Goal: Task Accomplishment & Management: Use online tool/utility

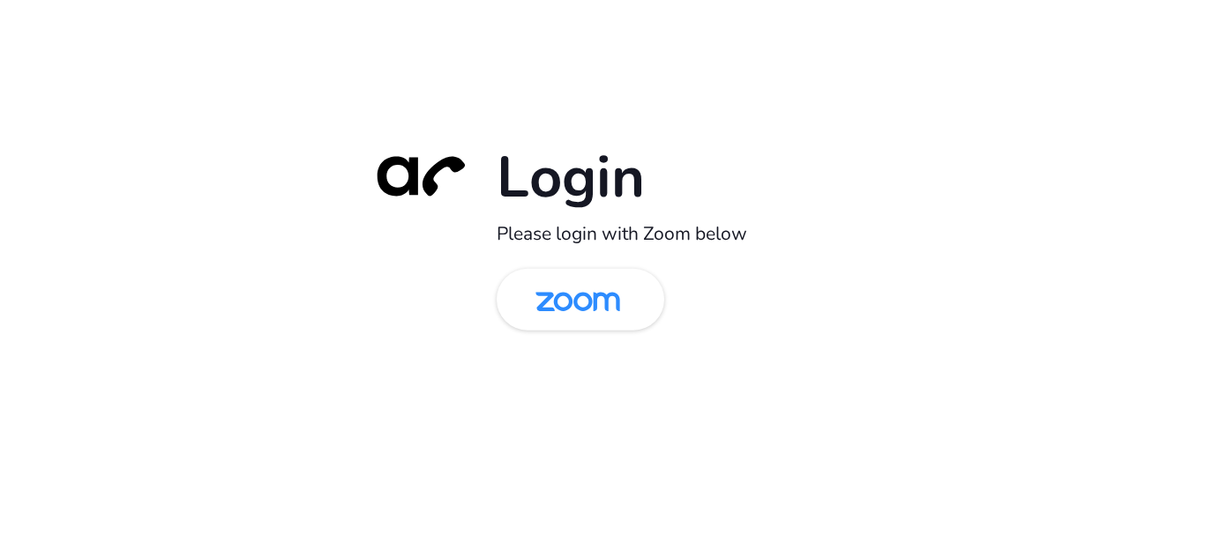
click at [582, 305] on img at bounding box center [578, 301] width 122 height 57
click at [614, 311] on img at bounding box center [578, 301] width 122 height 57
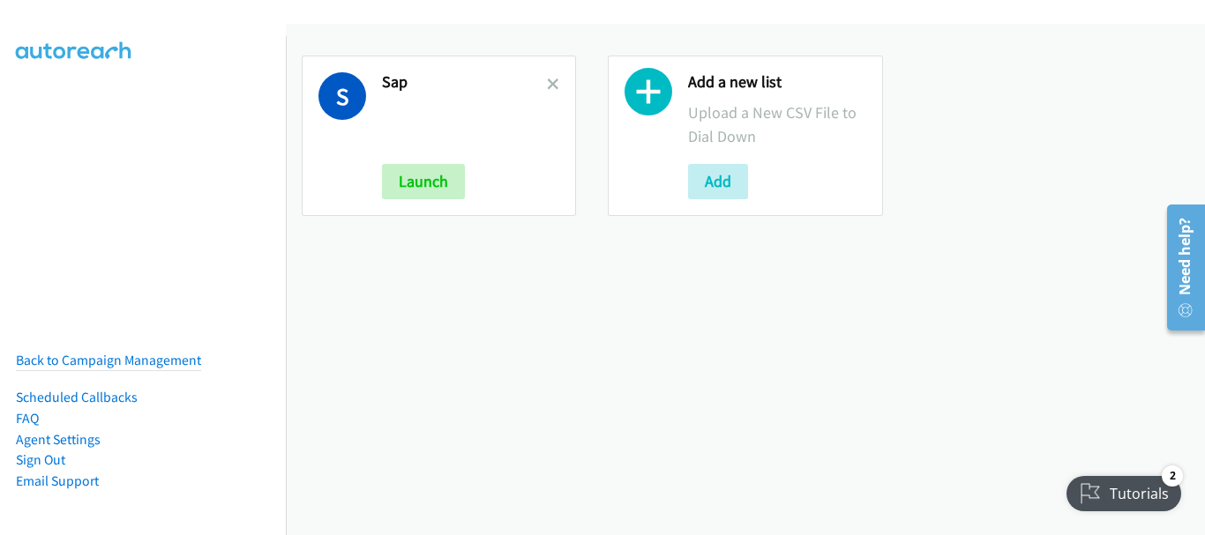
click at [542, 79] on h2 "Sap" at bounding box center [464, 82] width 165 height 20
click at [553, 86] on icon at bounding box center [553, 85] width 12 height 12
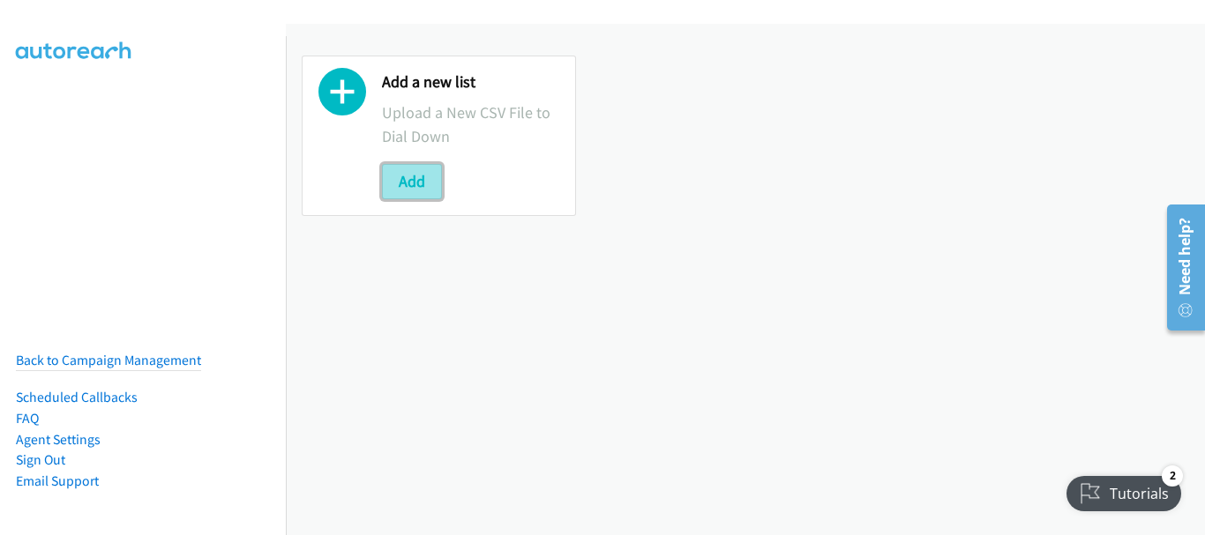
click at [407, 175] on button "Add" at bounding box center [412, 181] width 60 height 35
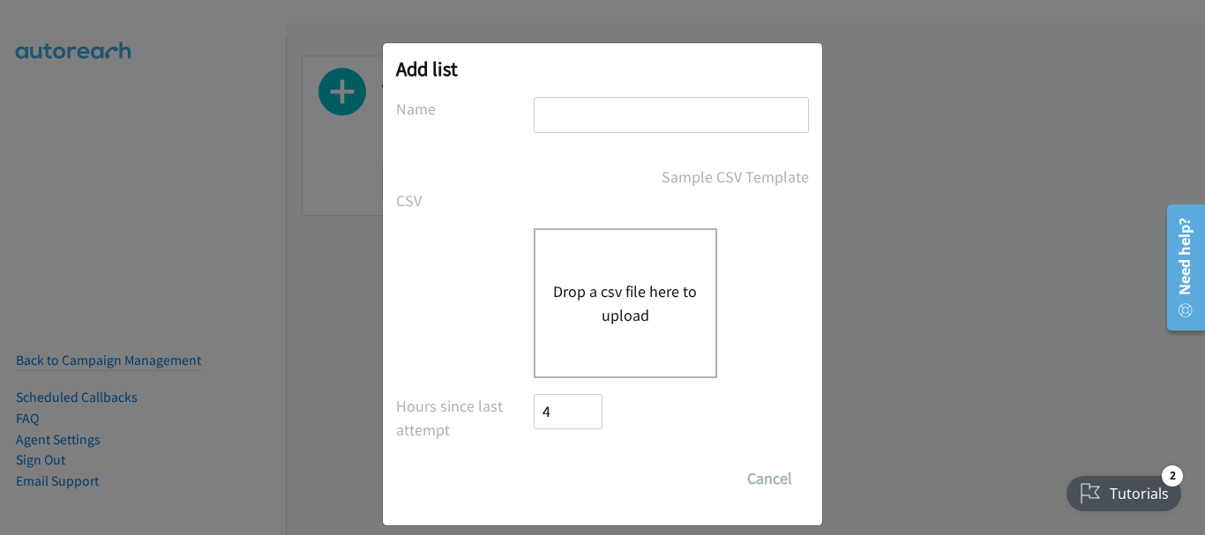
click at [677, 121] on input "text" at bounding box center [671, 115] width 275 height 36
type input "SAP"
click at [619, 306] on button "Drop a csv file here to upload" at bounding box center [625, 304] width 145 height 48
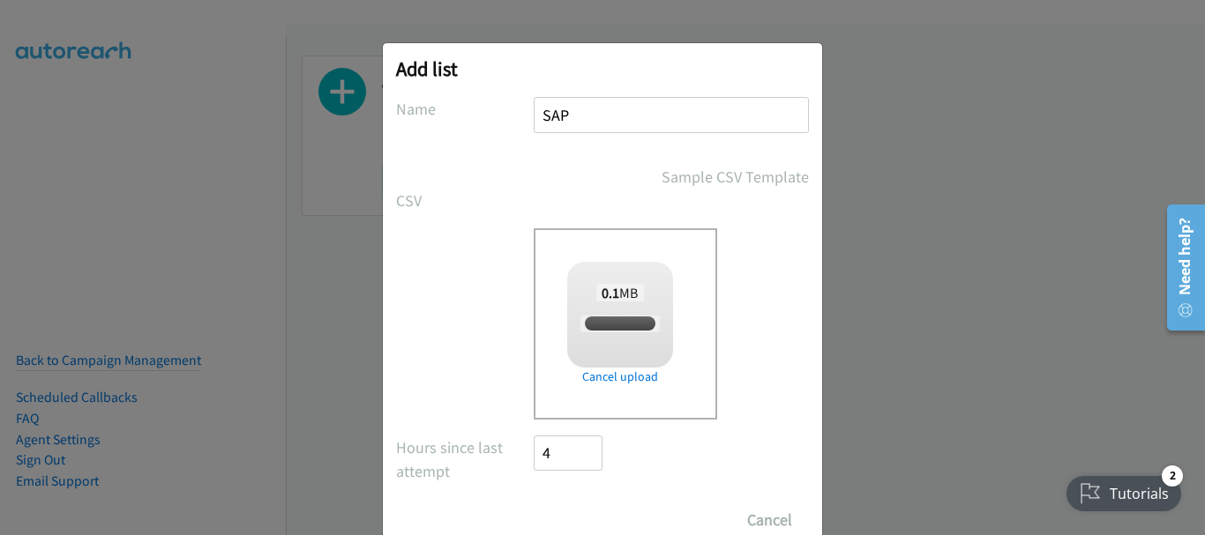
checkbox input "true"
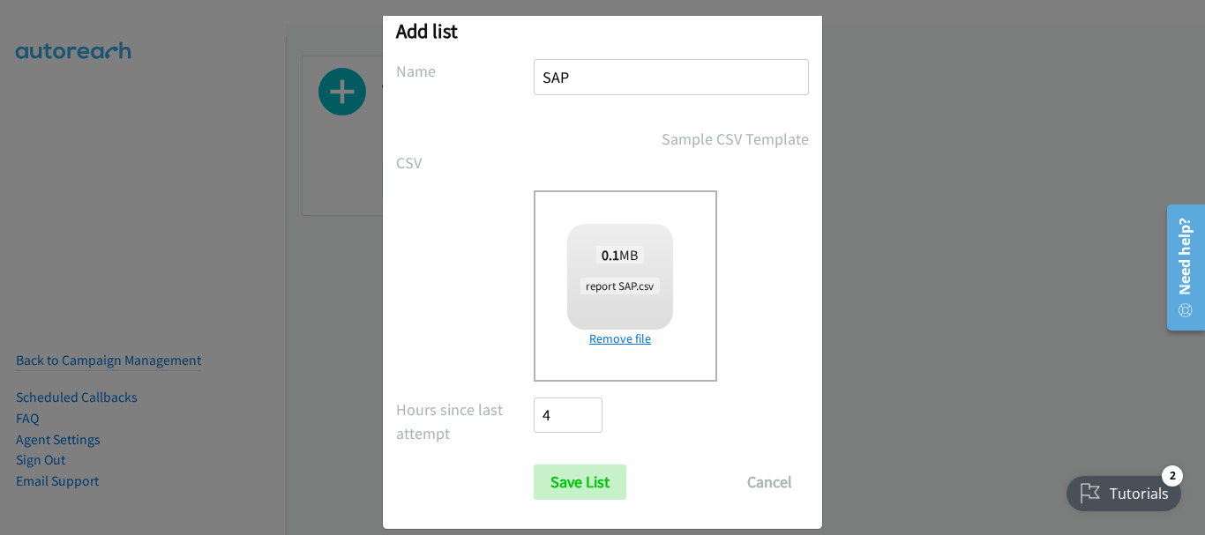
scroll to position [59, 0]
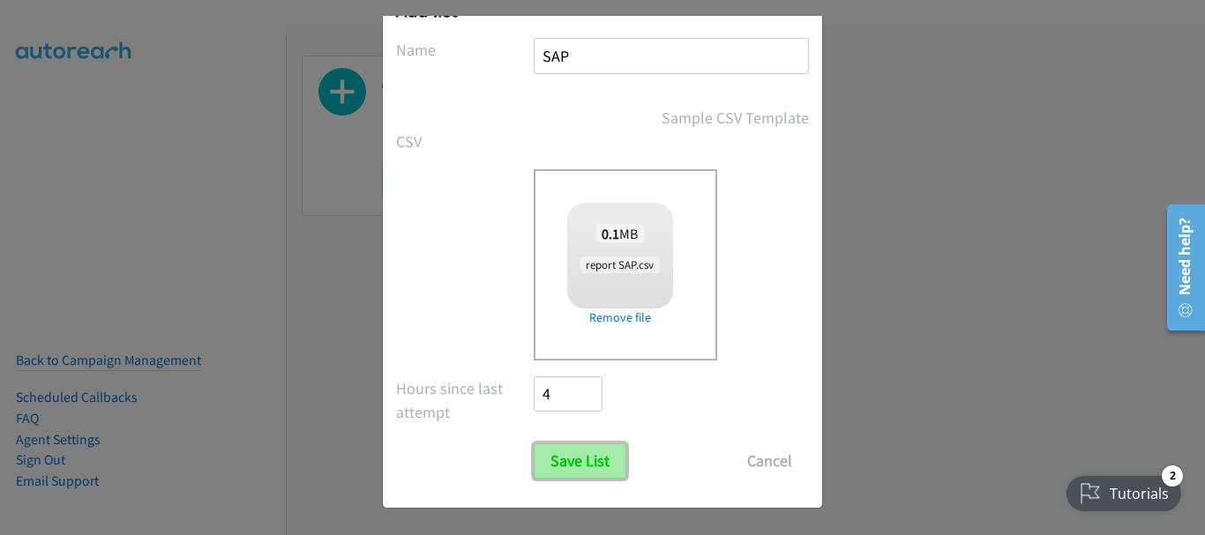
click at [592, 470] on input "Save List" at bounding box center [580, 461] width 93 height 35
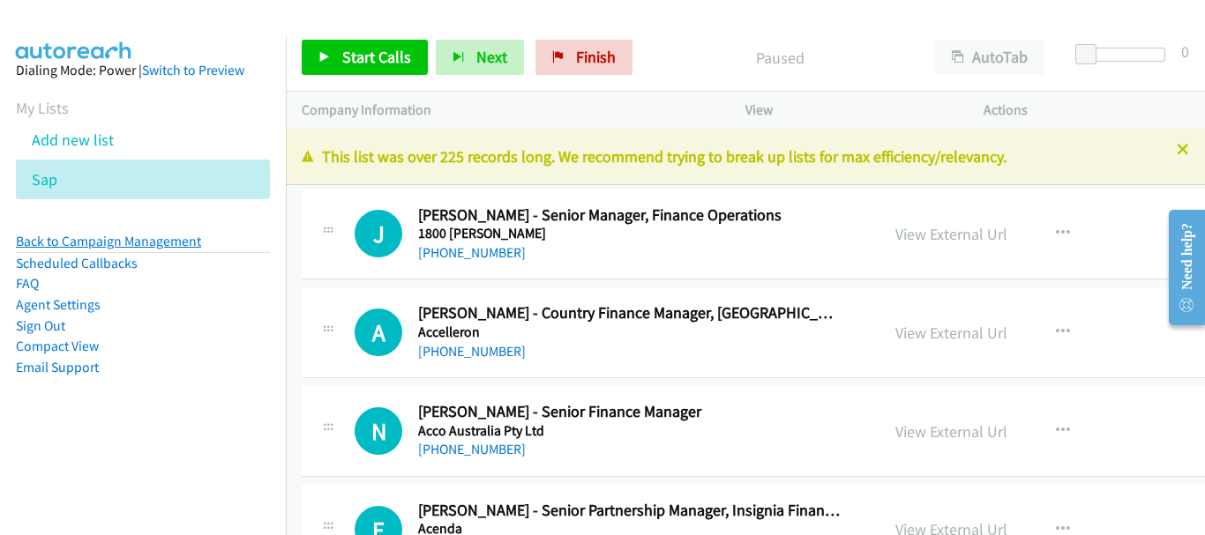
click at [104, 238] on link "Back to Campaign Management" at bounding box center [108, 241] width 185 height 17
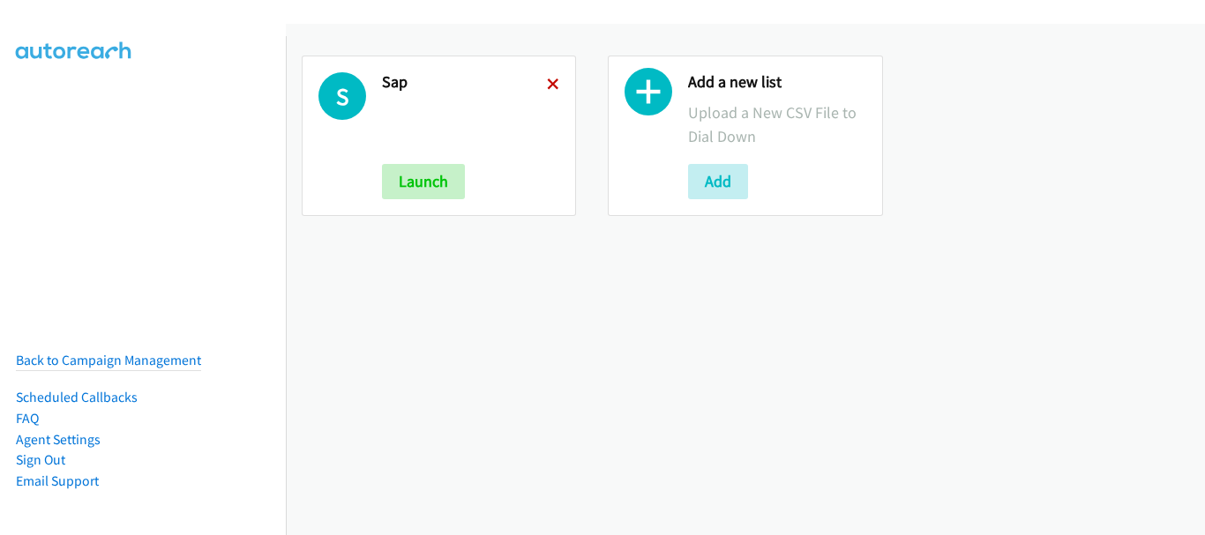
click at [547, 81] on icon at bounding box center [553, 85] width 12 height 12
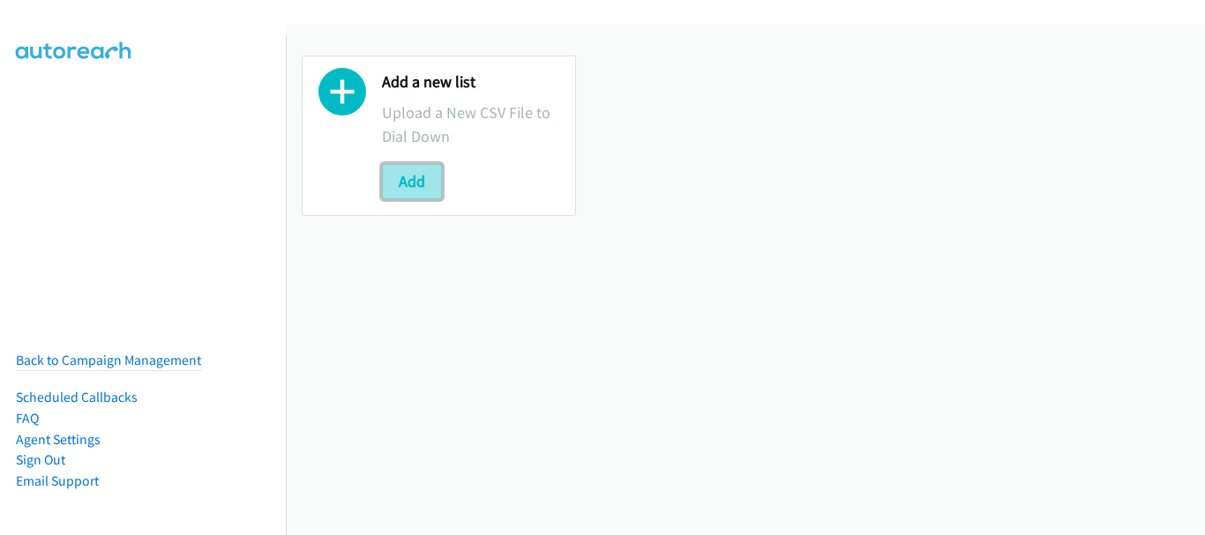
click at [415, 189] on button "Add" at bounding box center [412, 181] width 60 height 35
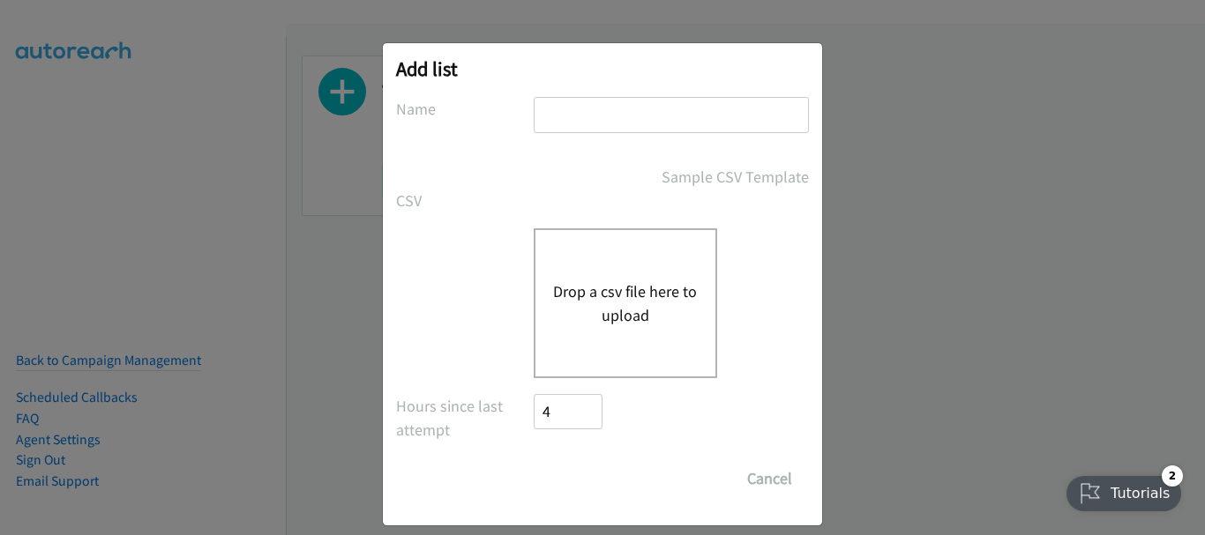
click at [600, 118] on input "text" at bounding box center [671, 115] width 275 height 36
type input "SAP"
click at [607, 314] on button "Drop a csv file here to upload" at bounding box center [625, 304] width 145 height 48
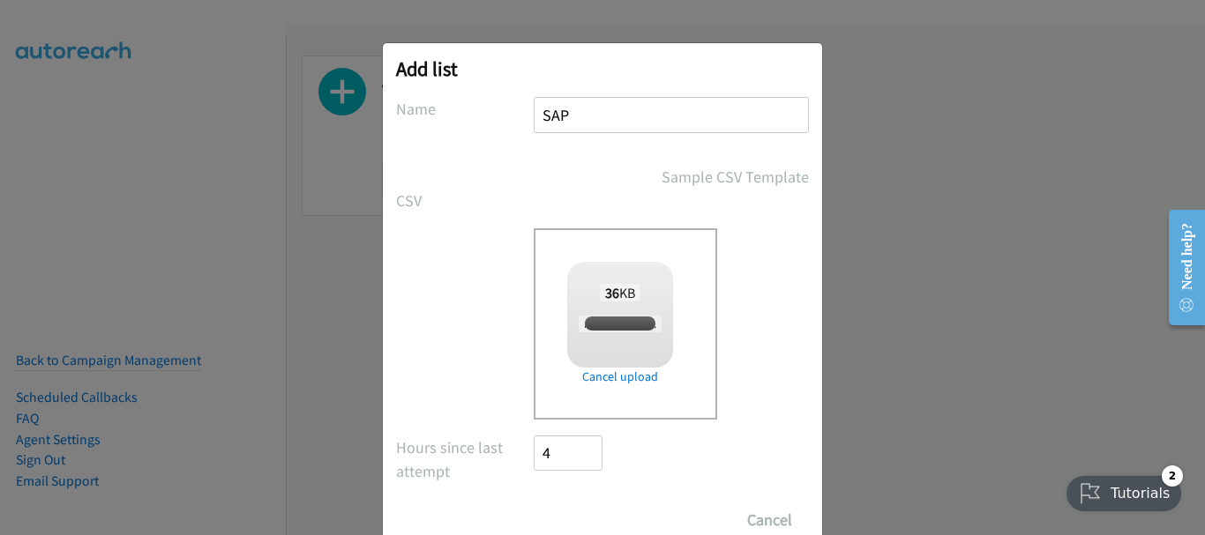
checkbox input "true"
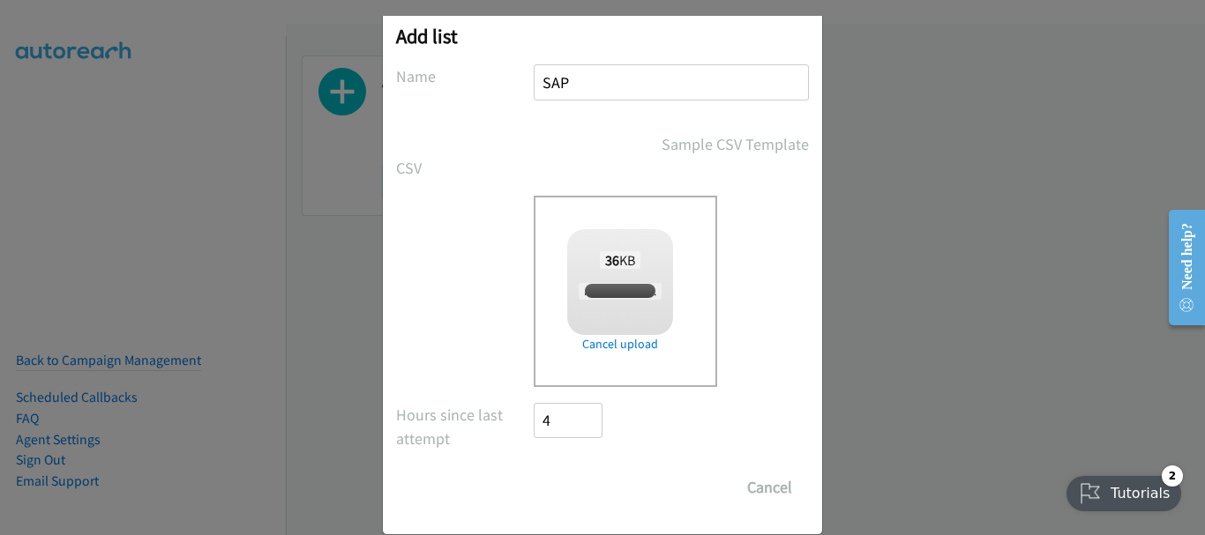
scroll to position [59, 0]
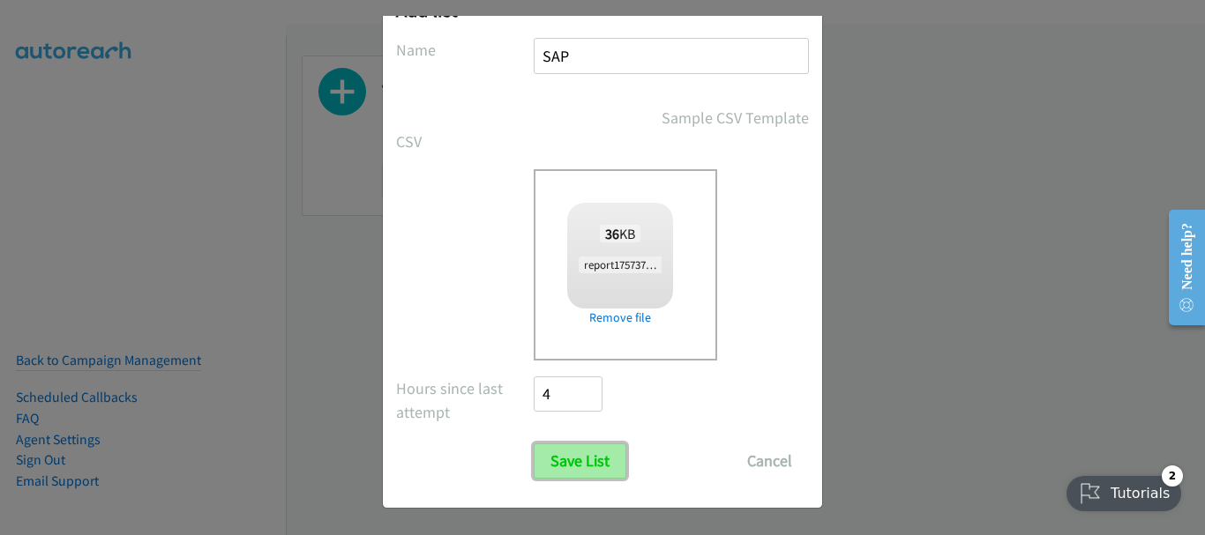
click at [569, 456] on input "Save List" at bounding box center [580, 461] width 93 height 35
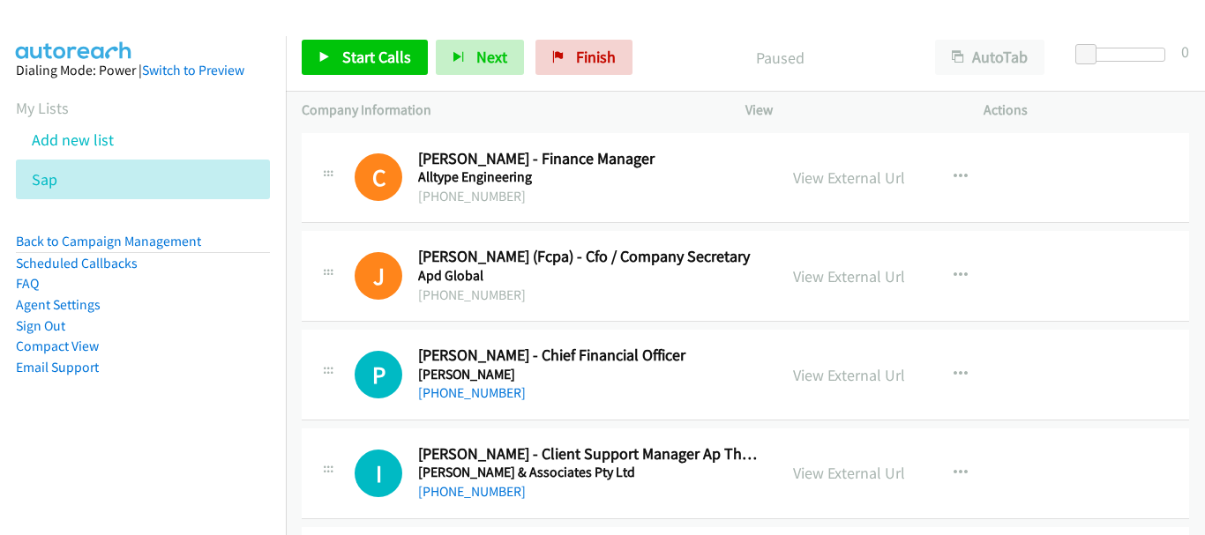
scroll to position [88, 0]
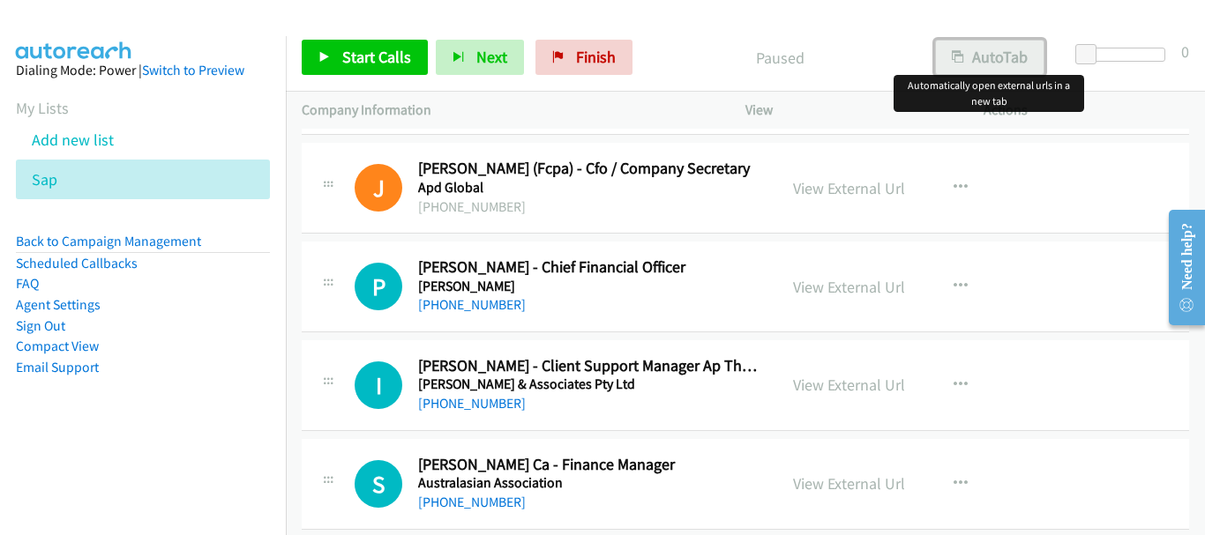
click at [998, 43] on button "AutoTab" at bounding box center [989, 57] width 109 height 35
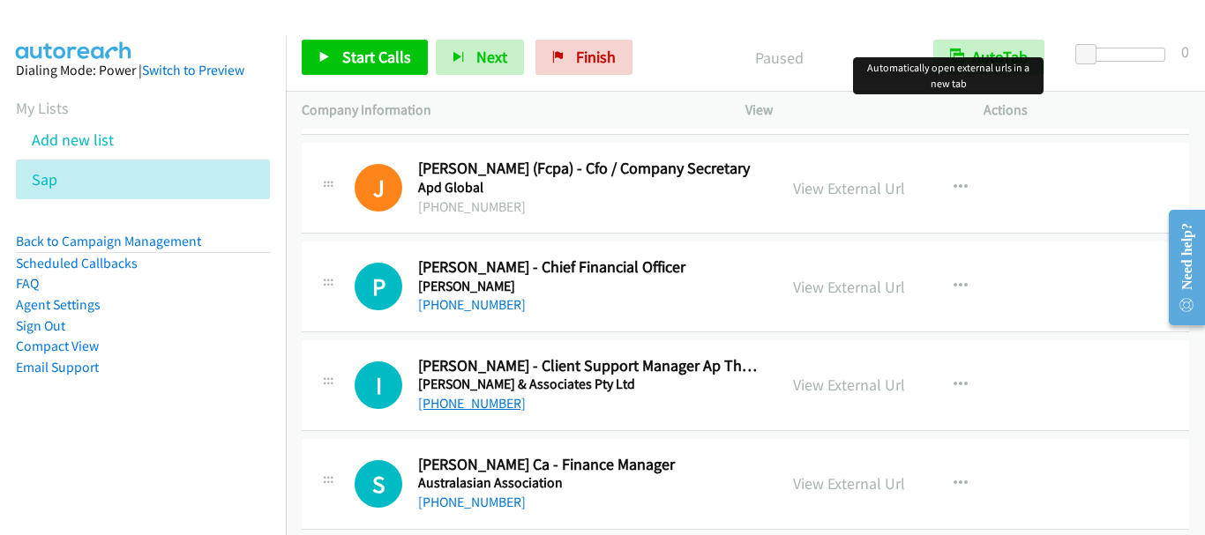
scroll to position [176, 0]
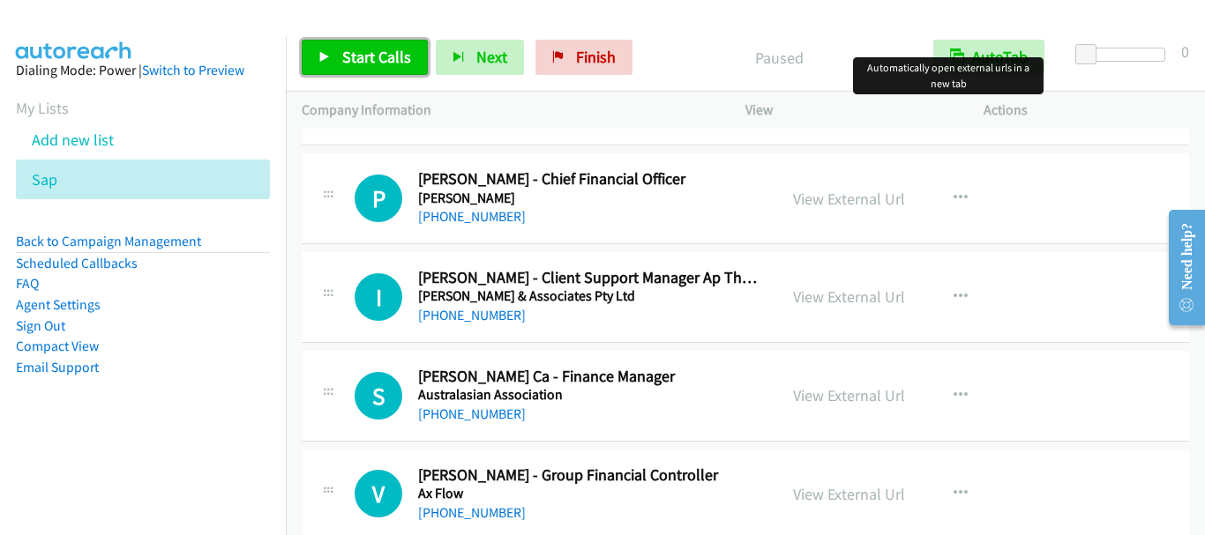
click at [356, 62] on span "Start Calls" at bounding box center [376, 57] width 69 height 20
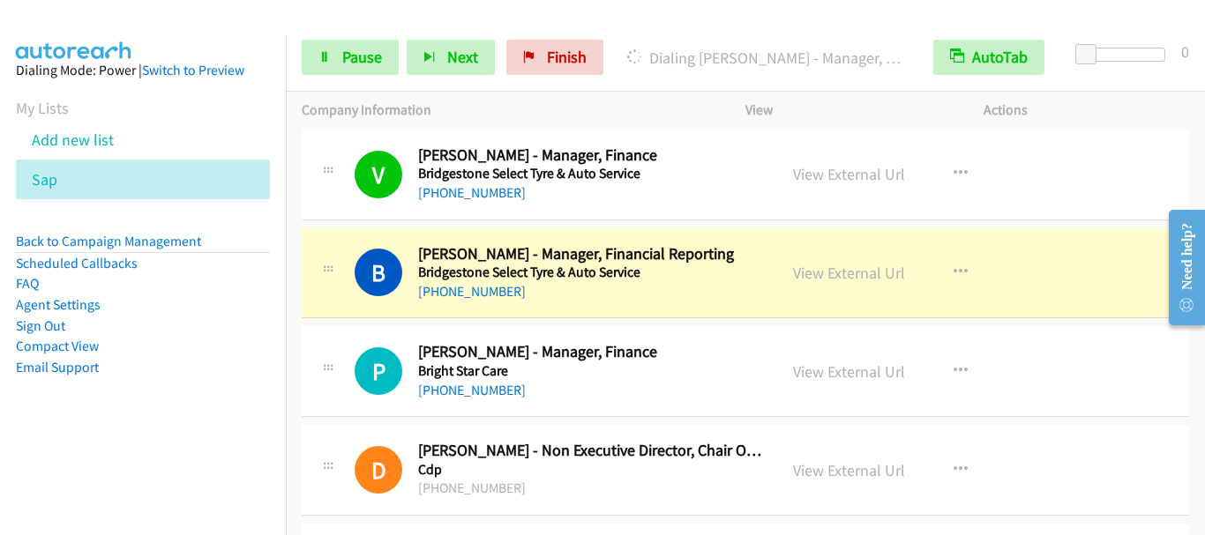
scroll to position [1500, 0]
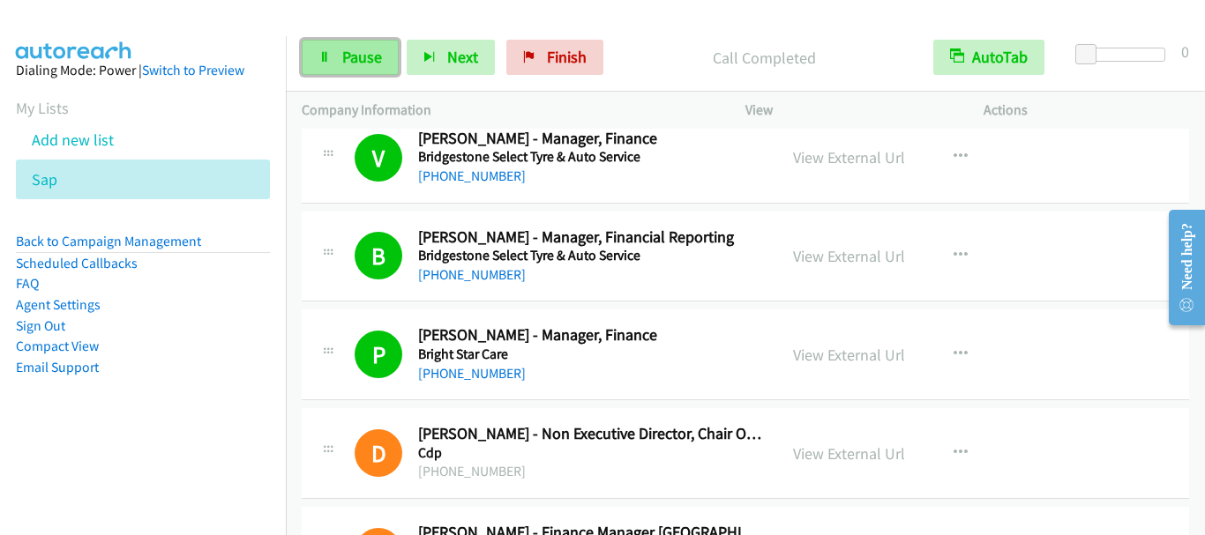
click at [342, 62] on span "Pause" at bounding box center [362, 57] width 40 height 20
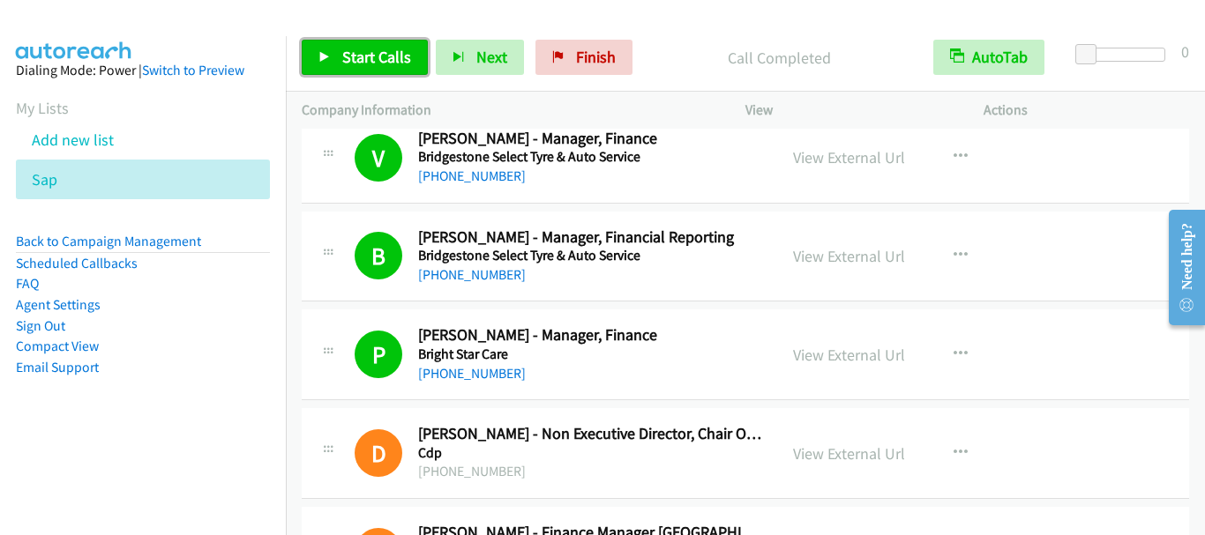
click at [371, 72] on link "Start Calls" at bounding box center [365, 57] width 126 height 35
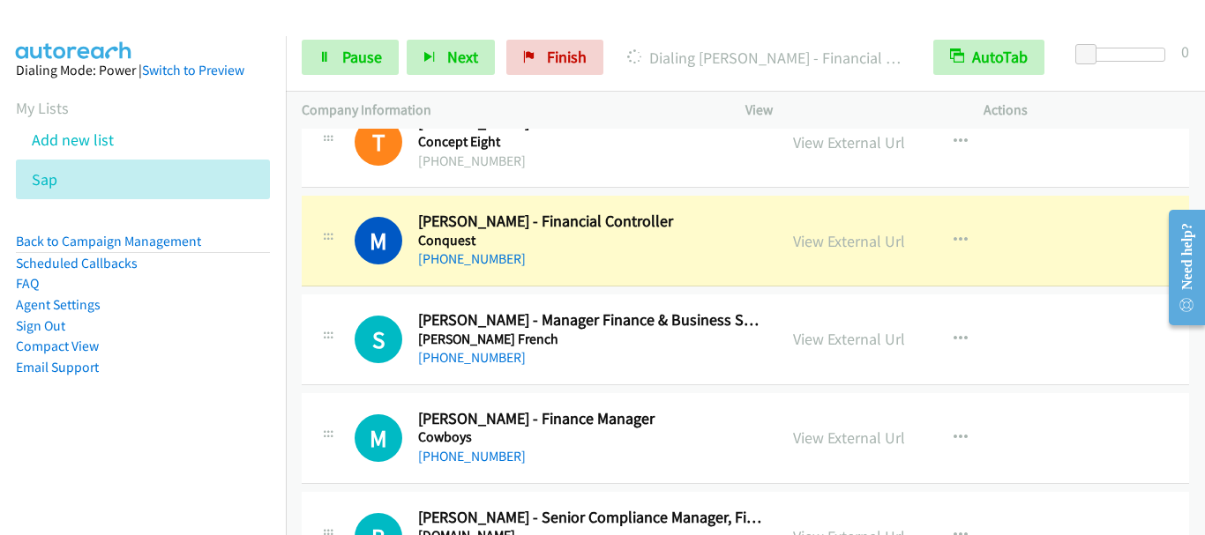
scroll to position [2294, 0]
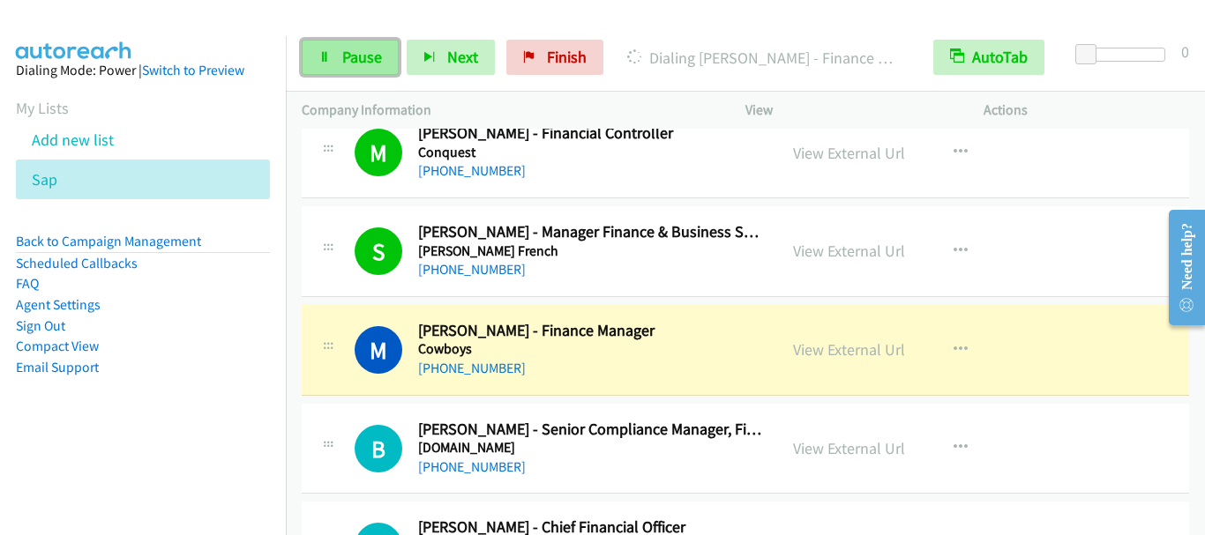
click at [352, 49] on span "Pause" at bounding box center [362, 57] width 40 height 20
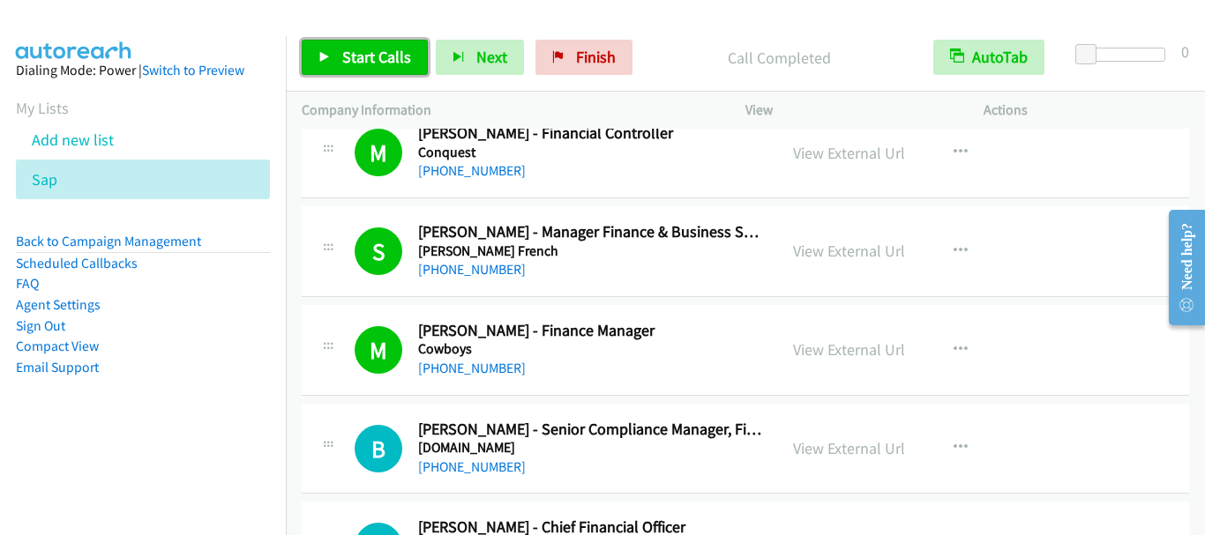
click at [362, 62] on span "Start Calls" at bounding box center [376, 57] width 69 height 20
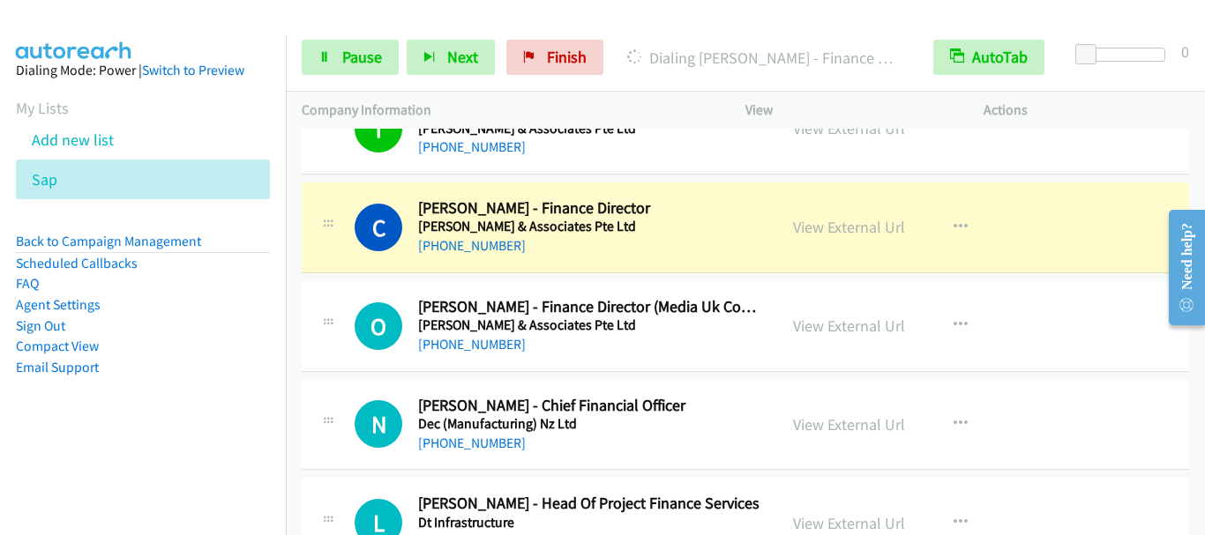
scroll to position [2911, 0]
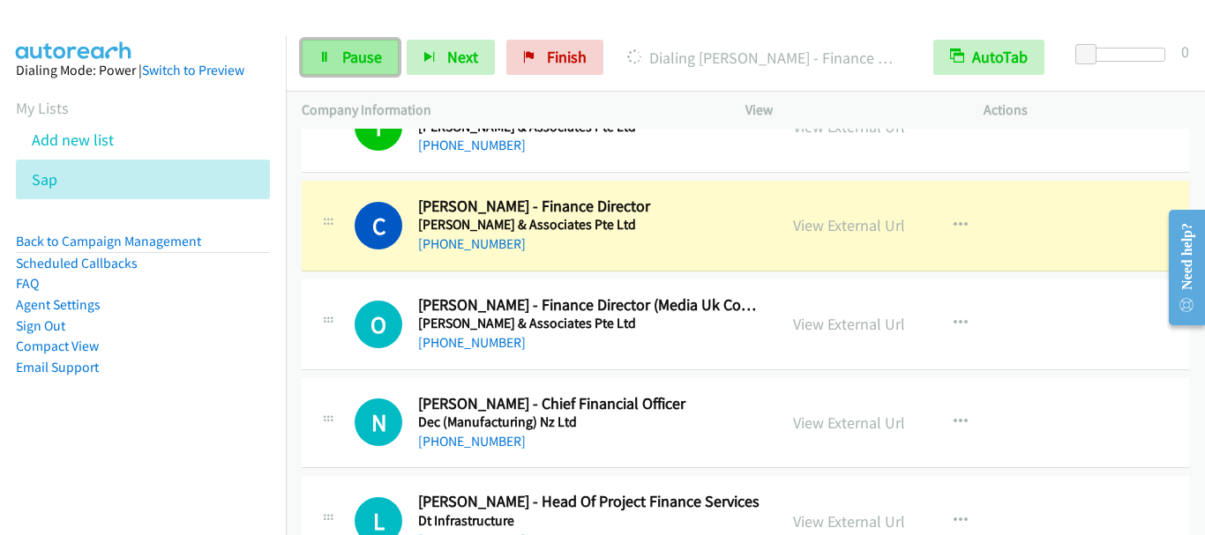
click at [362, 59] on span "Pause" at bounding box center [362, 57] width 40 height 20
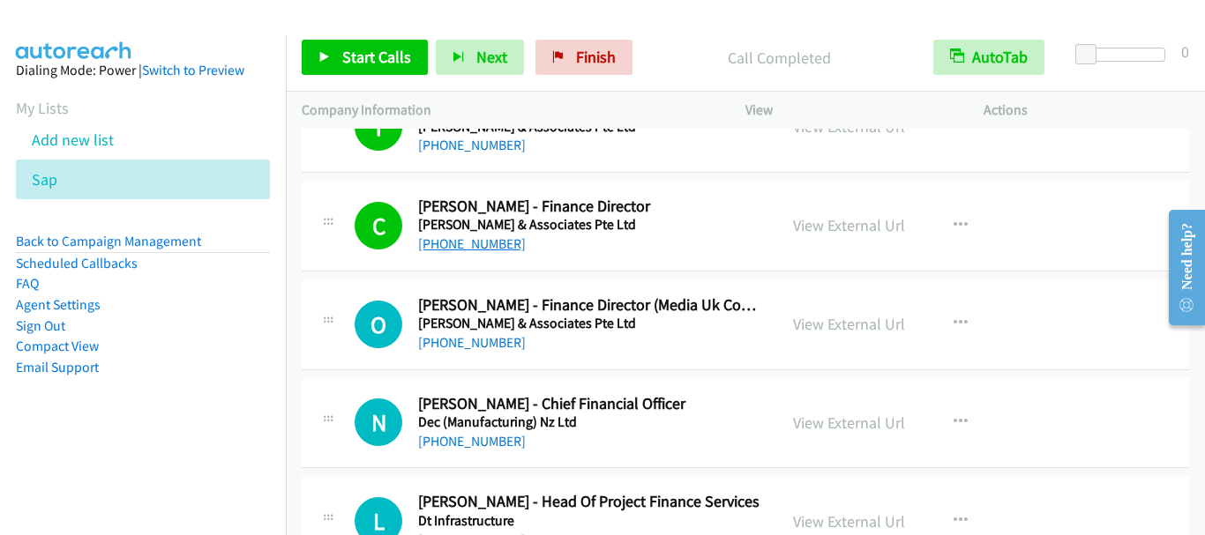
scroll to position [2999, 0]
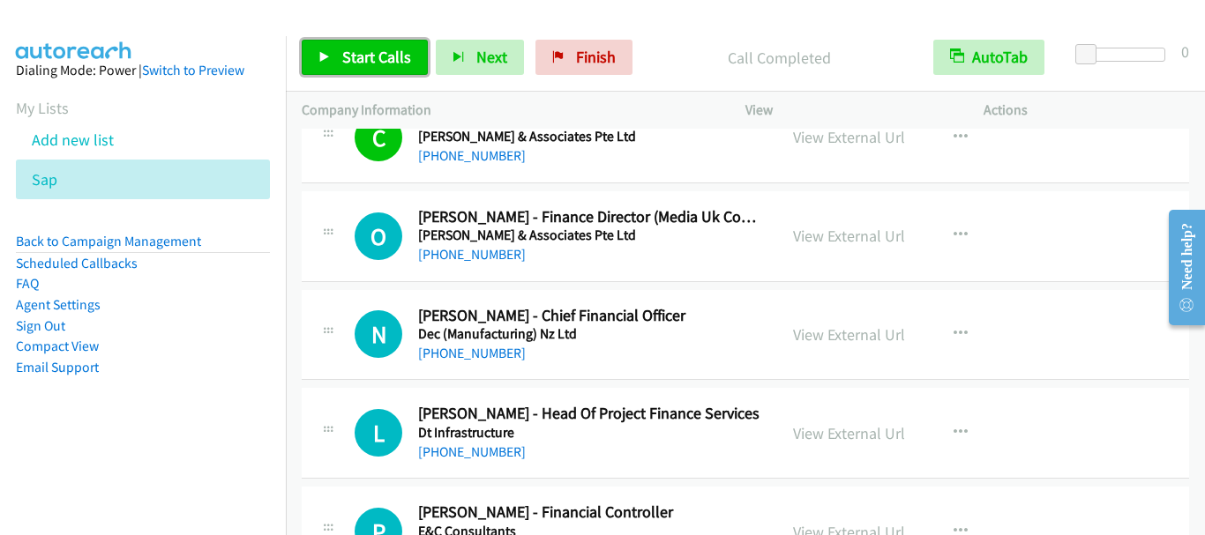
click at [375, 47] on span "Start Calls" at bounding box center [376, 57] width 69 height 20
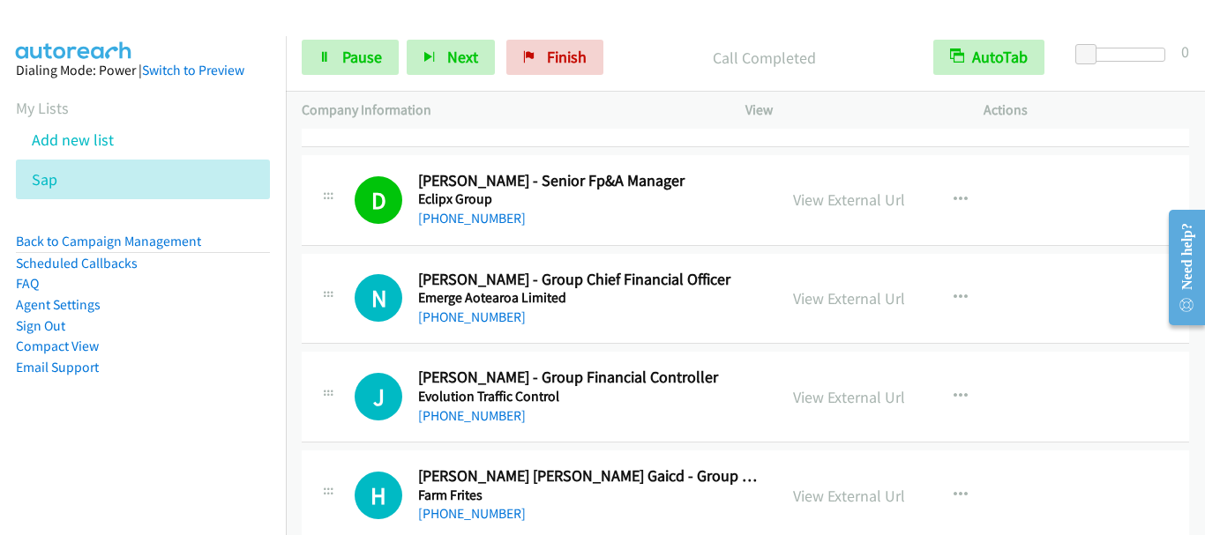
scroll to position [3617, 0]
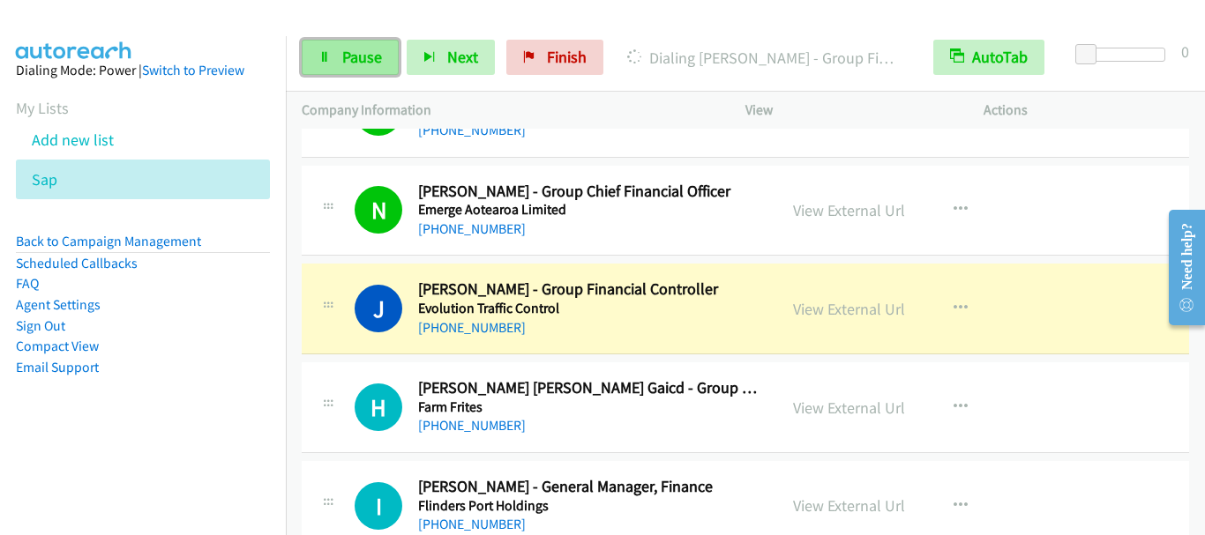
click at [352, 58] on span "Pause" at bounding box center [362, 57] width 40 height 20
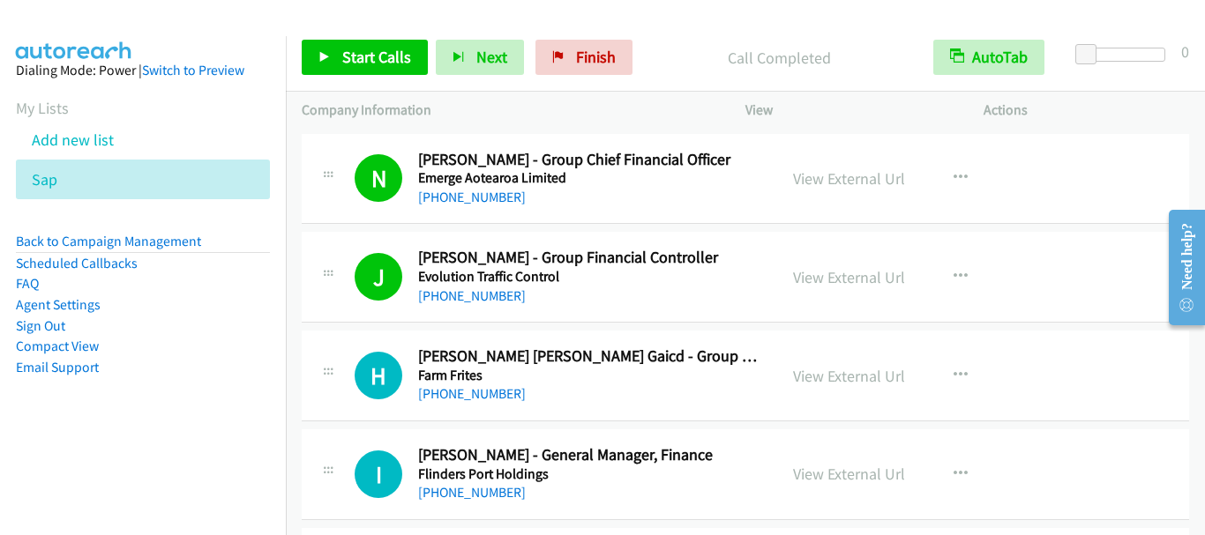
scroll to position [3705, 0]
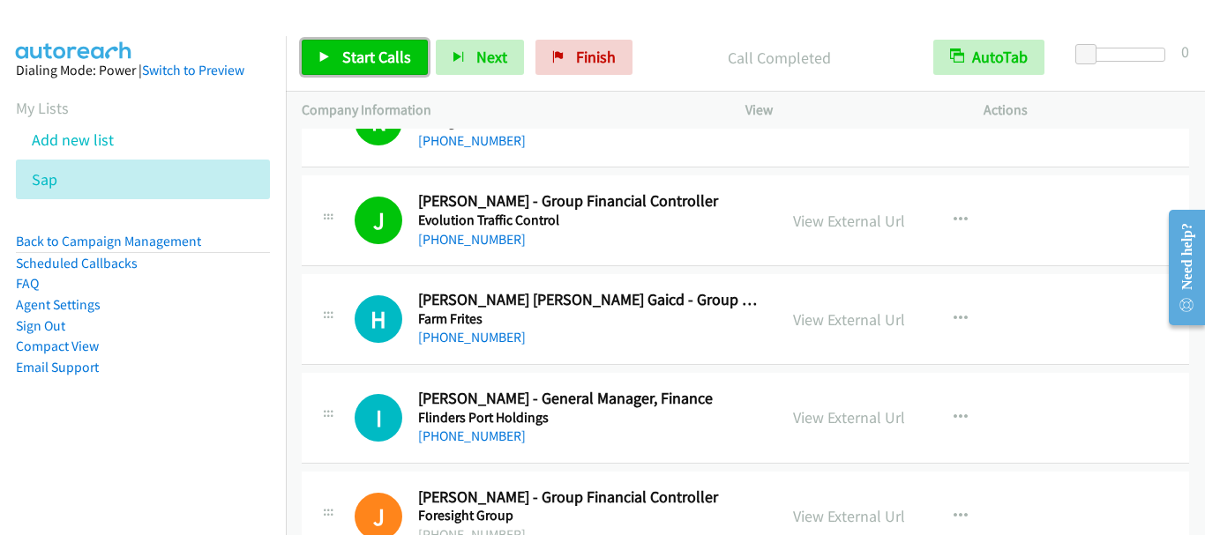
click at [357, 57] on span "Start Calls" at bounding box center [376, 57] width 69 height 20
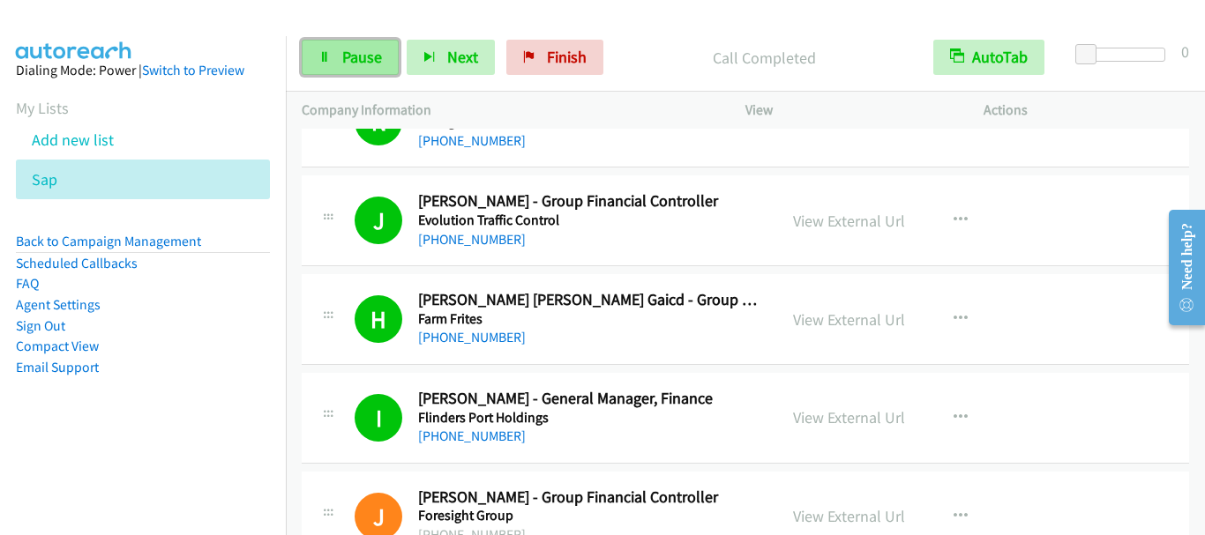
click at [361, 64] on span "Pause" at bounding box center [362, 57] width 40 height 20
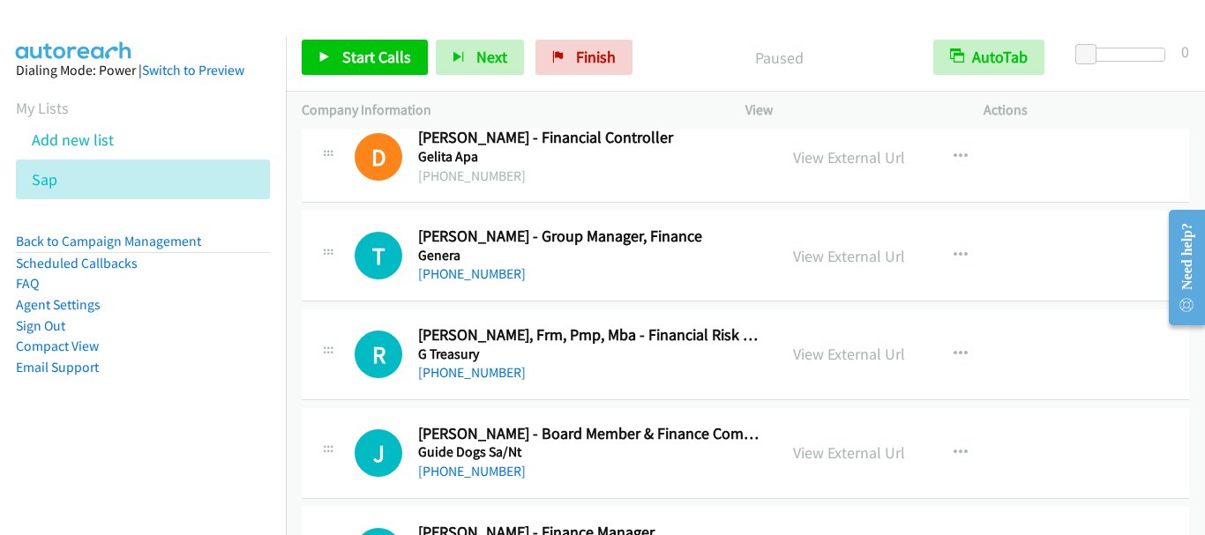
scroll to position [4323, 0]
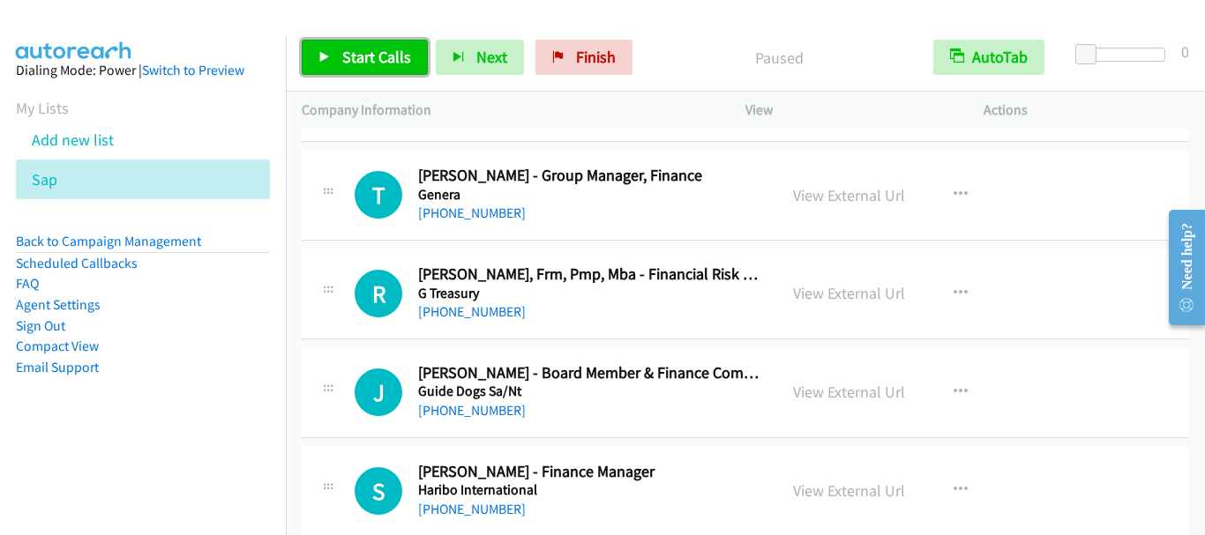
click at [363, 59] on span "Start Calls" at bounding box center [376, 57] width 69 height 20
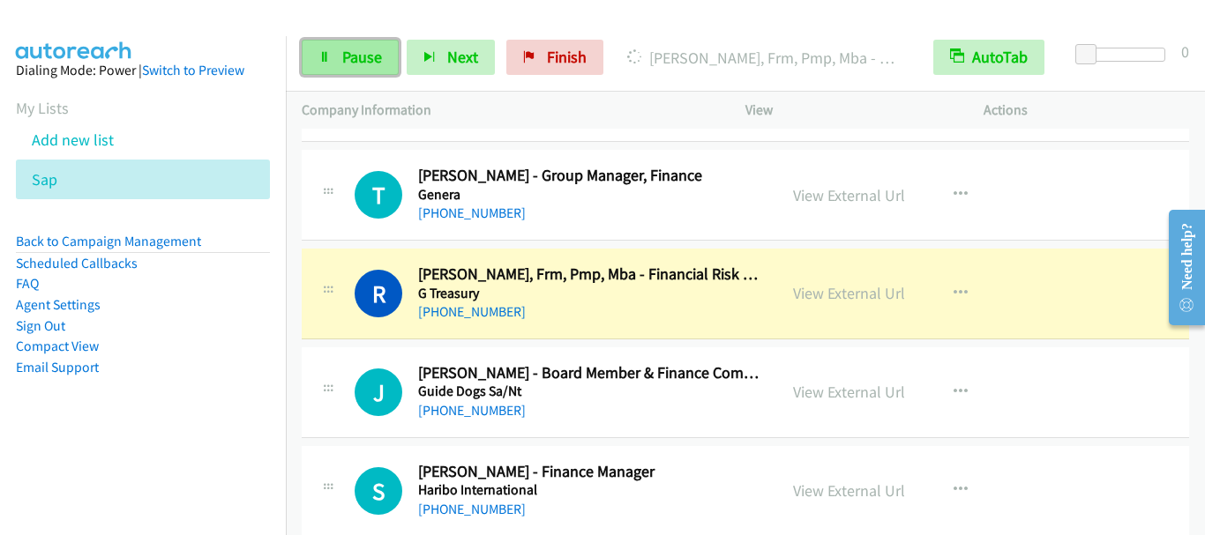
click at [351, 56] on span "Pause" at bounding box center [362, 57] width 40 height 20
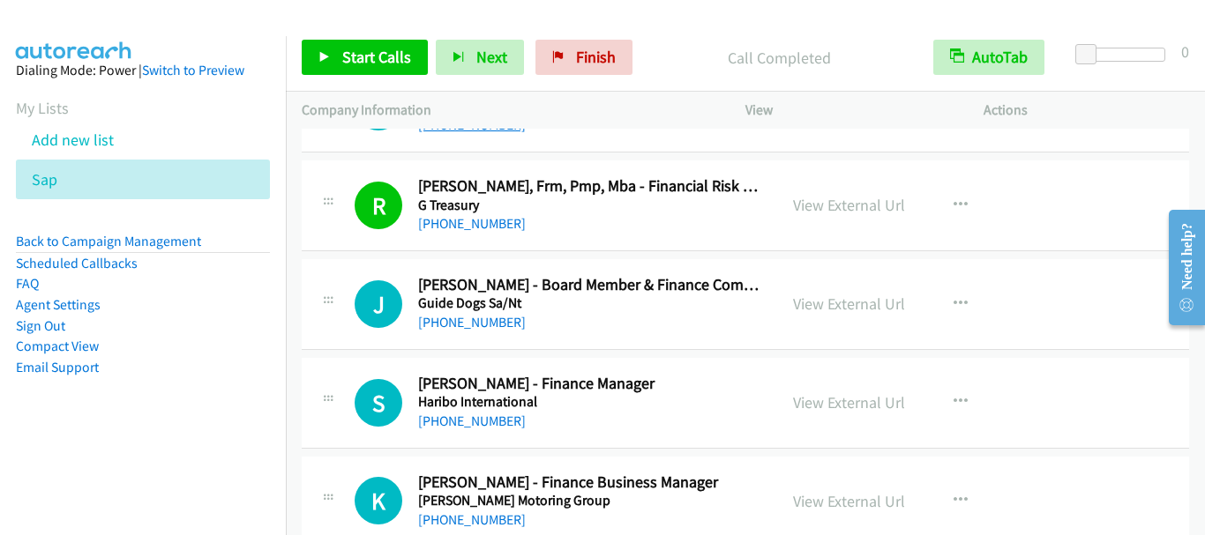
scroll to position [4499, 0]
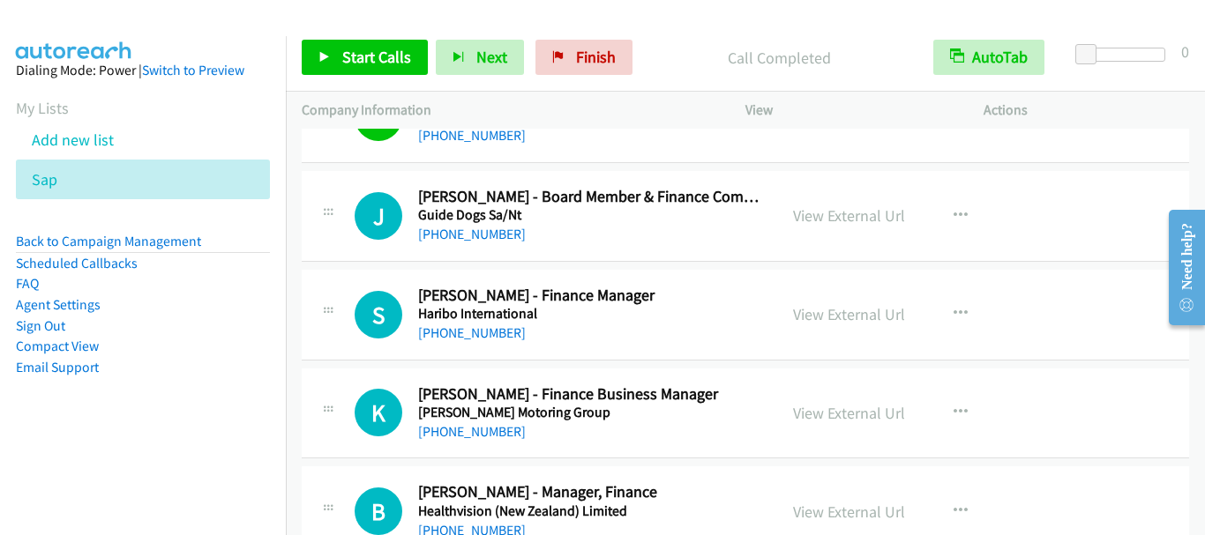
click at [398, 36] on div "Start Calls Pause Next Finish Call Completed AutoTab AutoTab 0" at bounding box center [745, 58] width 919 height 68
click at [372, 71] on link "Start Calls" at bounding box center [365, 57] width 126 height 35
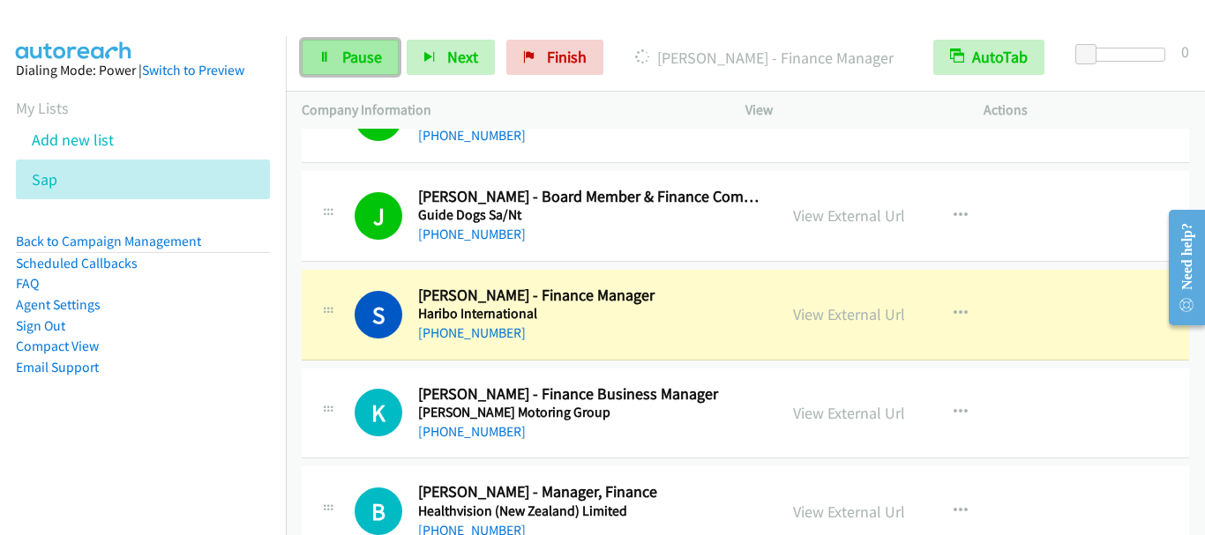
click at [363, 62] on span "Pause" at bounding box center [362, 57] width 40 height 20
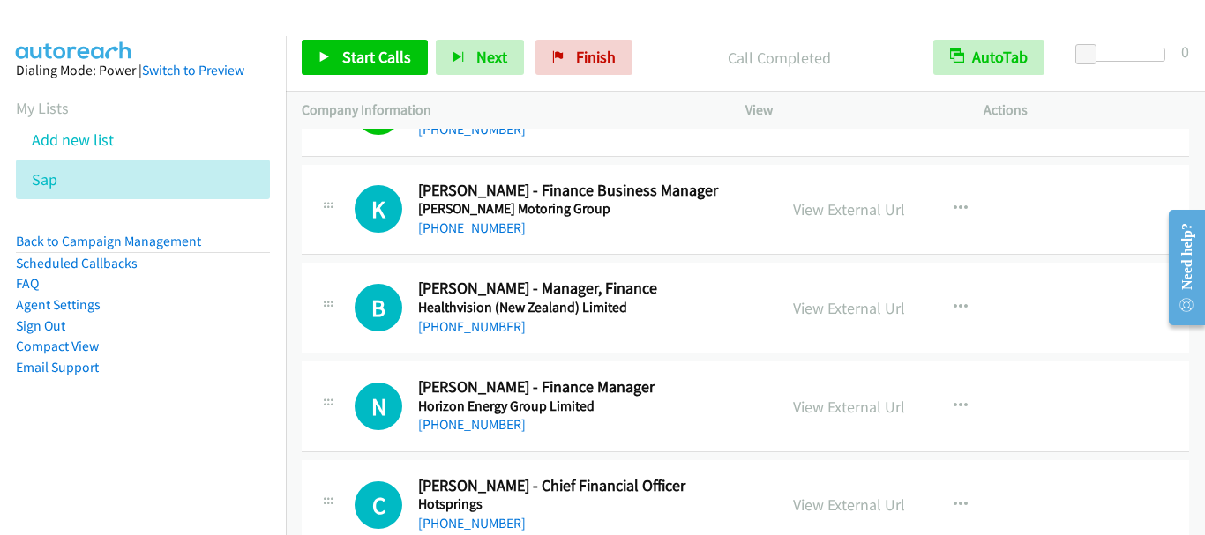
scroll to position [4675, 0]
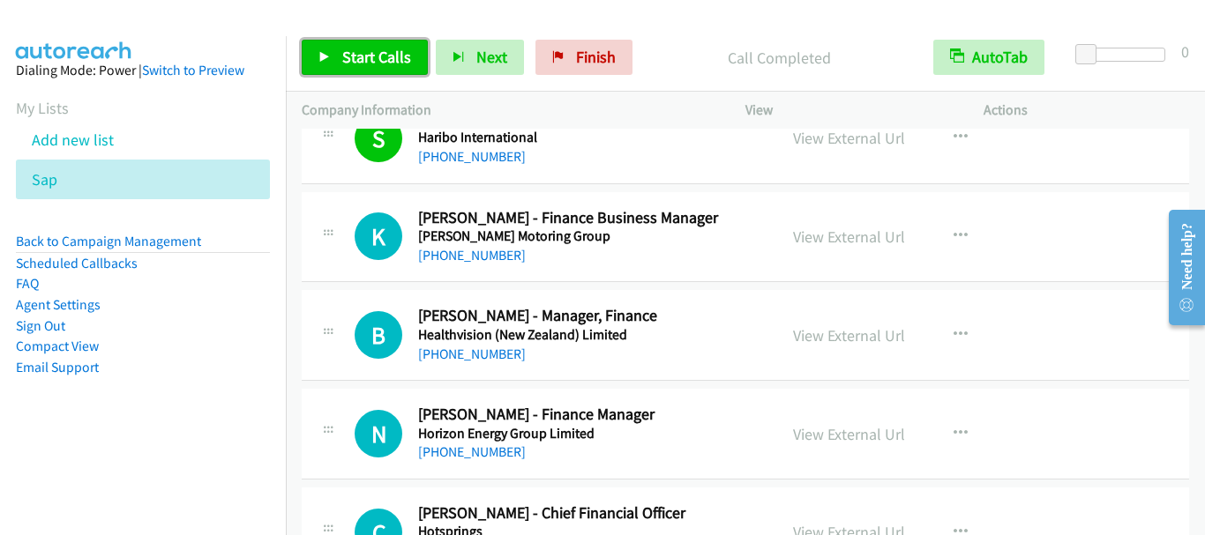
click at [375, 74] on link "Start Calls" at bounding box center [365, 57] width 126 height 35
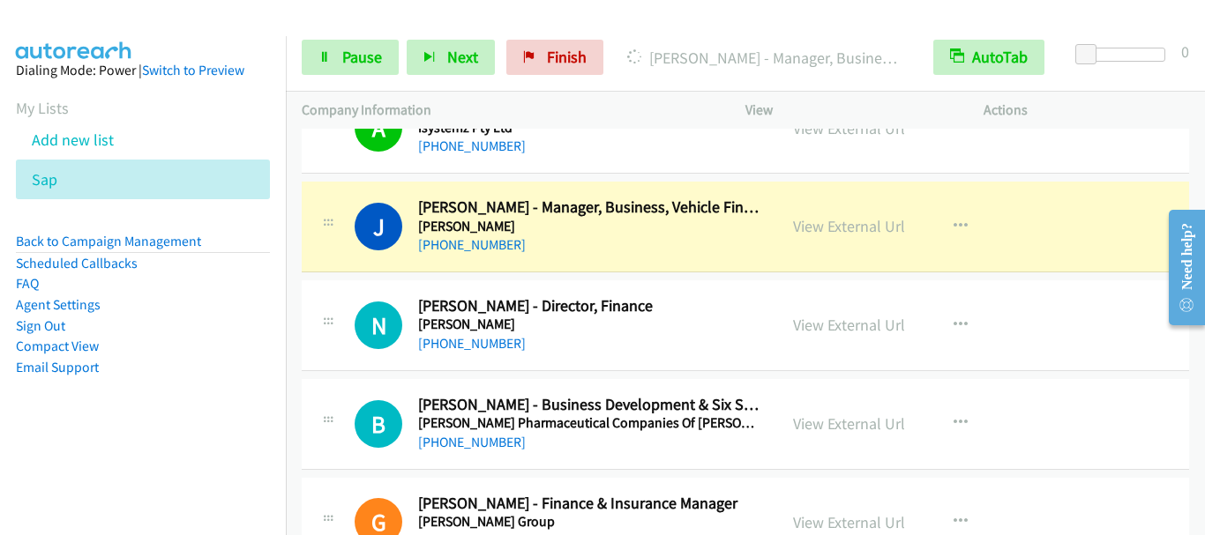
scroll to position [5999, 0]
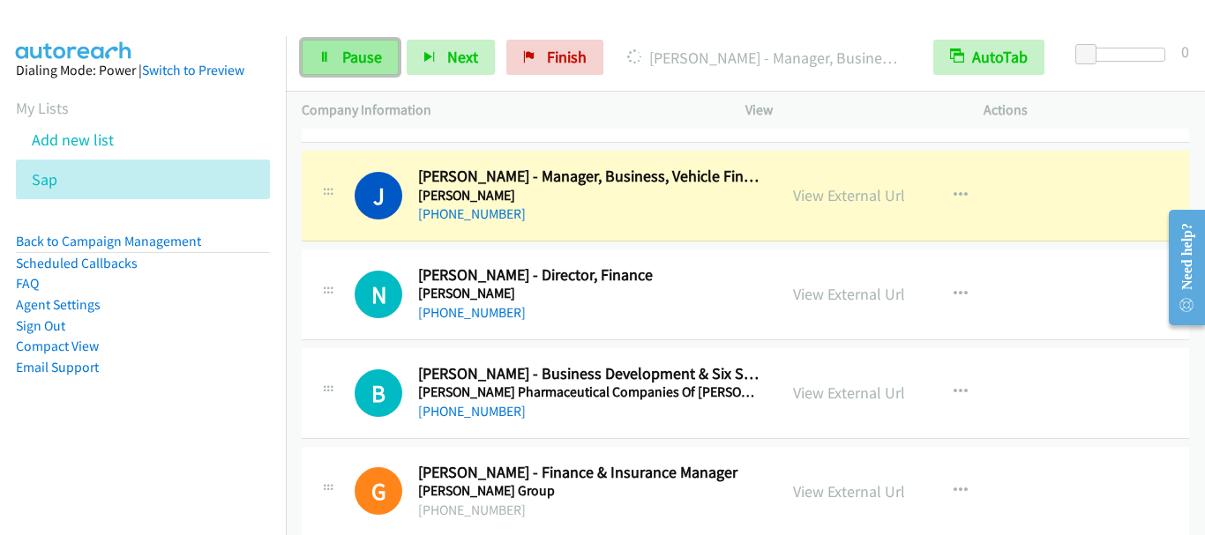
click at [359, 62] on span "Pause" at bounding box center [362, 57] width 40 height 20
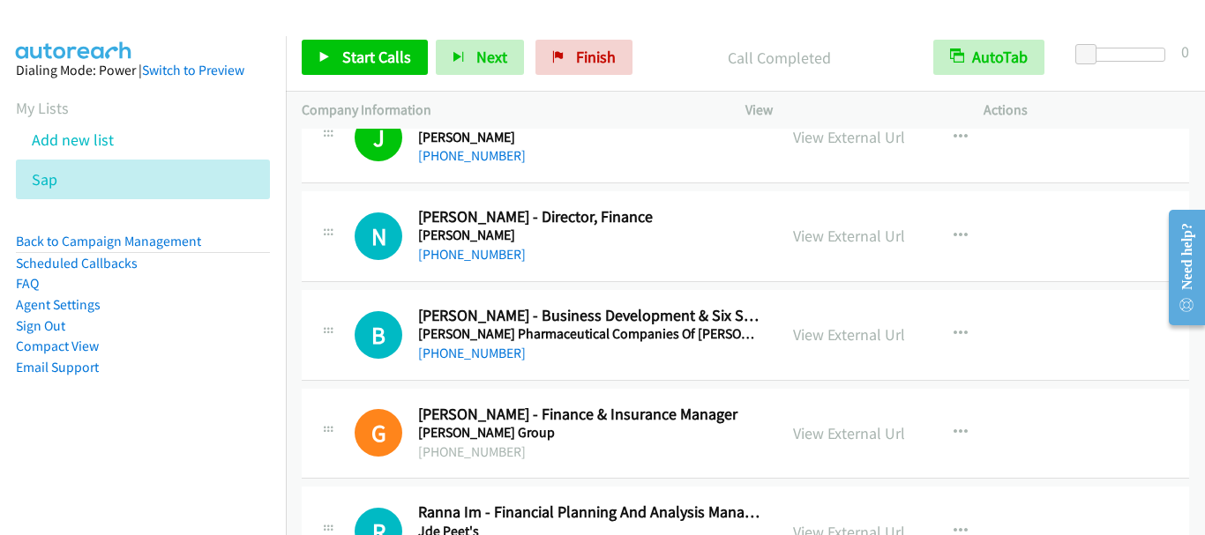
scroll to position [6087, 0]
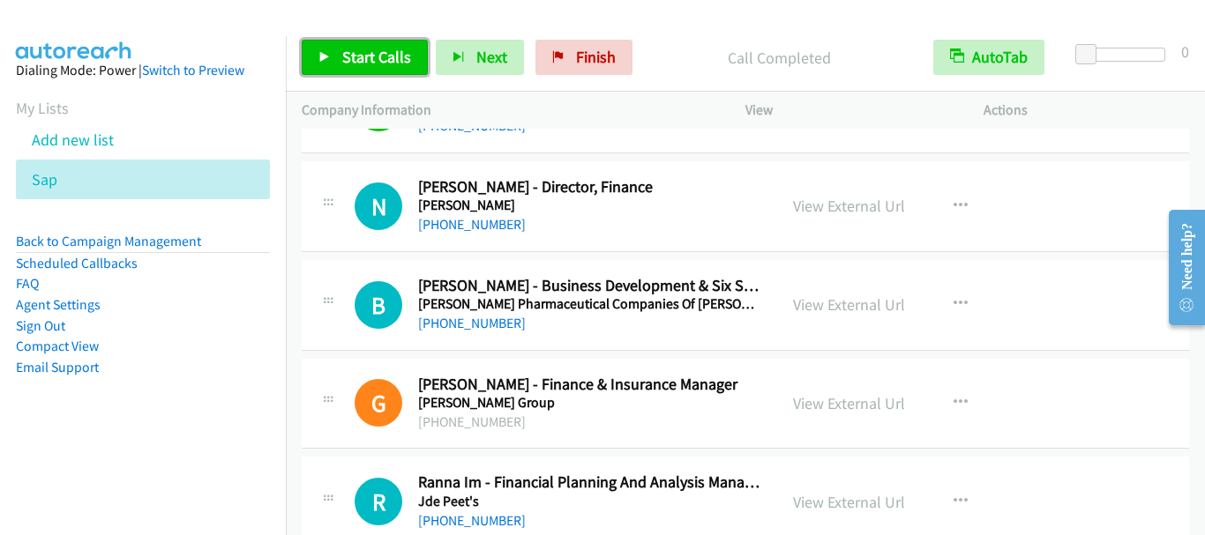
click at [374, 52] on span "Start Calls" at bounding box center [376, 57] width 69 height 20
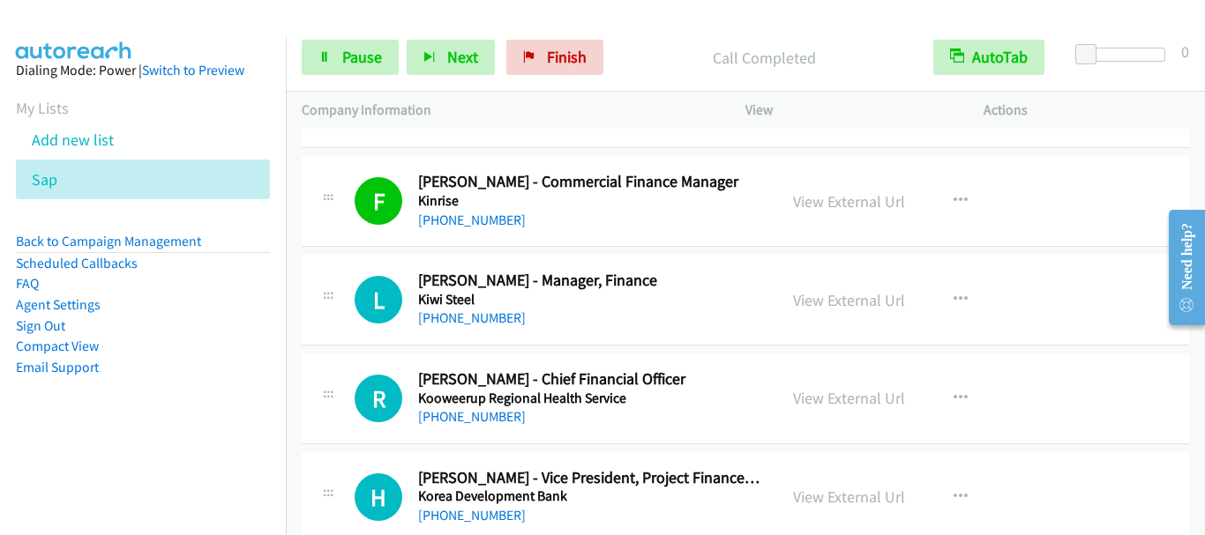
scroll to position [6969, 0]
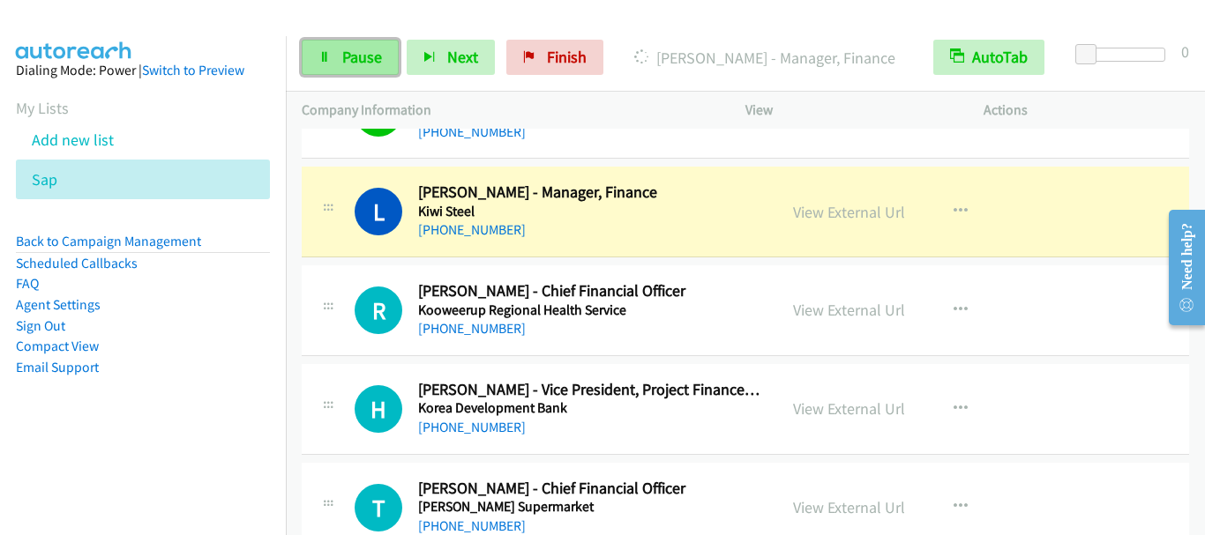
click at [360, 59] on span "Pause" at bounding box center [362, 57] width 40 height 20
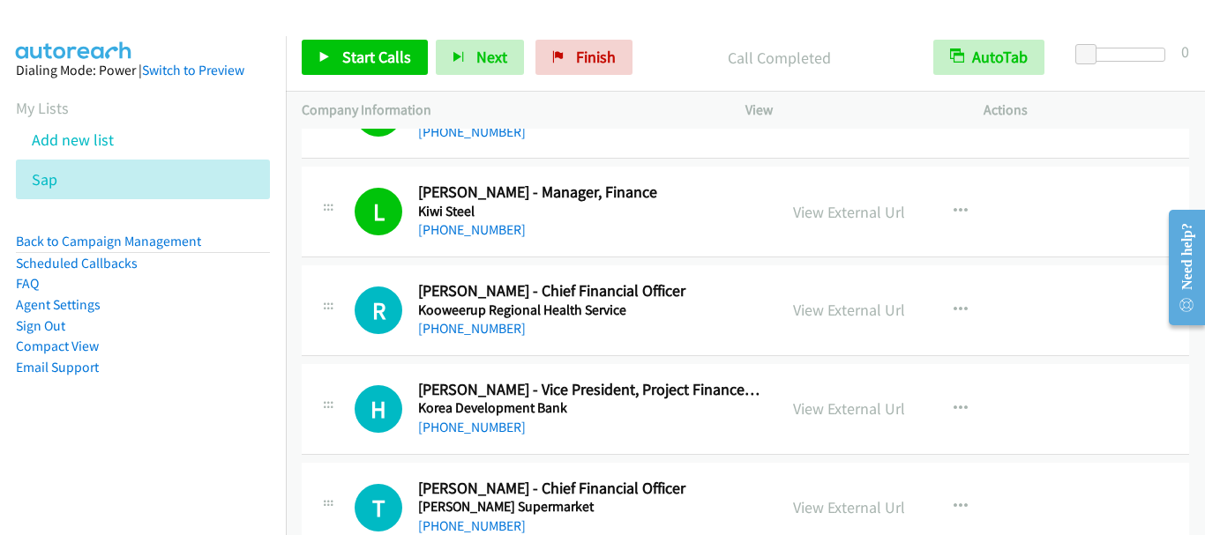
scroll to position [7057, 0]
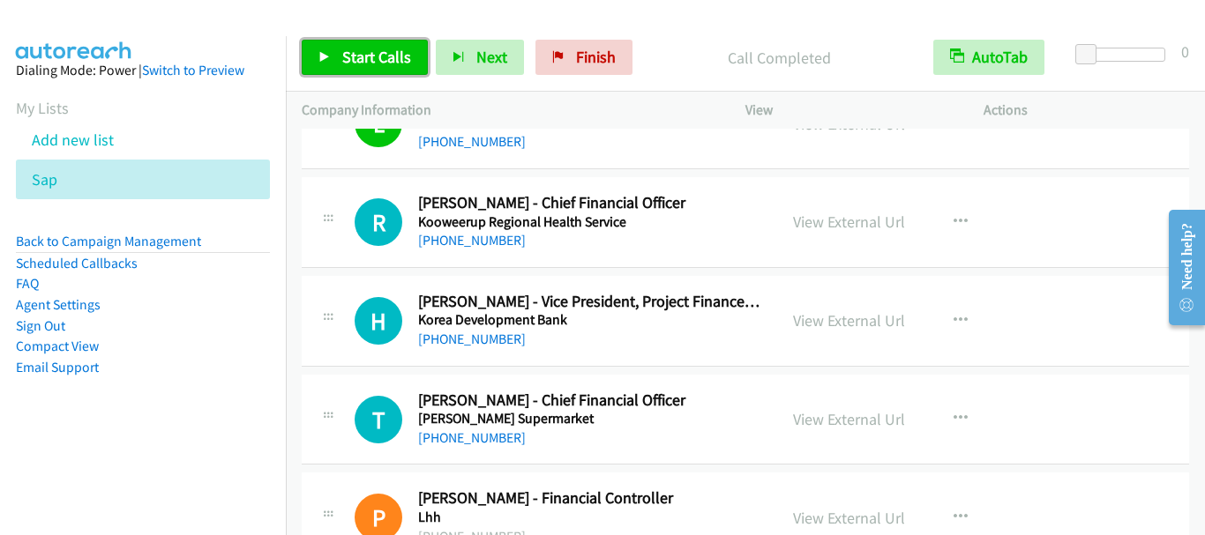
click at [382, 62] on span "Start Calls" at bounding box center [376, 57] width 69 height 20
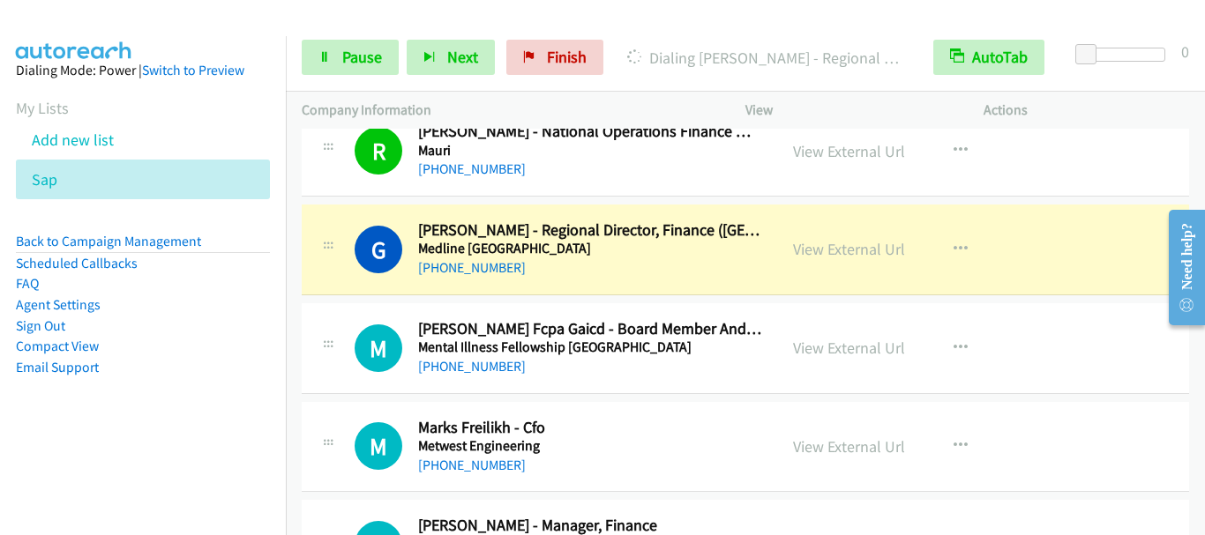
scroll to position [8116, 0]
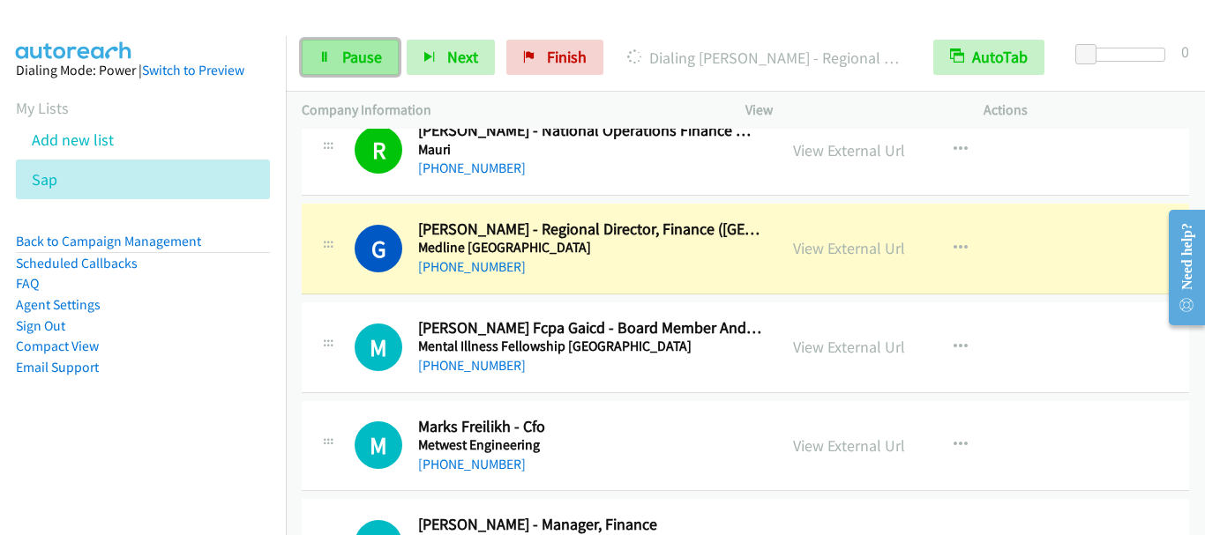
click at [342, 57] on span "Pause" at bounding box center [362, 57] width 40 height 20
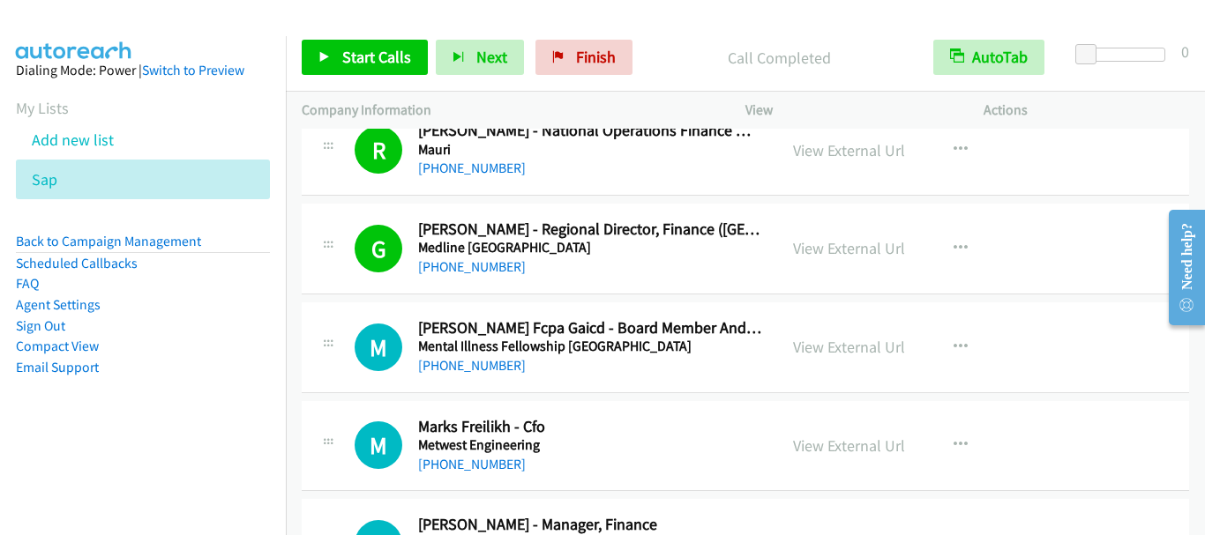
scroll to position [8204, 0]
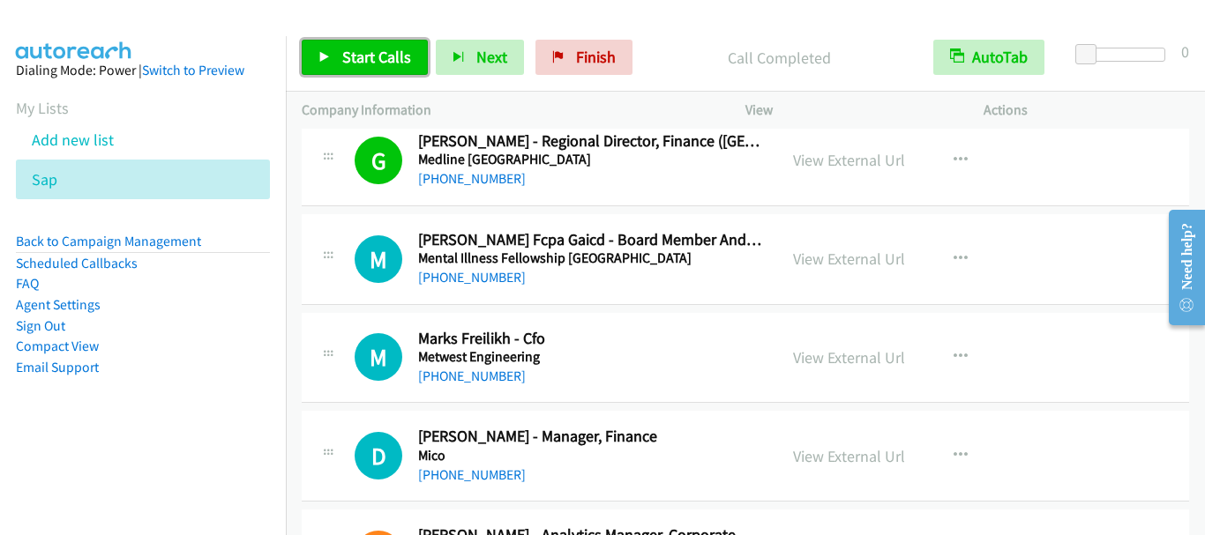
click at [363, 60] on span "Start Calls" at bounding box center [376, 57] width 69 height 20
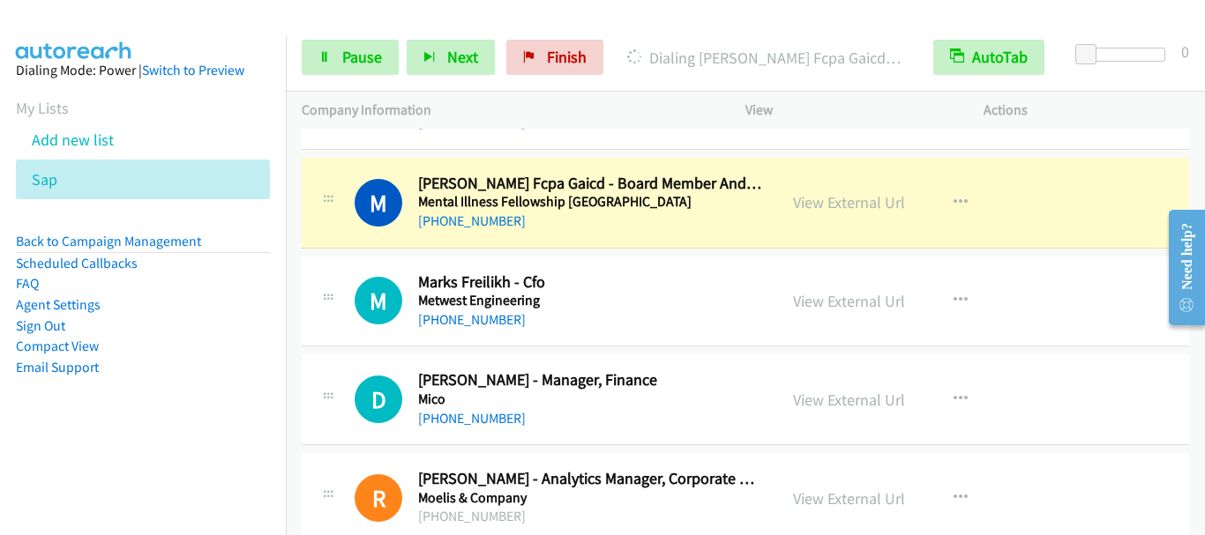
scroll to position [8292, 0]
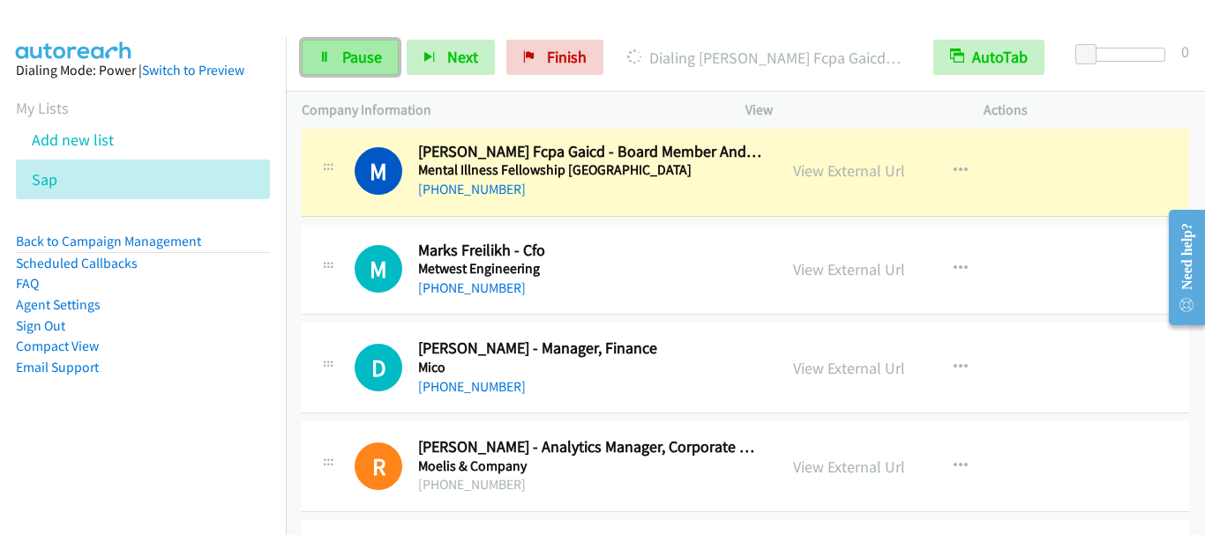
click at [355, 59] on span "Pause" at bounding box center [362, 57] width 40 height 20
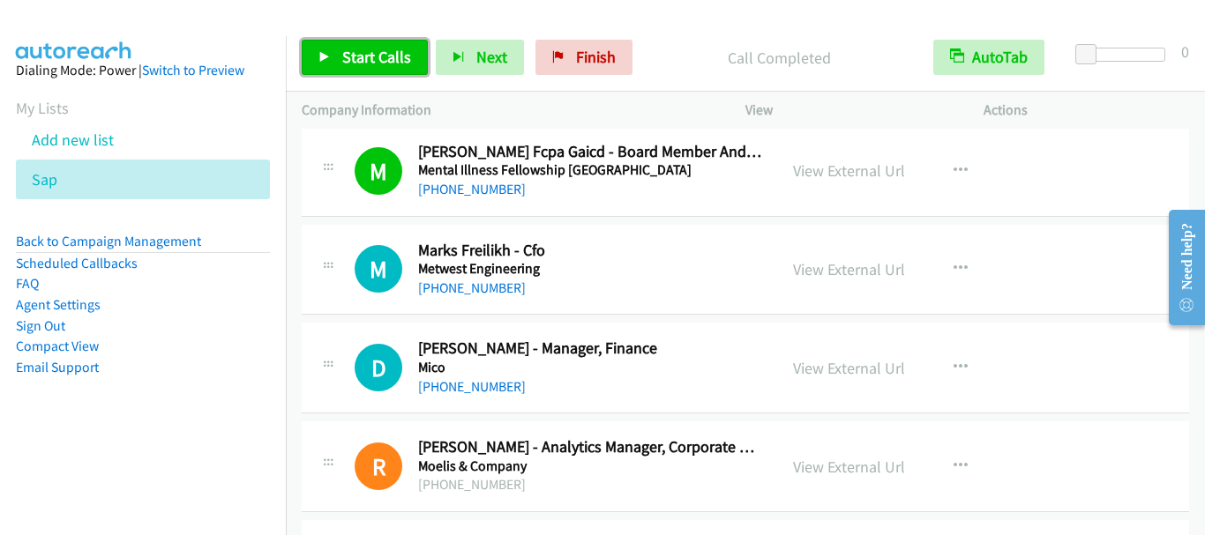
click at [380, 57] on span "Start Calls" at bounding box center [376, 57] width 69 height 20
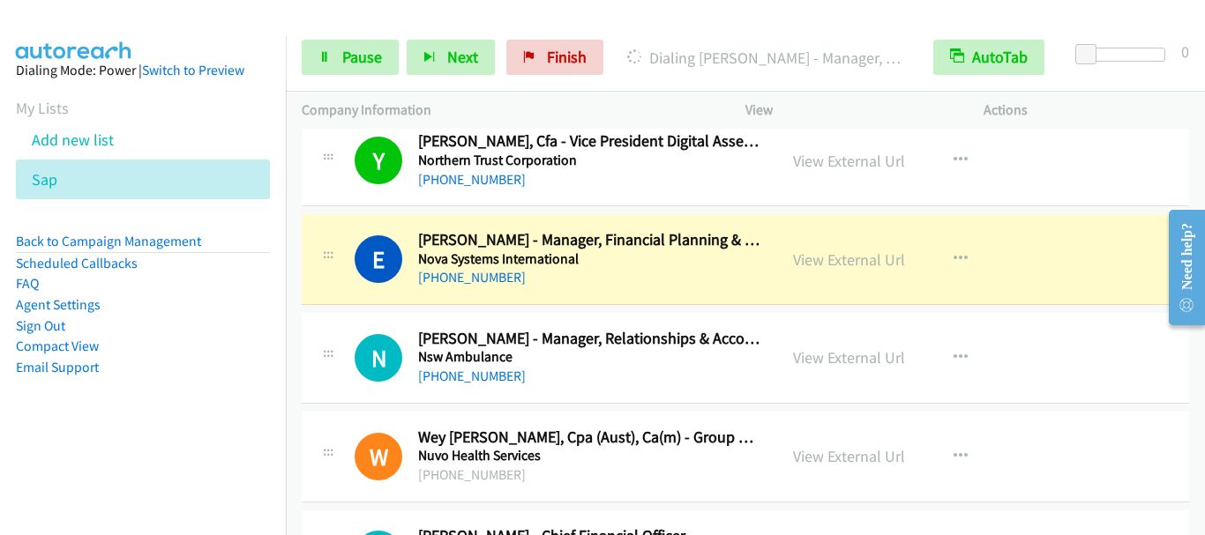
scroll to position [9615, 0]
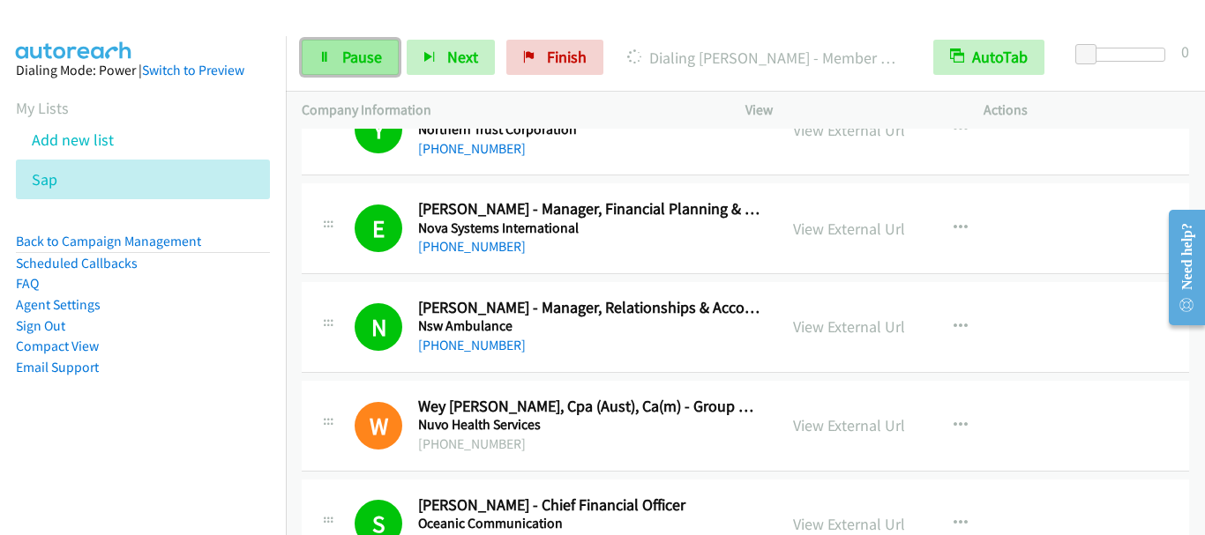
click at [363, 56] on span "Pause" at bounding box center [362, 57] width 40 height 20
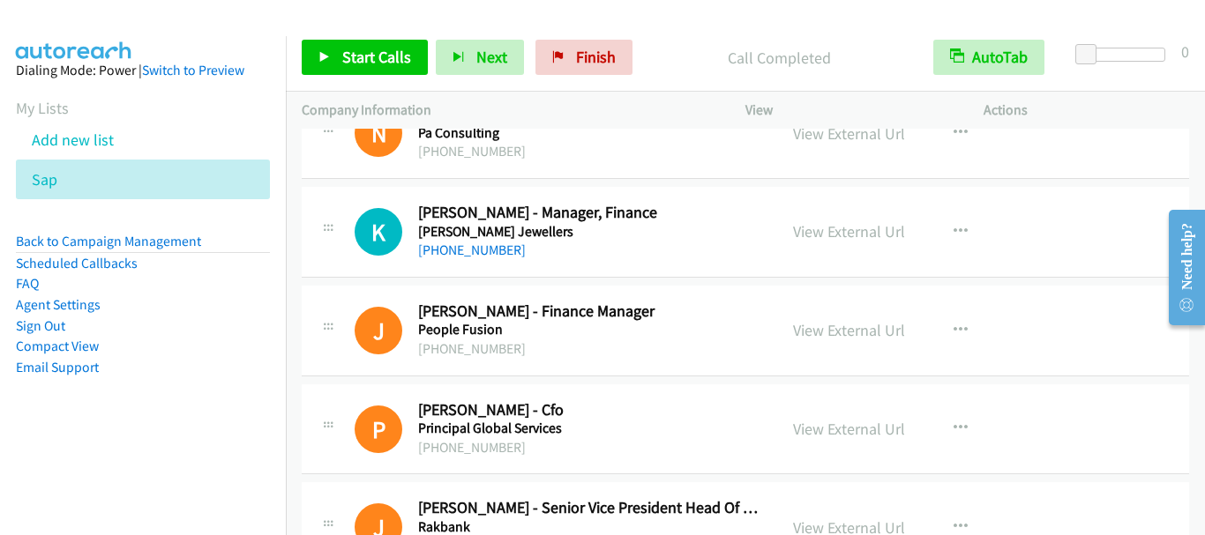
scroll to position [10233, 0]
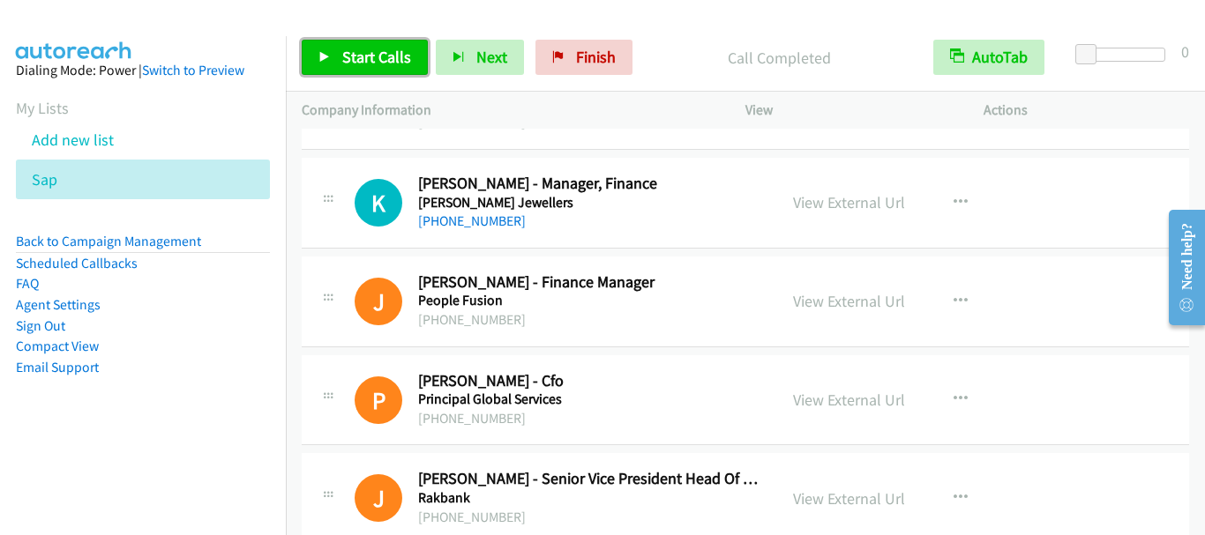
click at [369, 56] on span "Start Calls" at bounding box center [376, 57] width 69 height 20
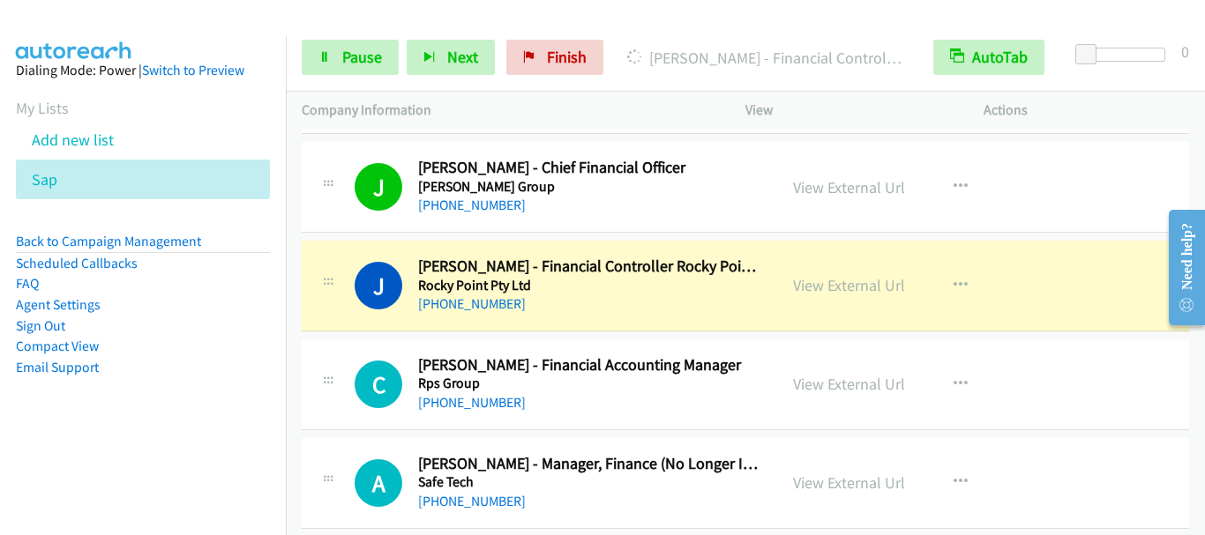
scroll to position [10674, 0]
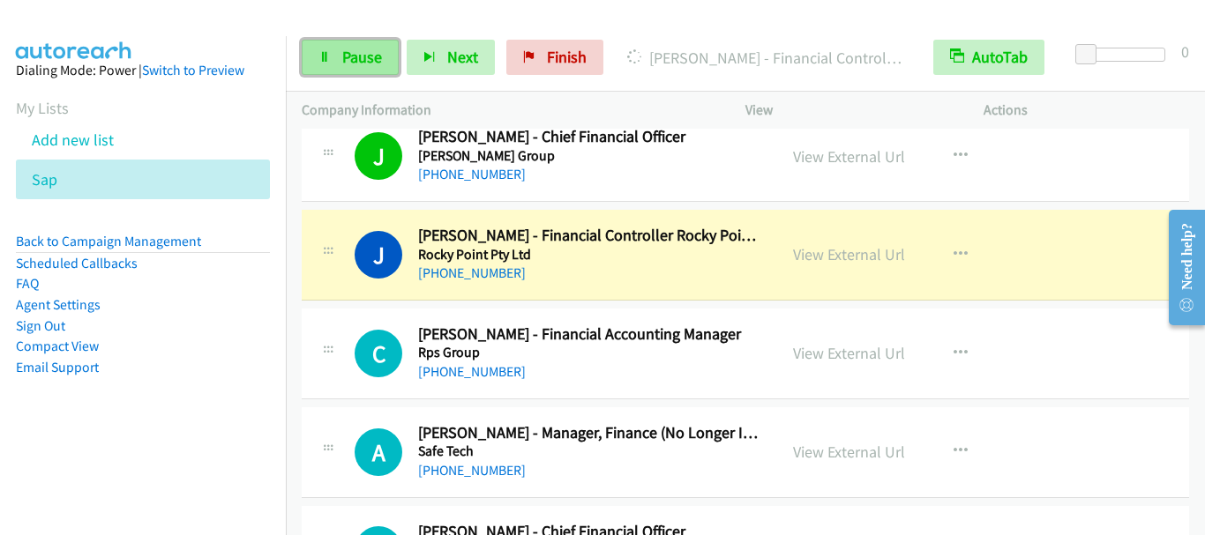
click at [348, 52] on span "Pause" at bounding box center [362, 57] width 40 height 20
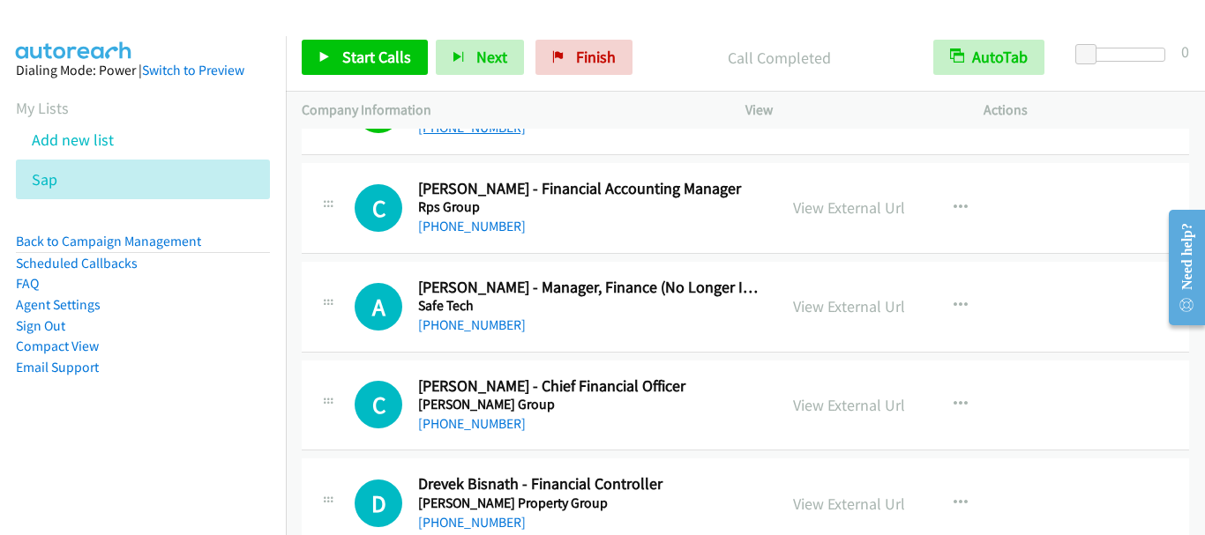
scroll to position [10850, 0]
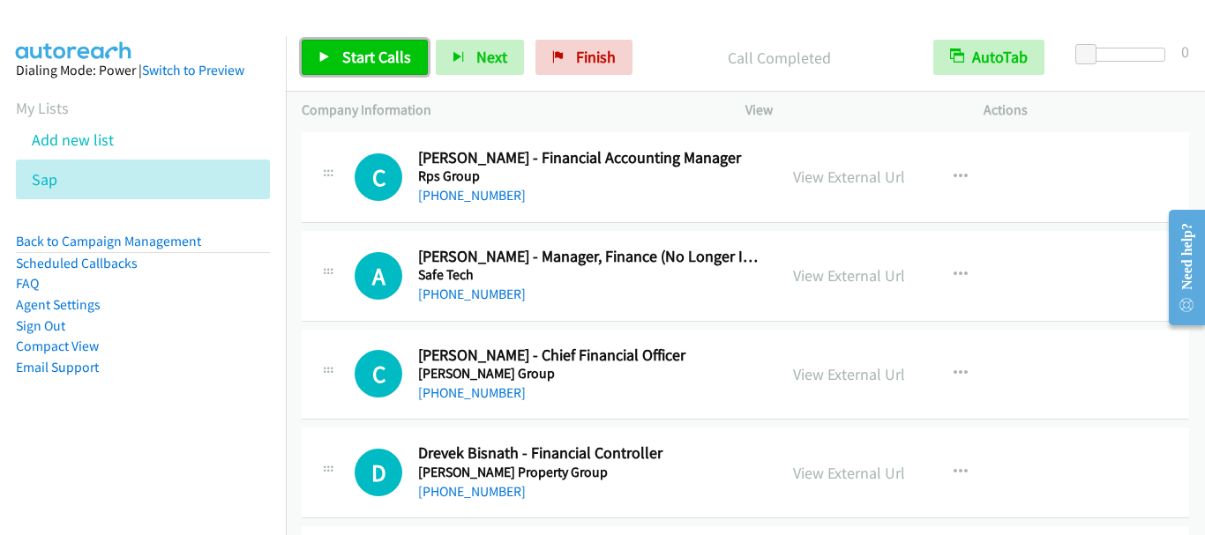
click at [347, 49] on span "Start Calls" at bounding box center [376, 57] width 69 height 20
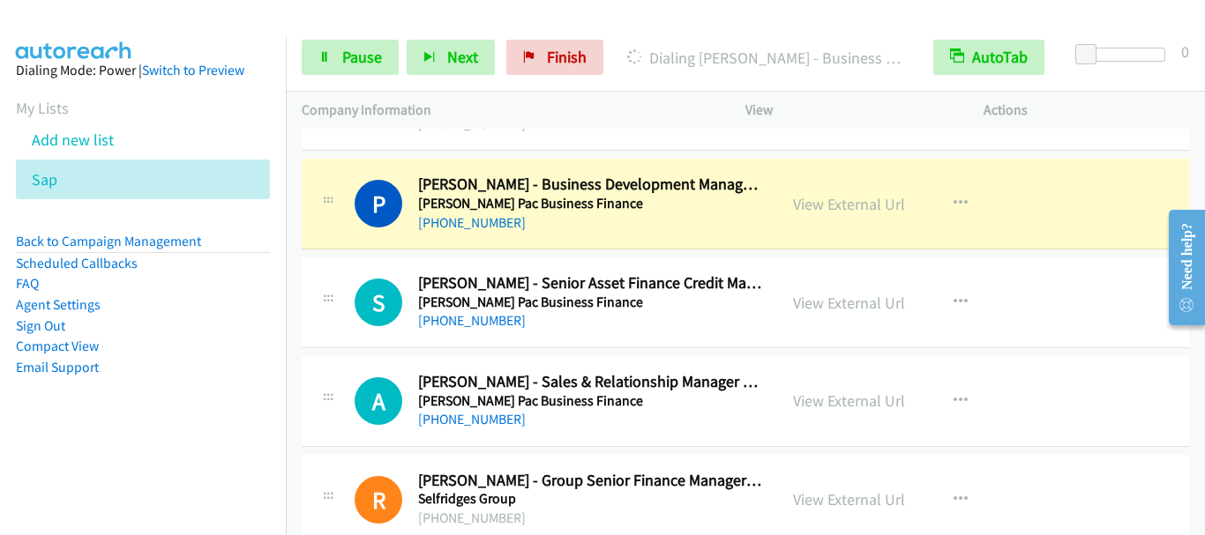
scroll to position [11644, 0]
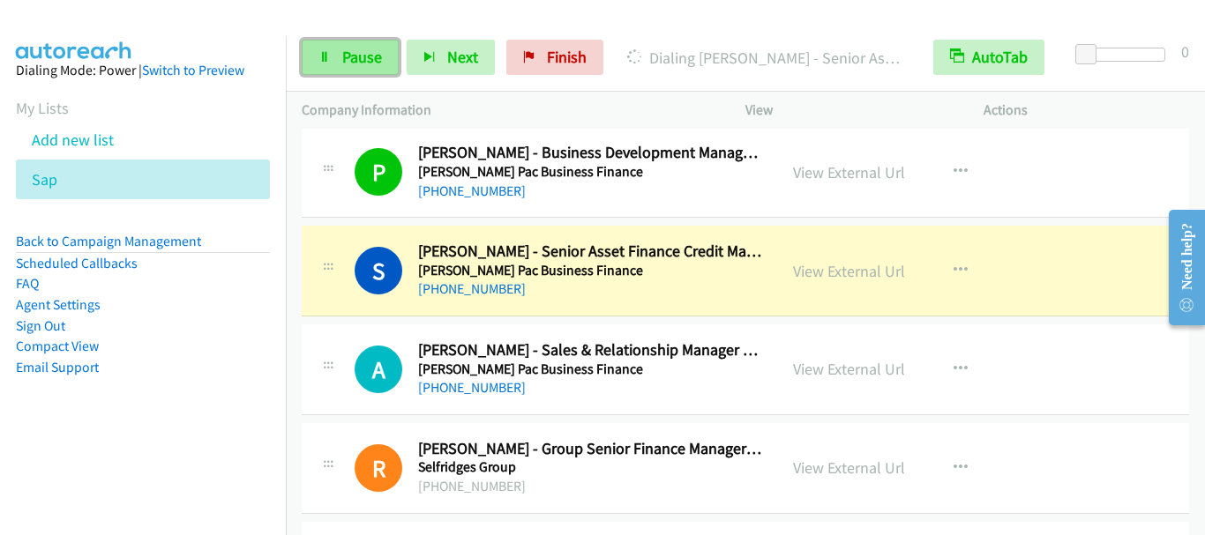
click at [351, 54] on span "Pause" at bounding box center [362, 57] width 40 height 20
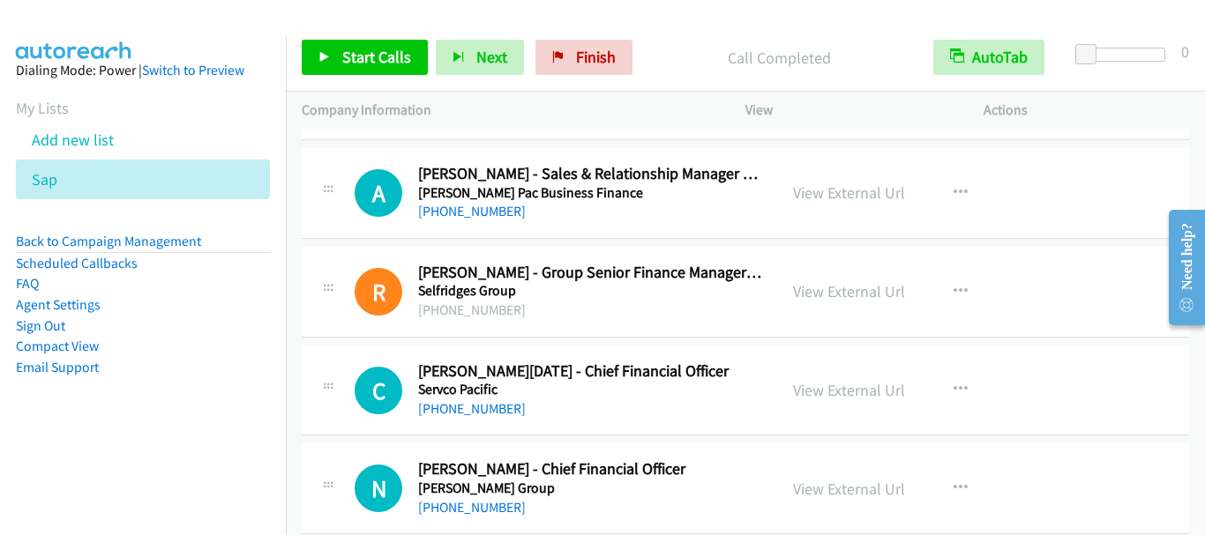
scroll to position [11733, 0]
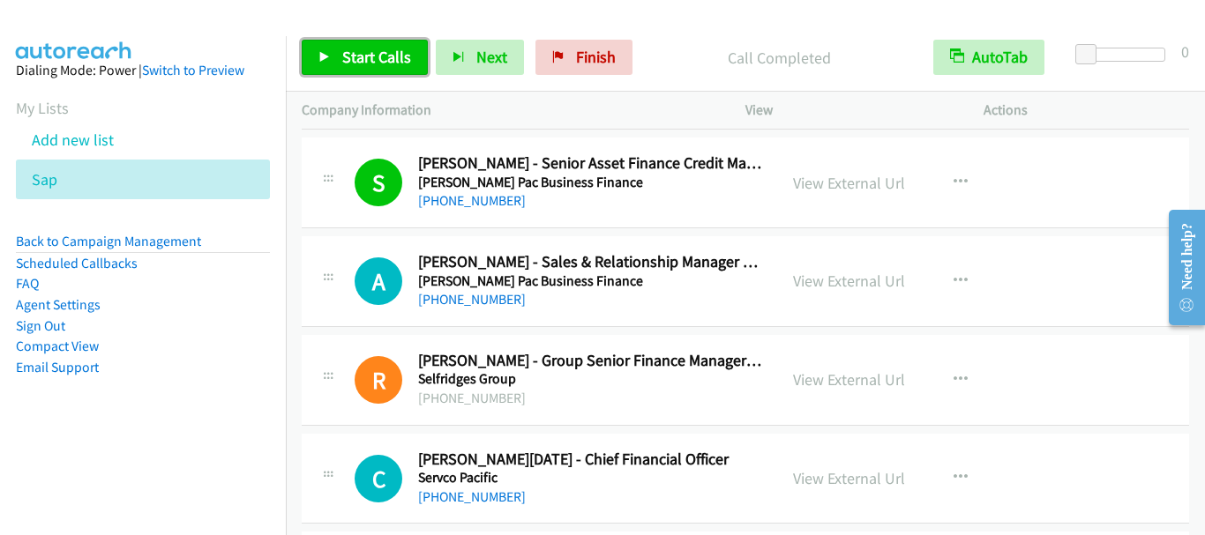
click at [381, 56] on span "Start Calls" at bounding box center [376, 57] width 69 height 20
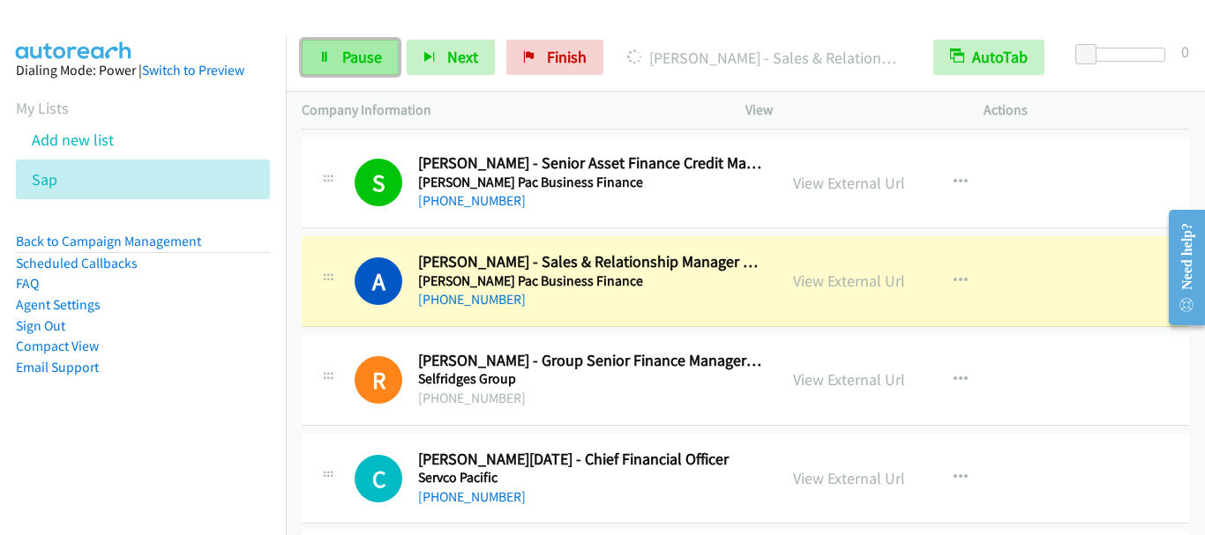
click at [371, 58] on span "Pause" at bounding box center [362, 57] width 40 height 20
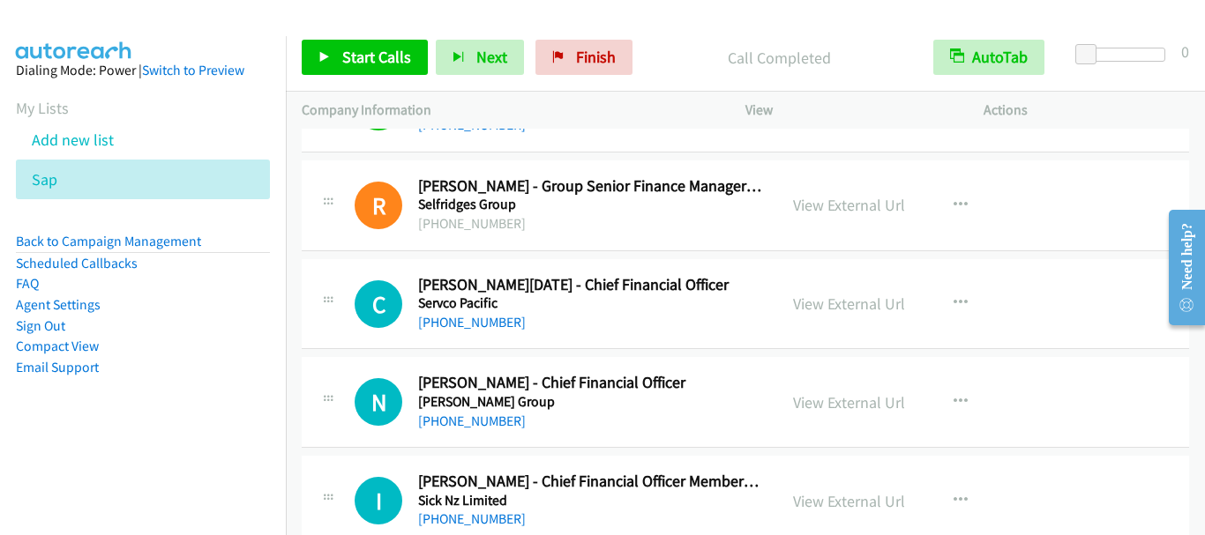
scroll to position [11909, 0]
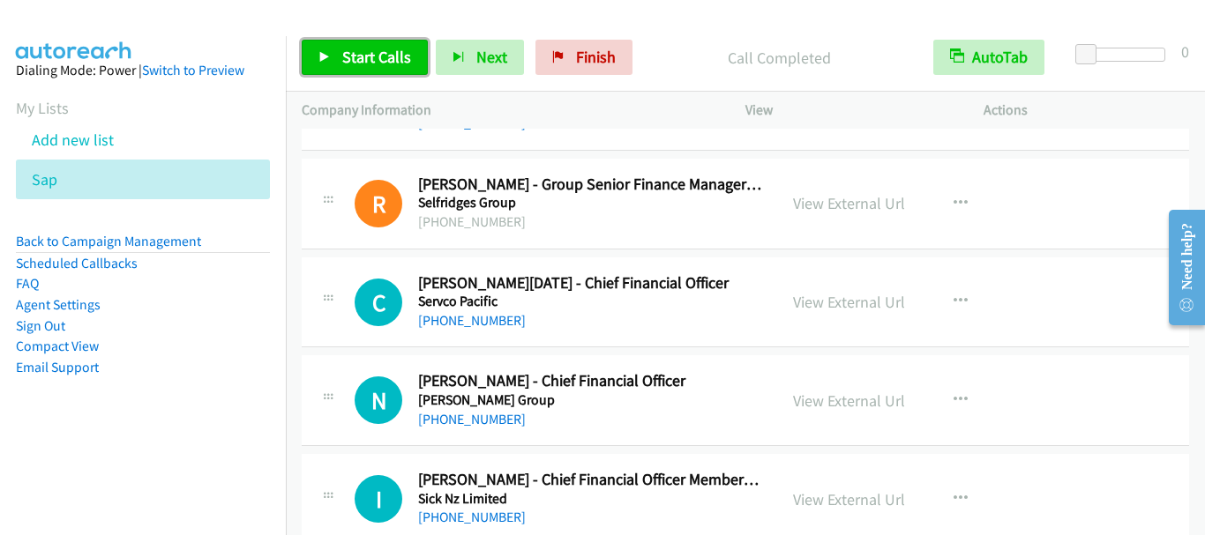
click at [368, 61] on span "Start Calls" at bounding box center [376, 57] width 69 height 20
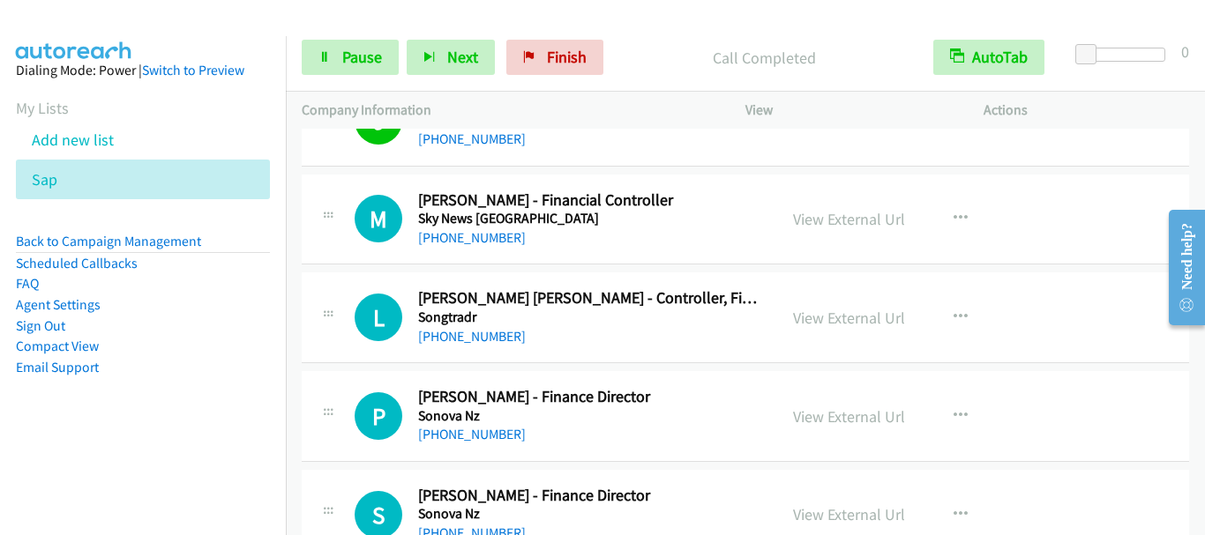
scroll to position [12615, 0]
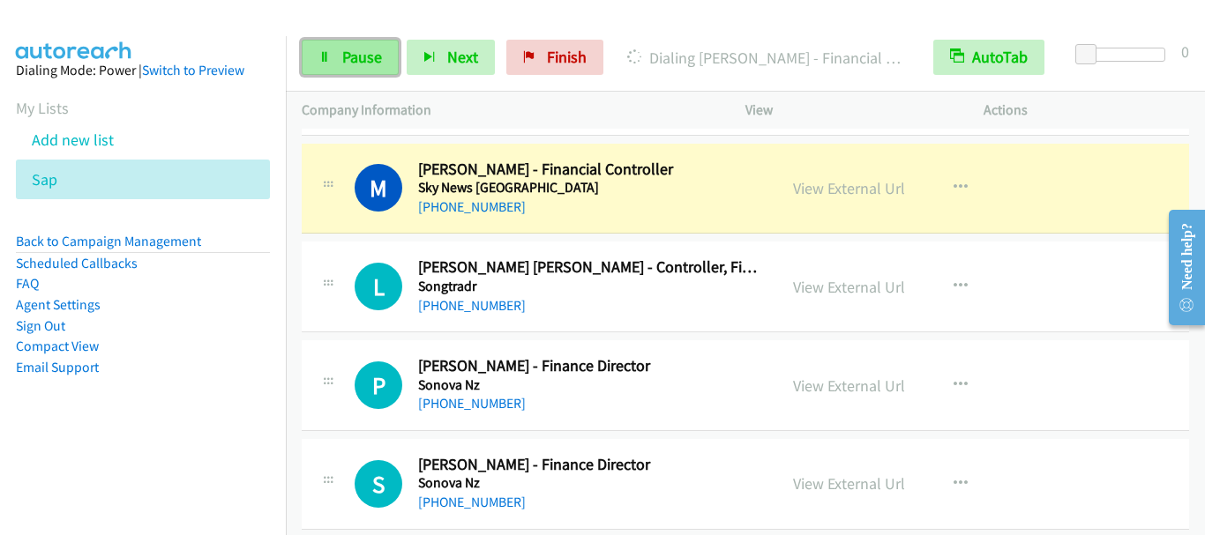
click at [356, 52] on span "Pause" at bounding box center [362, 57] width 40 height 20
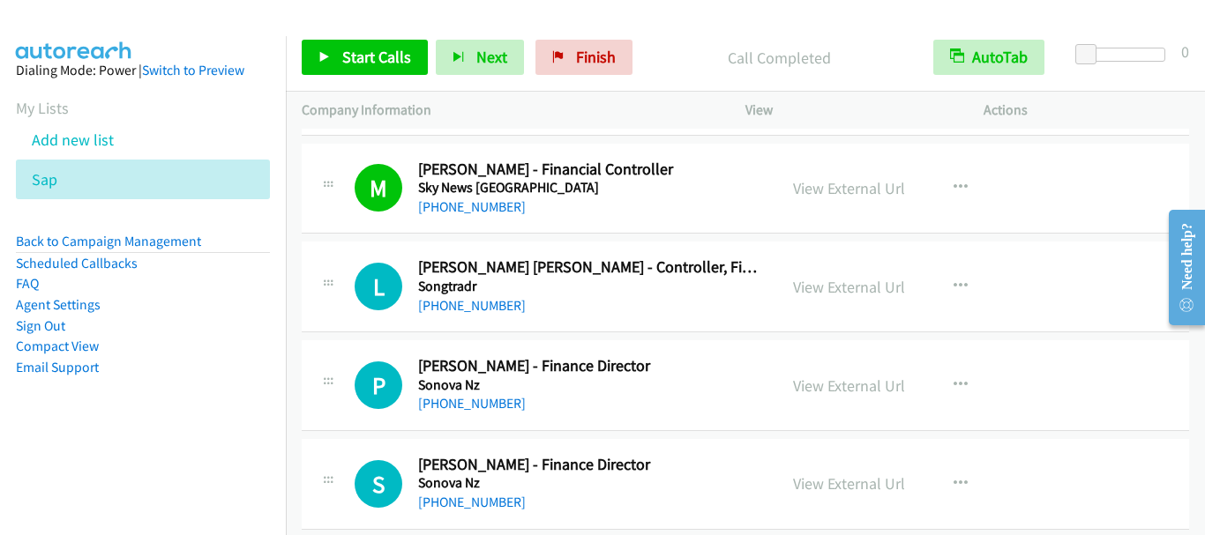
scroll to position [12703, 0]
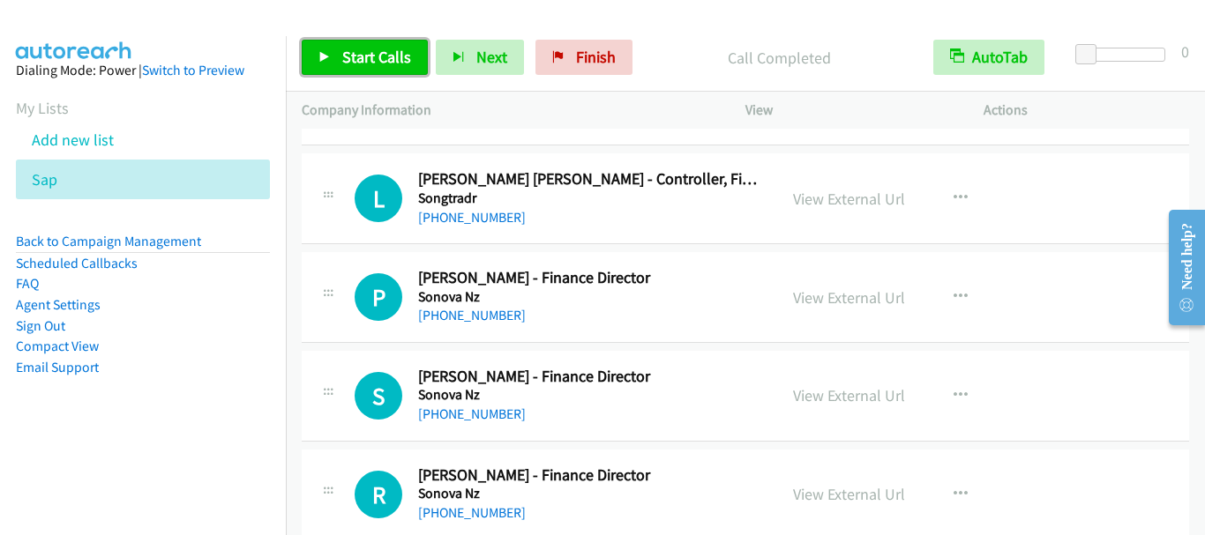
click at [373, 53] on span "Start Calls" at bounding box center [376, 57] width 69 height 20
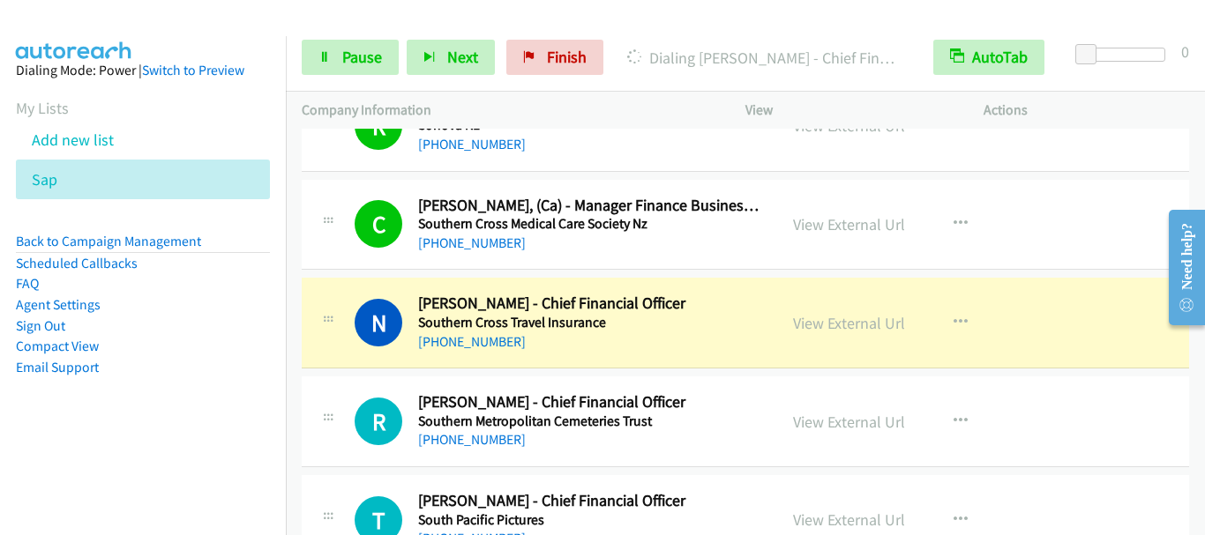
scroll to position [13144, 0]
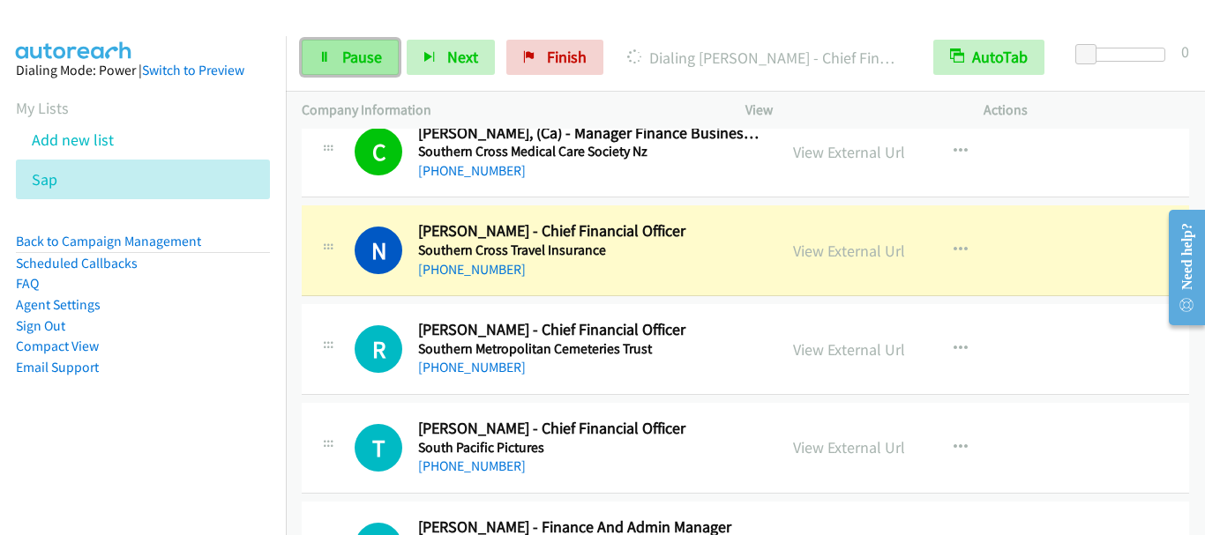
click at [356, 53] on span "Pause" at bounding box center [362, 57] width 40 height 20
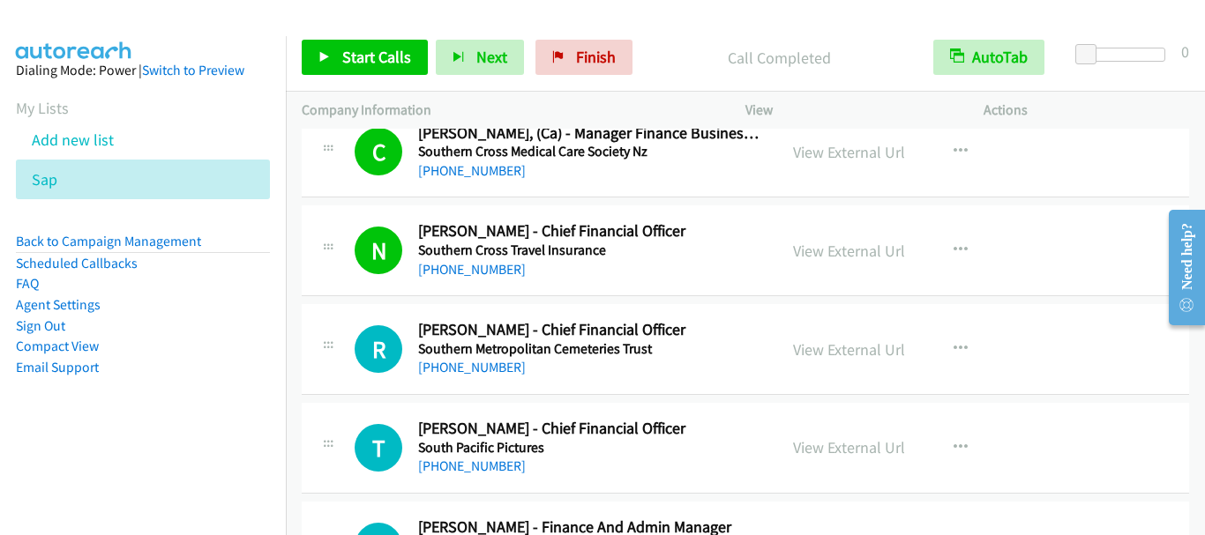
scroll to position [13232, 0]
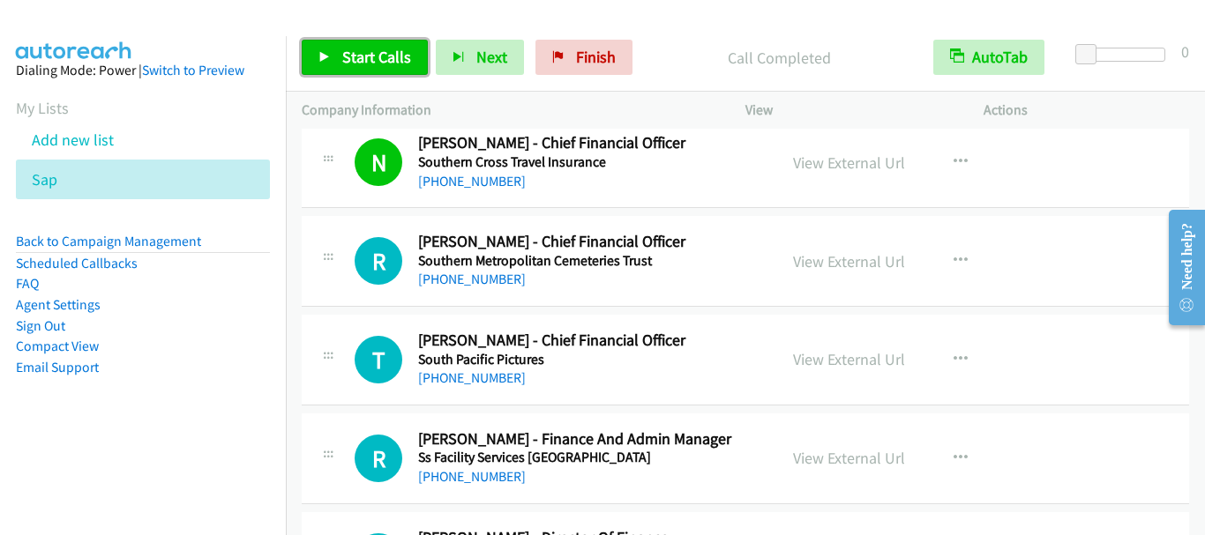
click at [366, 61] on span "Start Calls" at bounding box center [376, 57] width 69 height 20
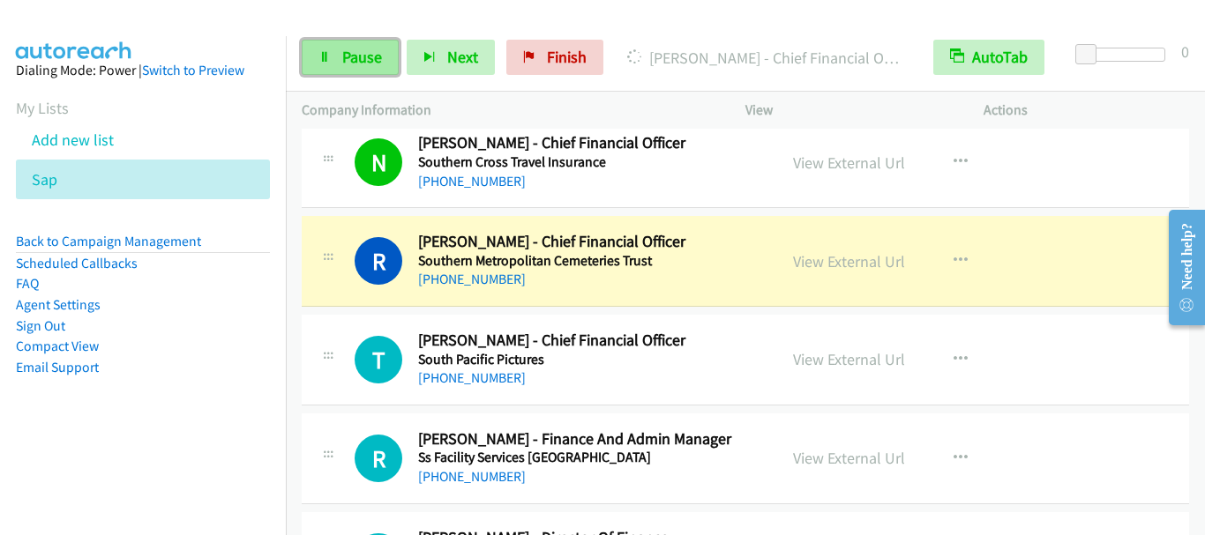
click at [352, 64] on span "Pause" at bounding box center [362, 57] width 40 height 20
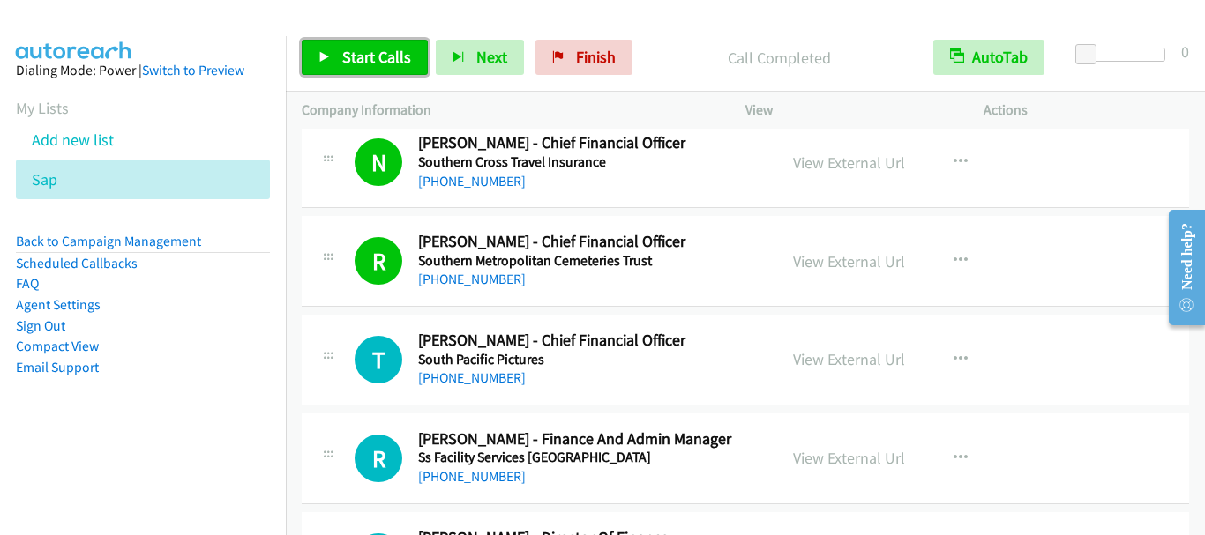
click at [370, 52] on span "Start Calls" at bounding box center [376, 57] width 69 height 20
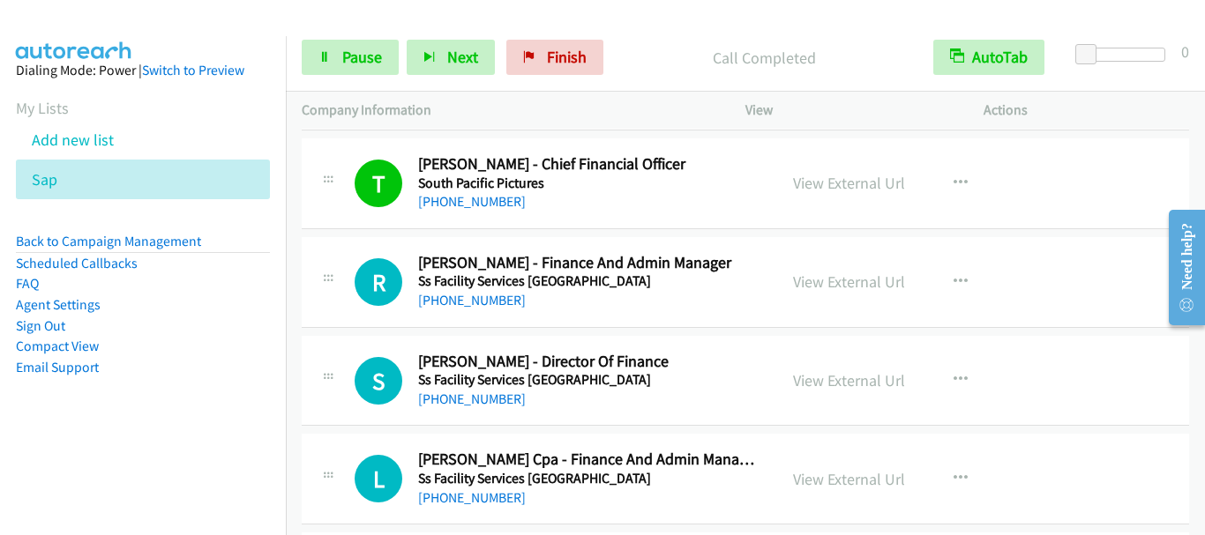
scroll to position [13497, 0]
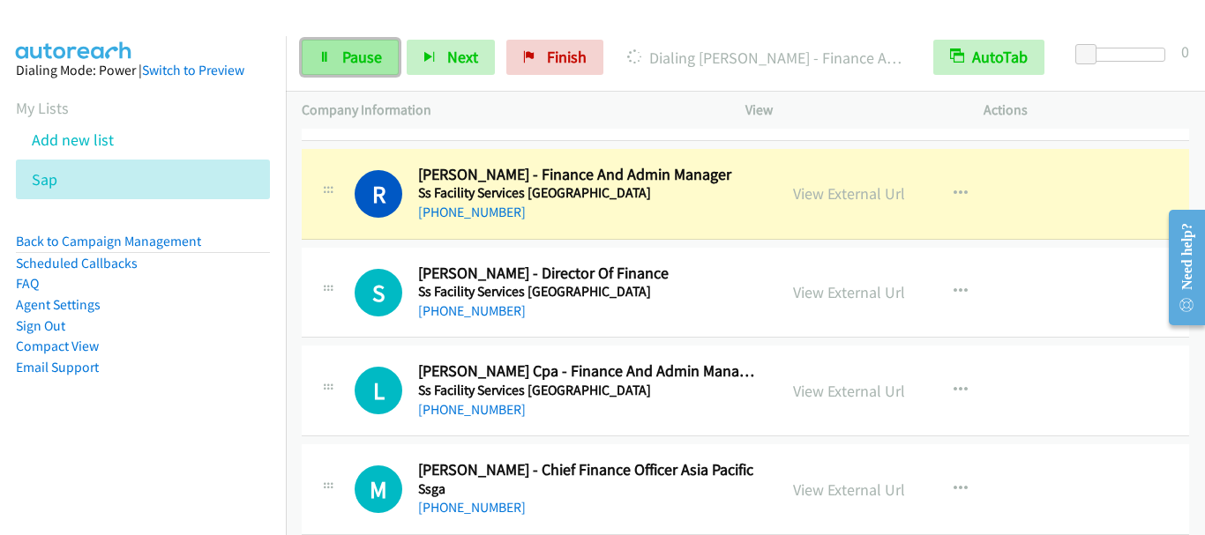
click at [346, 59] on span "Pause" at bounding box center [362, 57] width 40 height 20
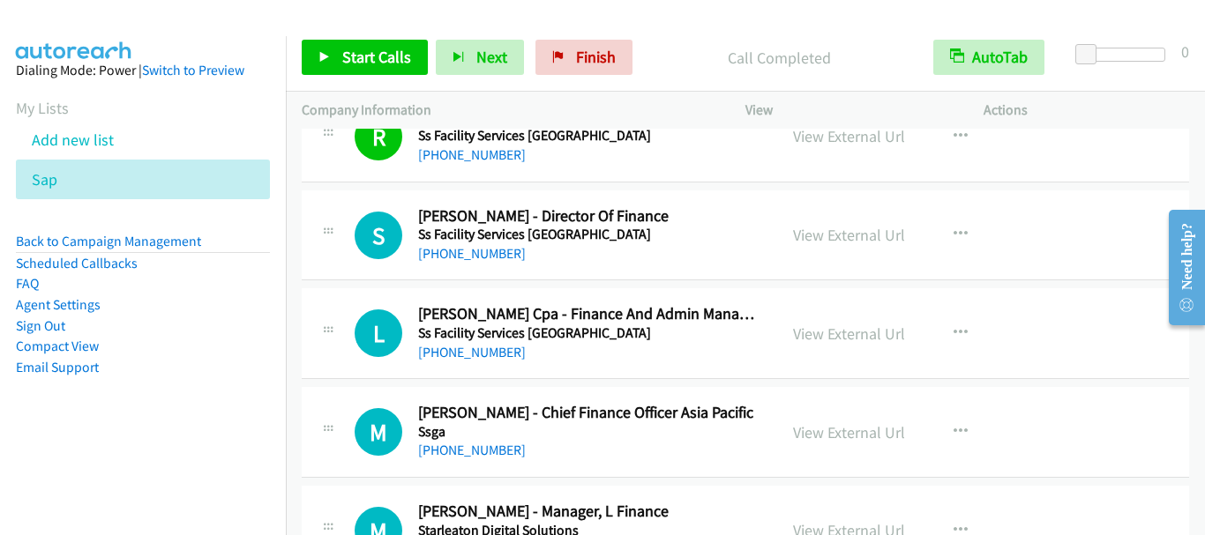
scroll to position [13585, 0]
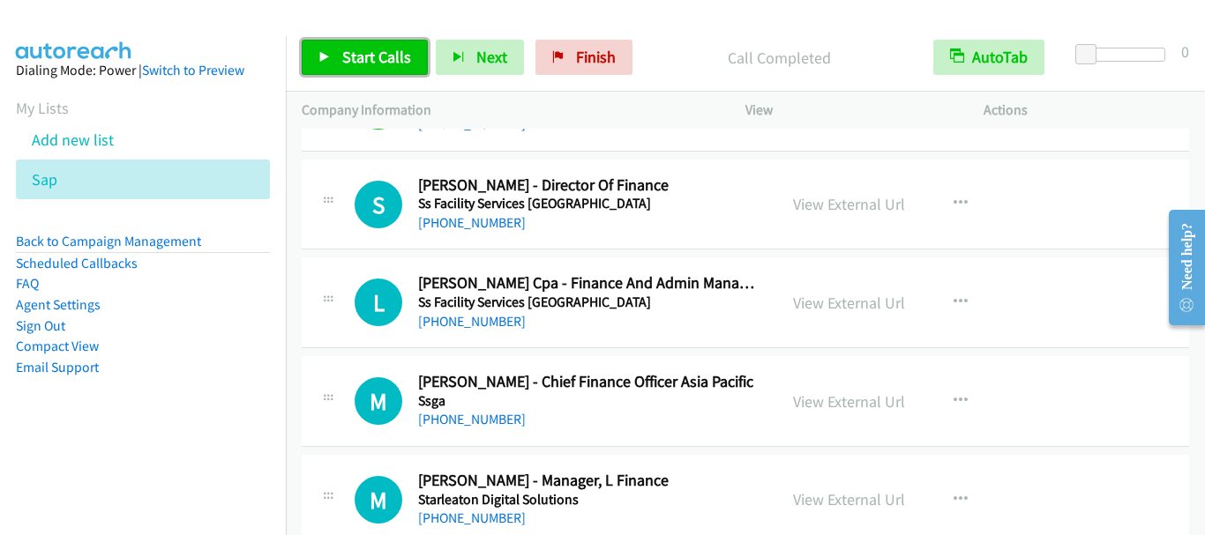
click at [376, 61] on span "Start Calls" at bounding box center [376, 57] width 69 height 20
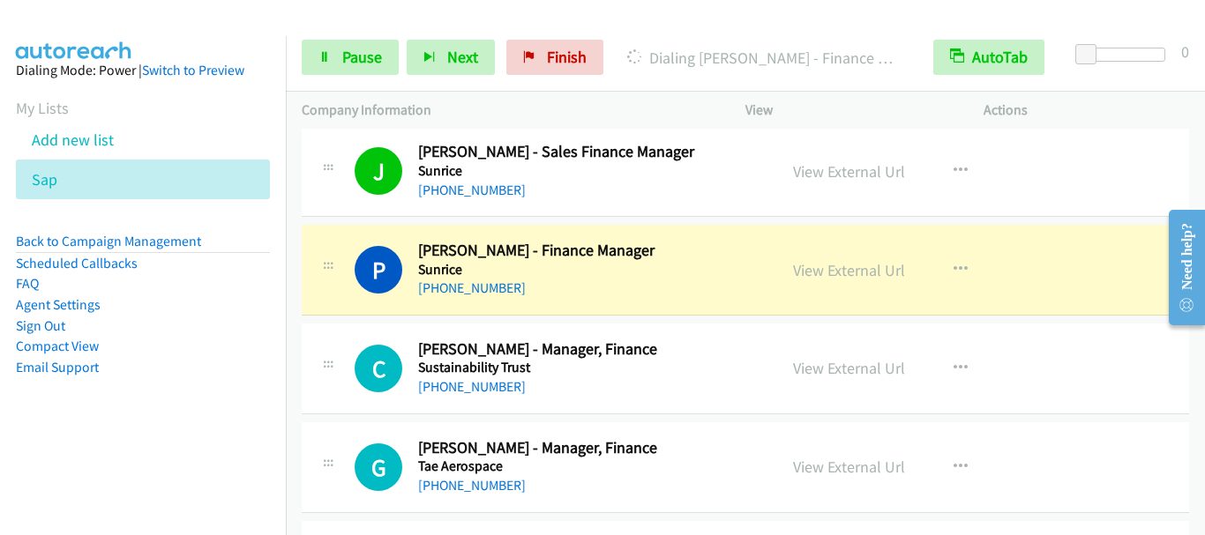
scroll to position [14397, 0]
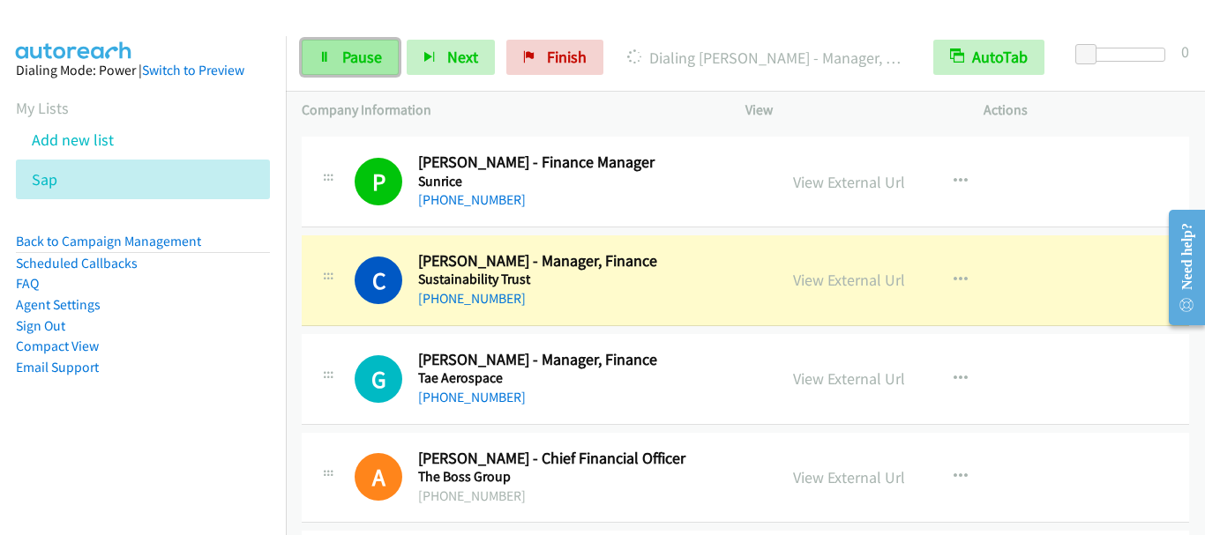
click at [365, 58] on span "Pause" at bounding box center [362, 57] width 40 height 20
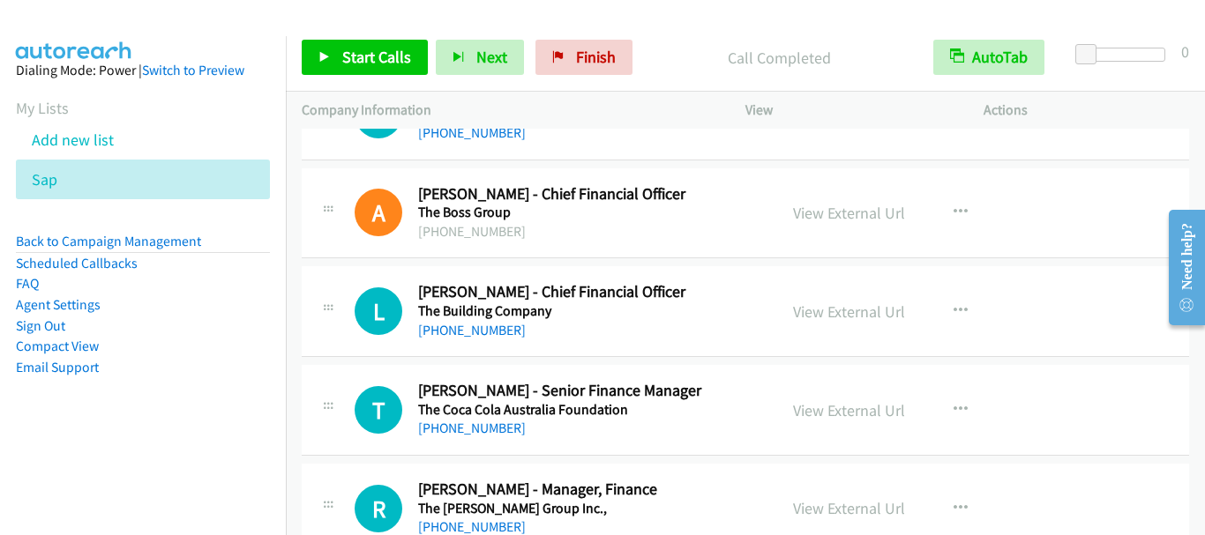
scroll to position [14573, 0]
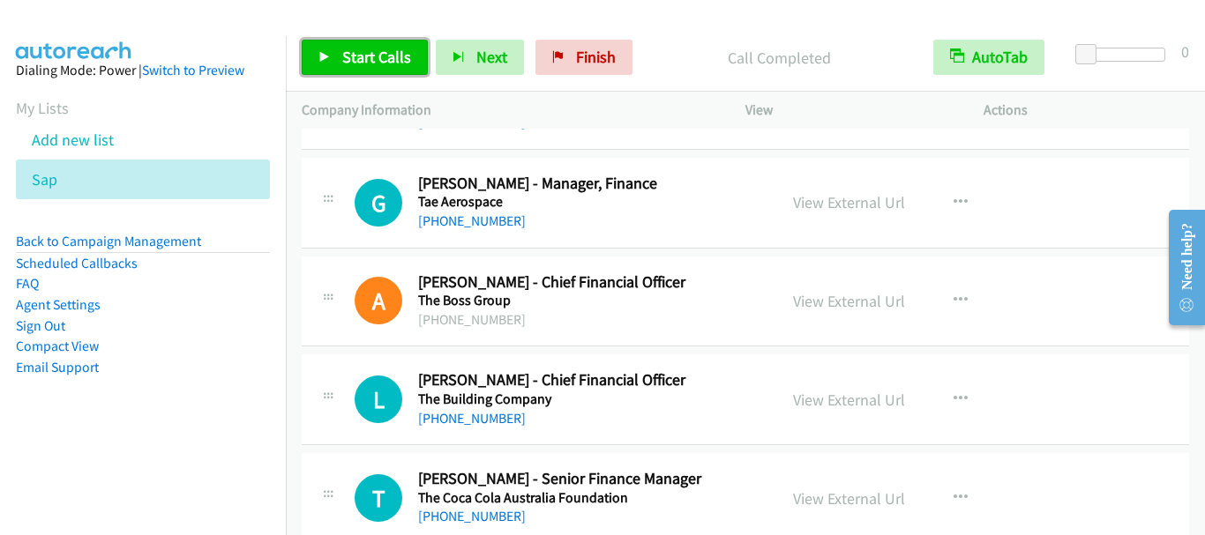
click at [379, 66] on span "Start Calls" at bounding box center [376, 57] width 69 height 20
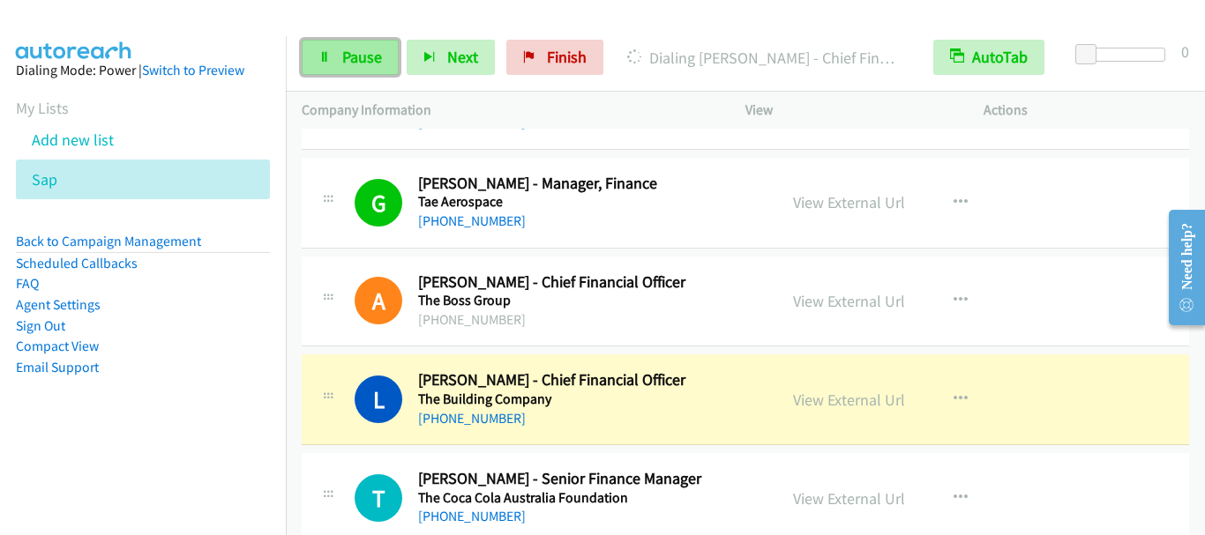
click at [355, 54] on span "Pause" at bounding box center [362, 57] width 40 height 20
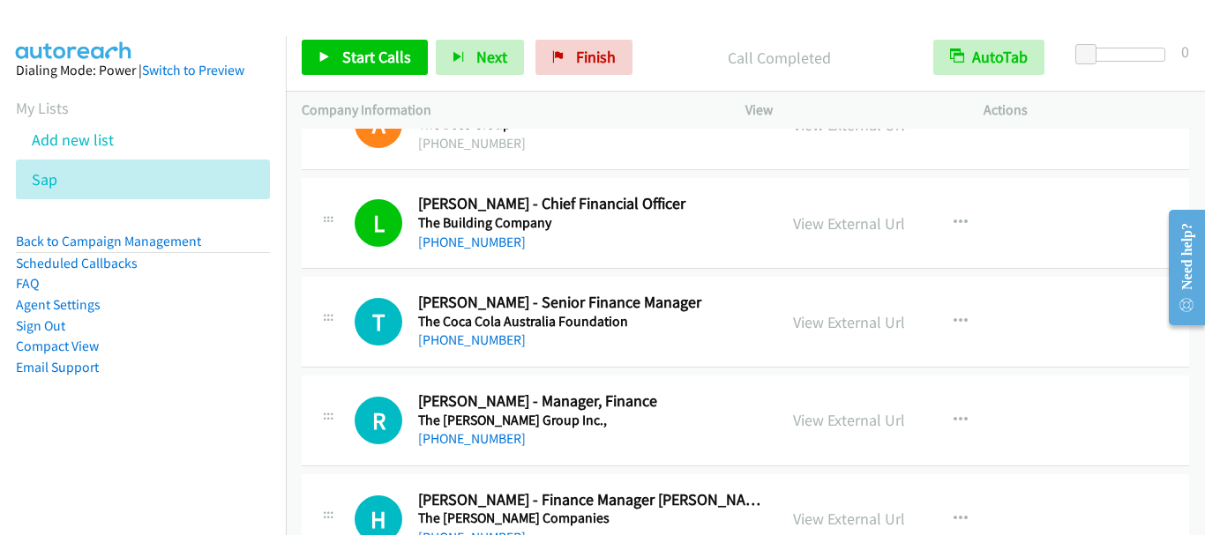
scroll to position [14838, 0]
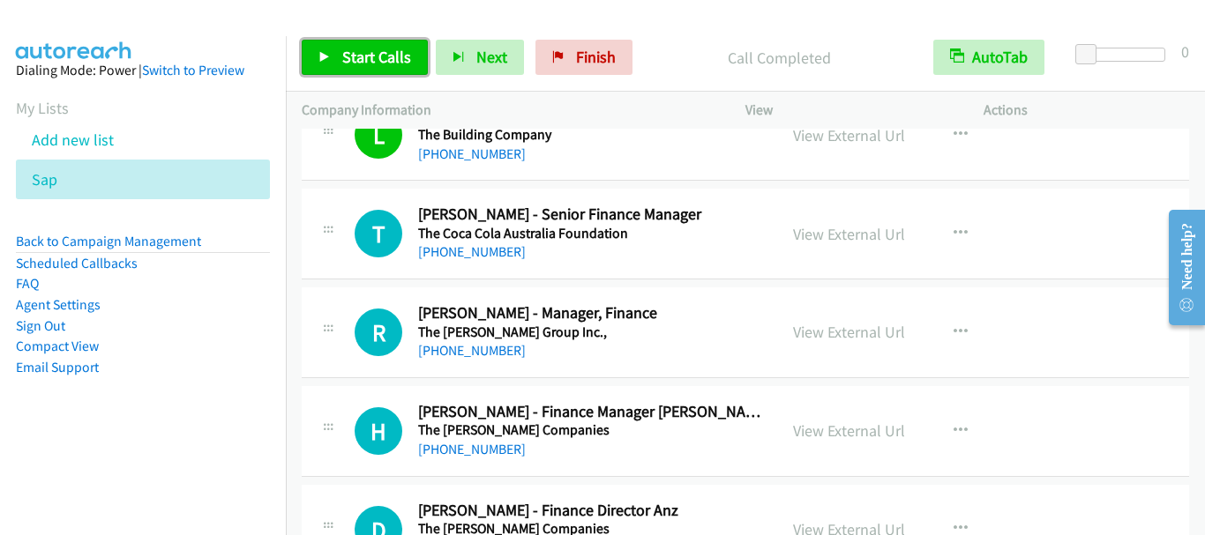
click at [359, 62] on span "Start Calls" at bounding box center [376, 57] width 69 height 20
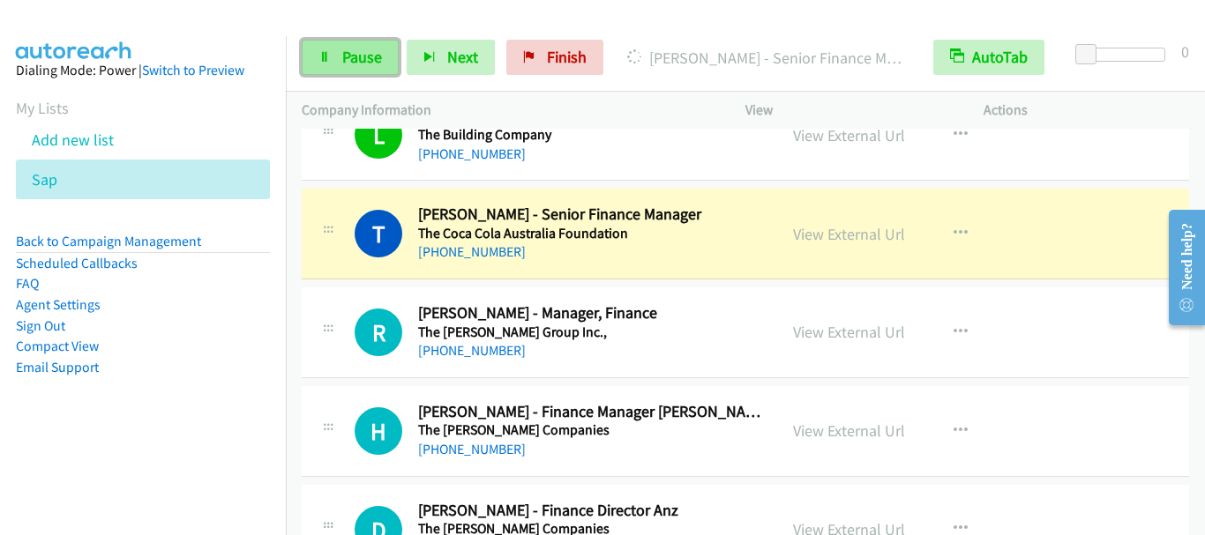
click at [339, 52] on link "Pause" at bounding box center [350, 57] width 97 height 35
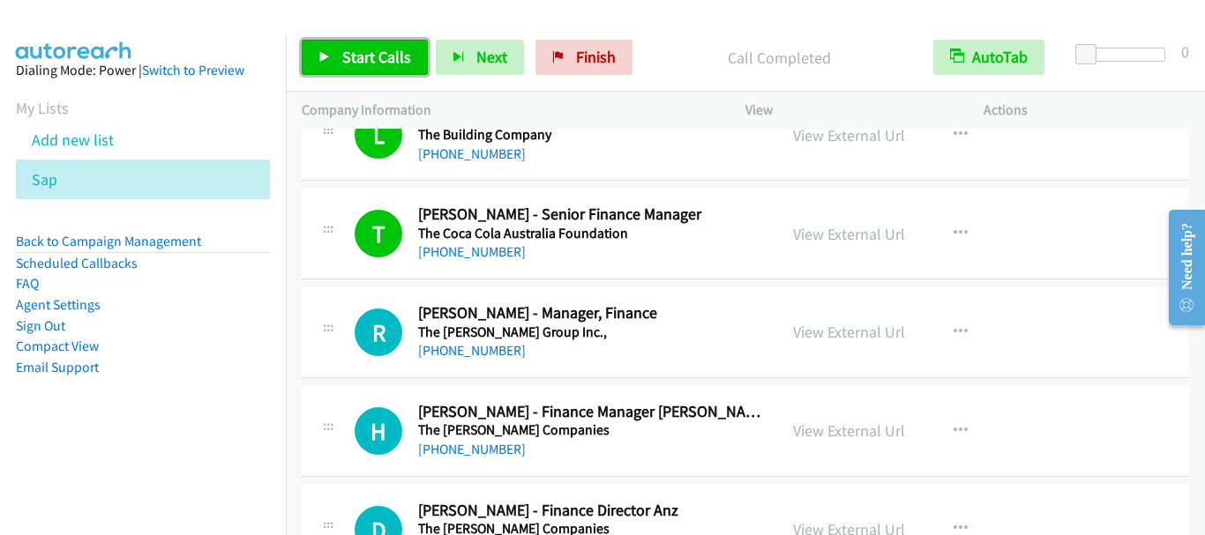
click at [385, 69] on link "Start Calls" at bounding box center [365, 57] width 126 height 35
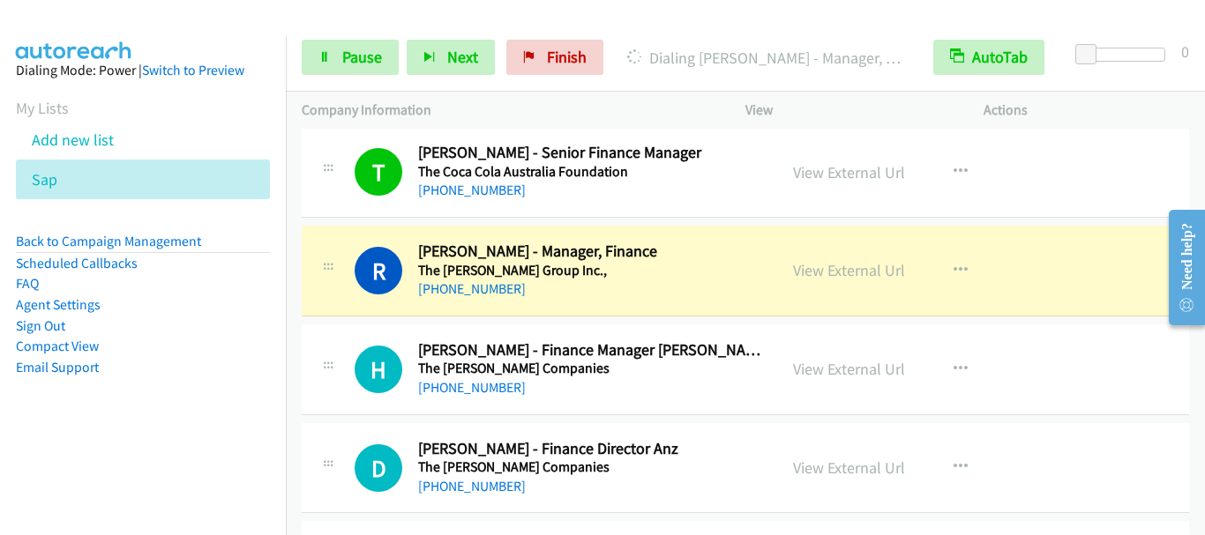
scroll to position [14926, 0]
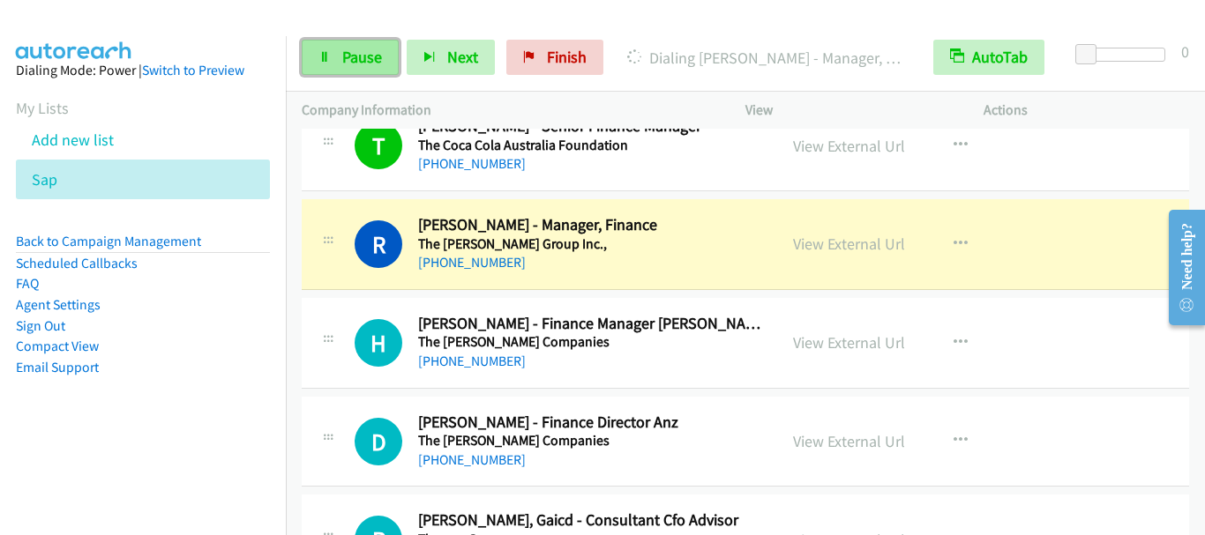
click at [378, 60] on span "Pause" at bounding box center [362, 57] width 40 height 20
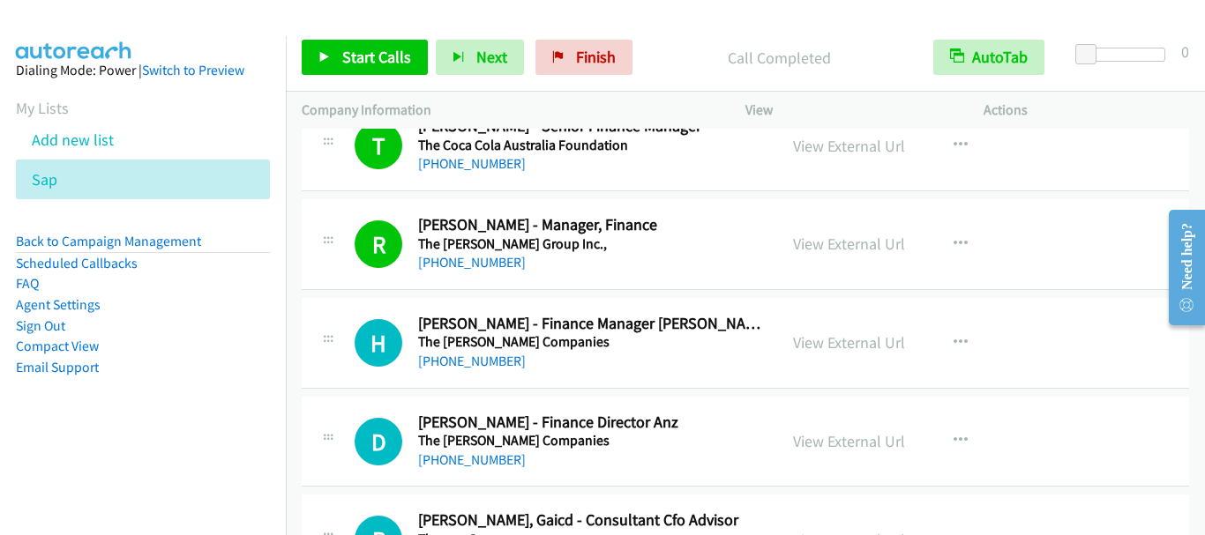
scroll to position [15014, 0]
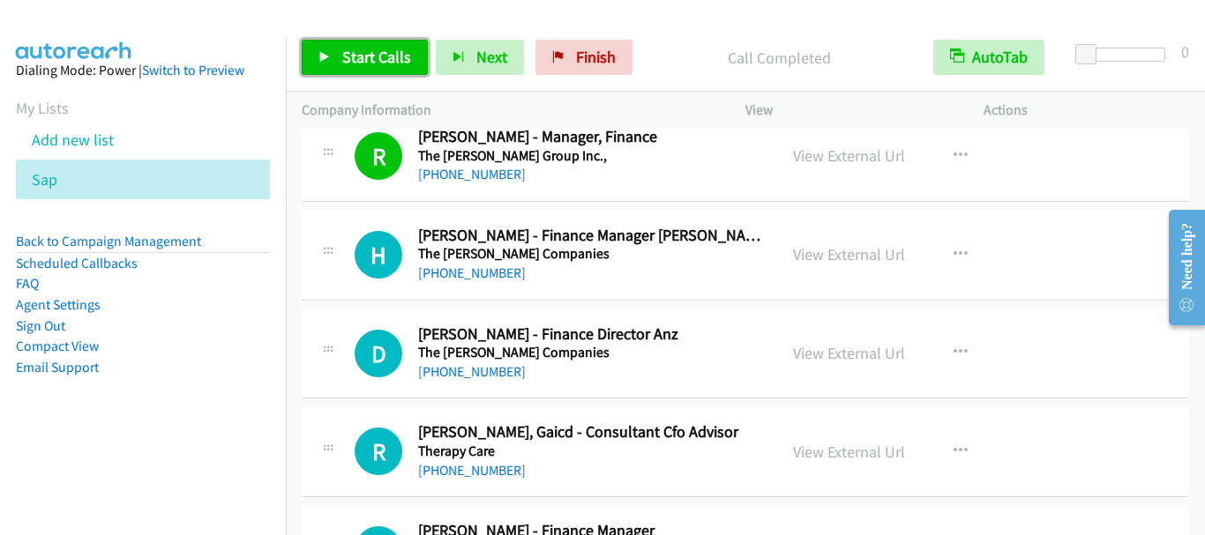
click at [363, 57] on span "Start Calls" at bounding box center [376, 57] width 69 height 20
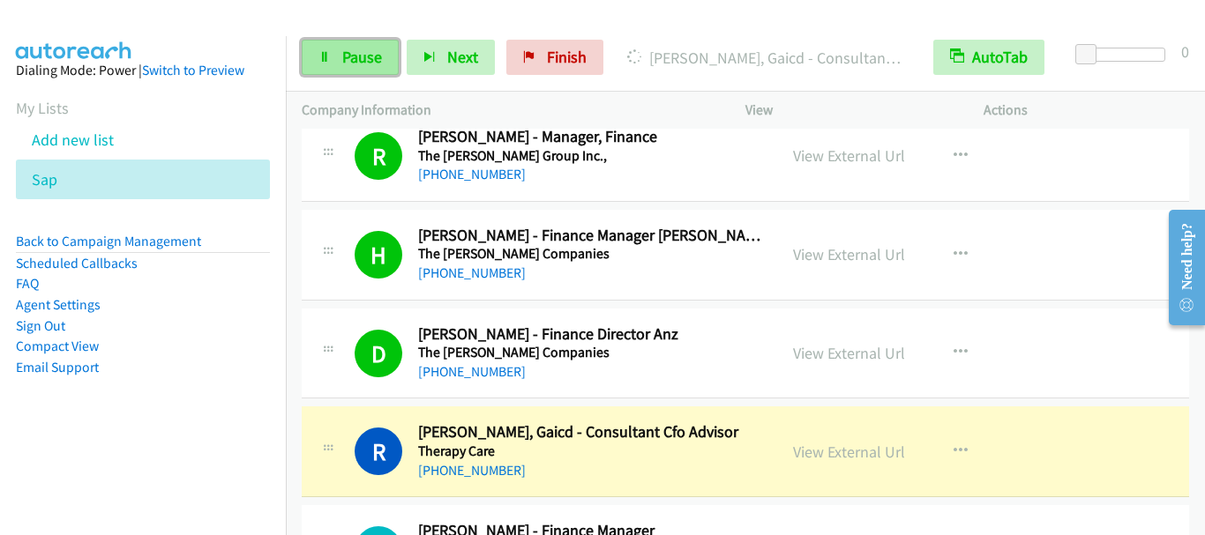
click at [352, 58] on span "Pause" at bounding box center [362, 57] width 40 height 20
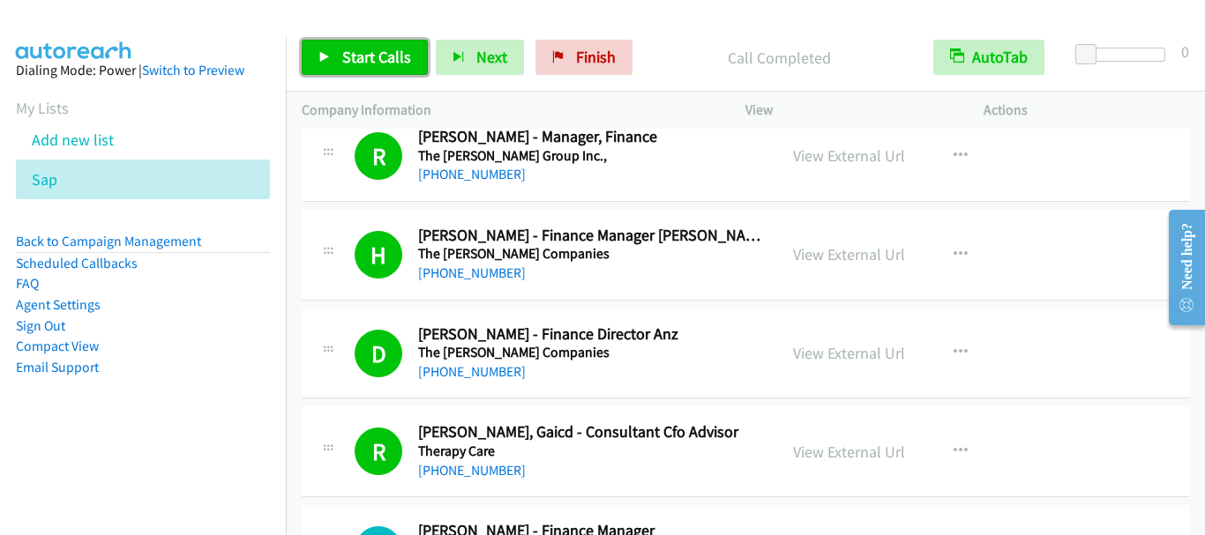
click at [362, 49] on span "Start Calls" at bounding box center [376, 57] width 69 height 20
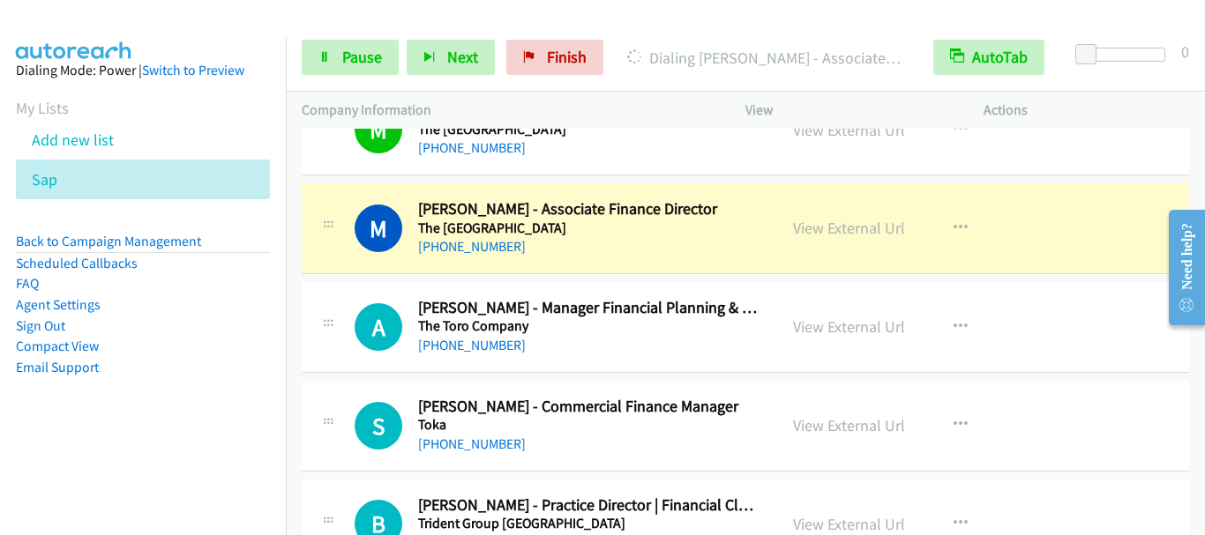
scroll to position [15455, 0]
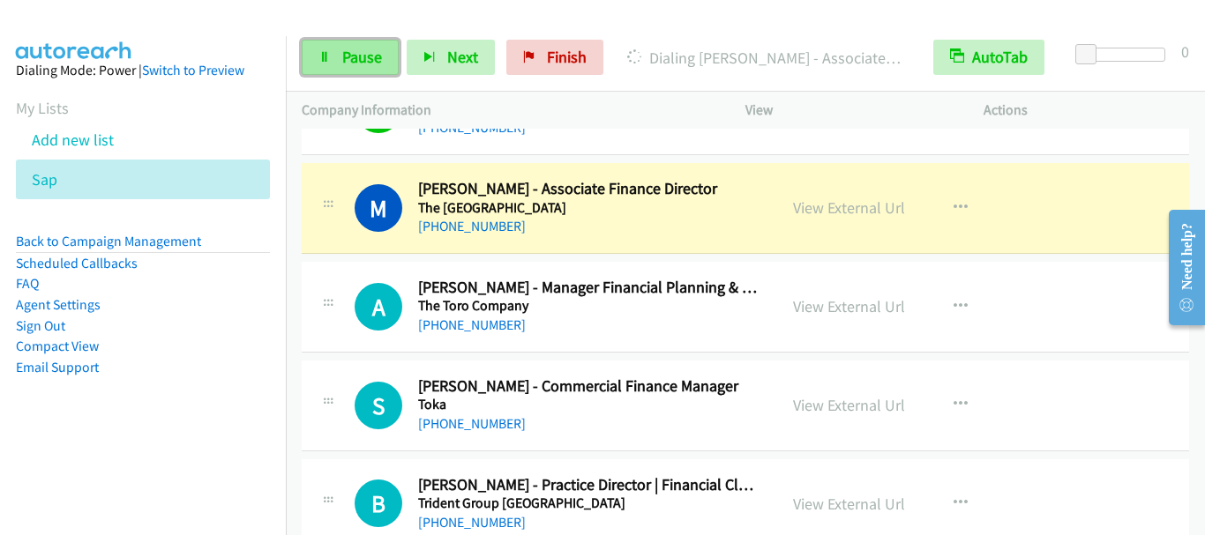
click at [344, 65] on span "Pause" at bounding box center [362, 57] width 40 height 20
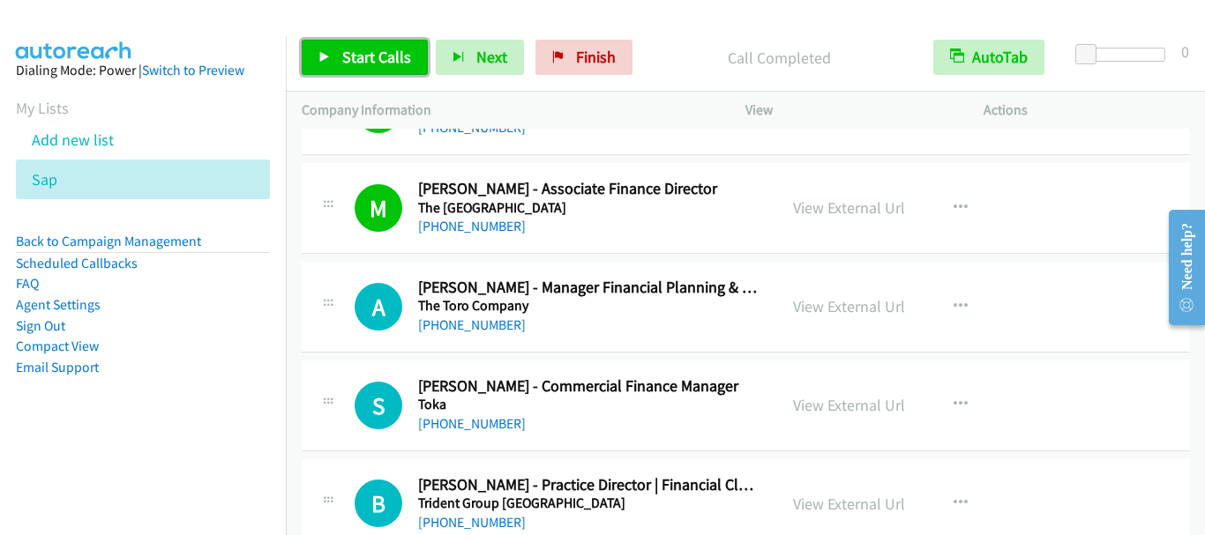
click at [367, 64] on span "Start Calls" at bounding box center [376, 57] width 69 height 20
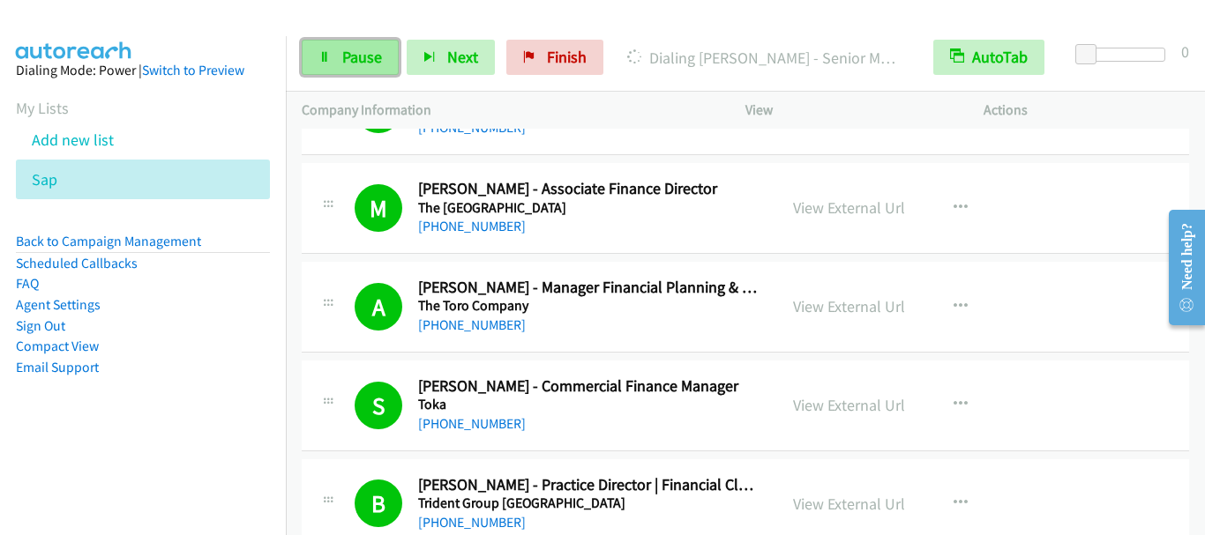
click at [336, 71] on link "Pause" at bounding box center [350, 57] width 97 height 35
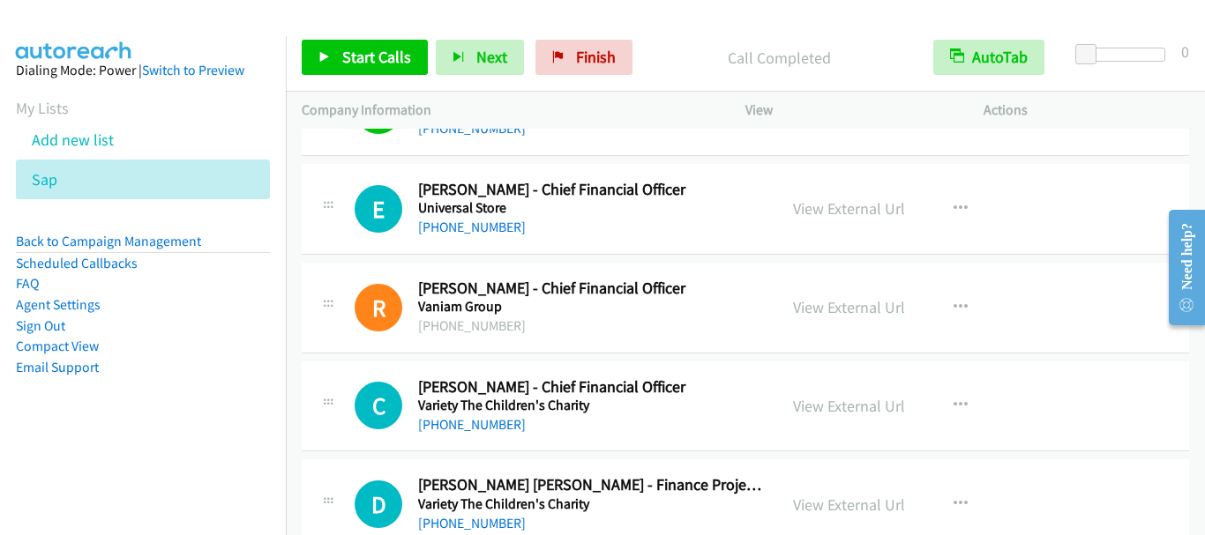
scroll to position [16073, 0]
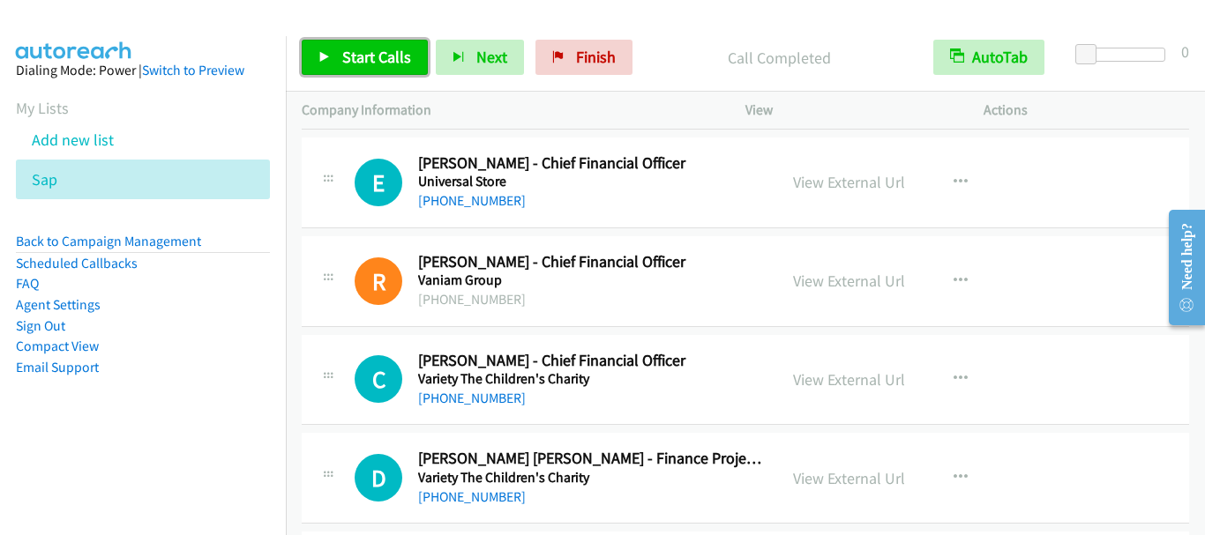
click at [358, 56] on span "Start Calls" at bounding box center [376, 57] width 69 height 20
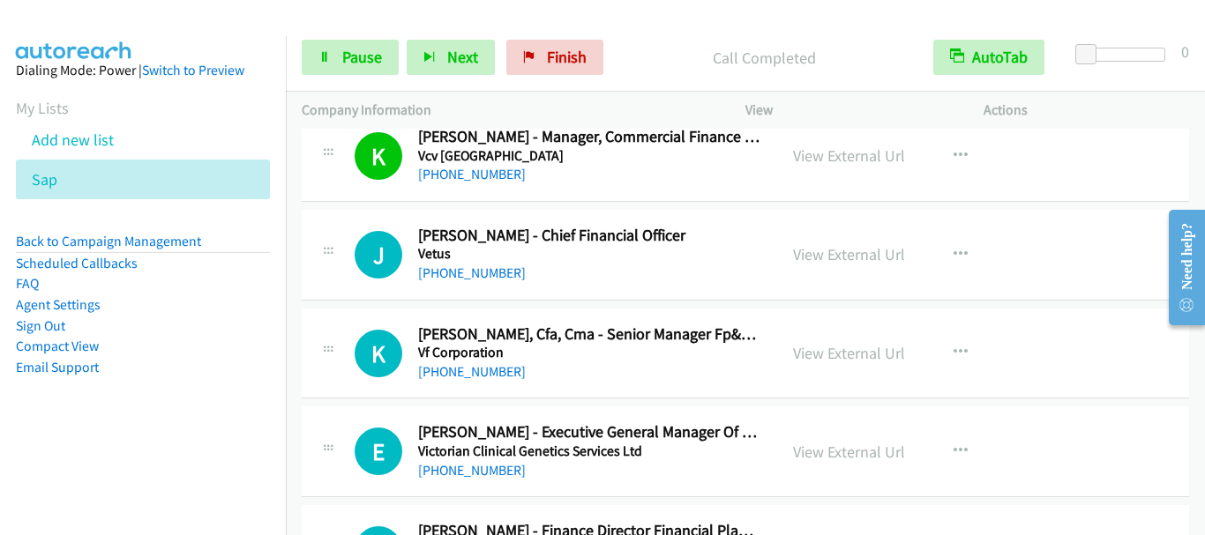
scroll to position [16602, 0]
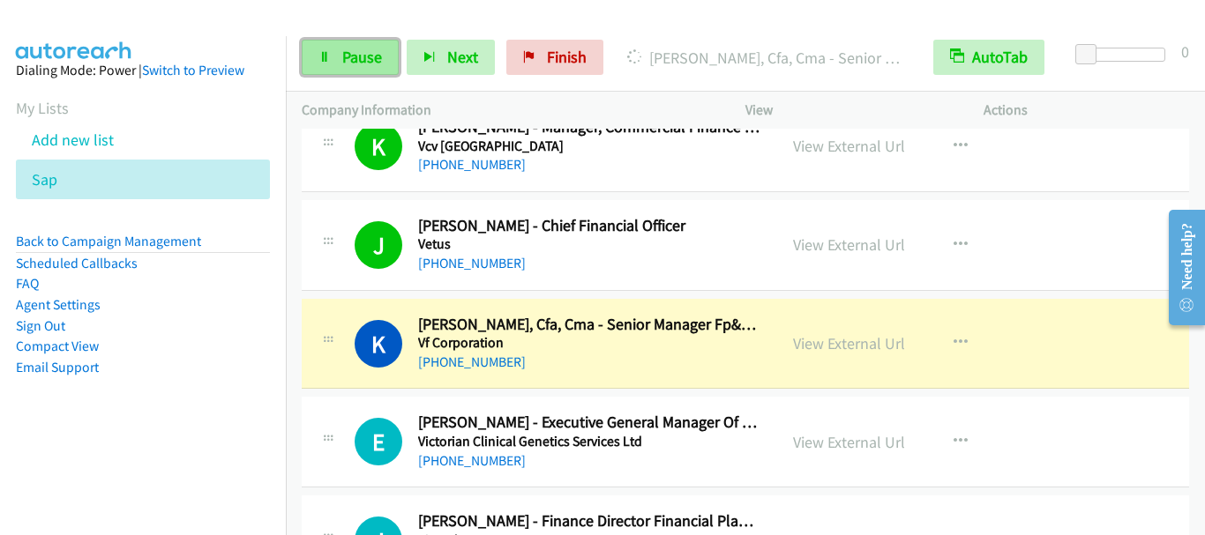
click at [356, 66] on span "Pause" at bounding box center [362, 57] width 40 height 20
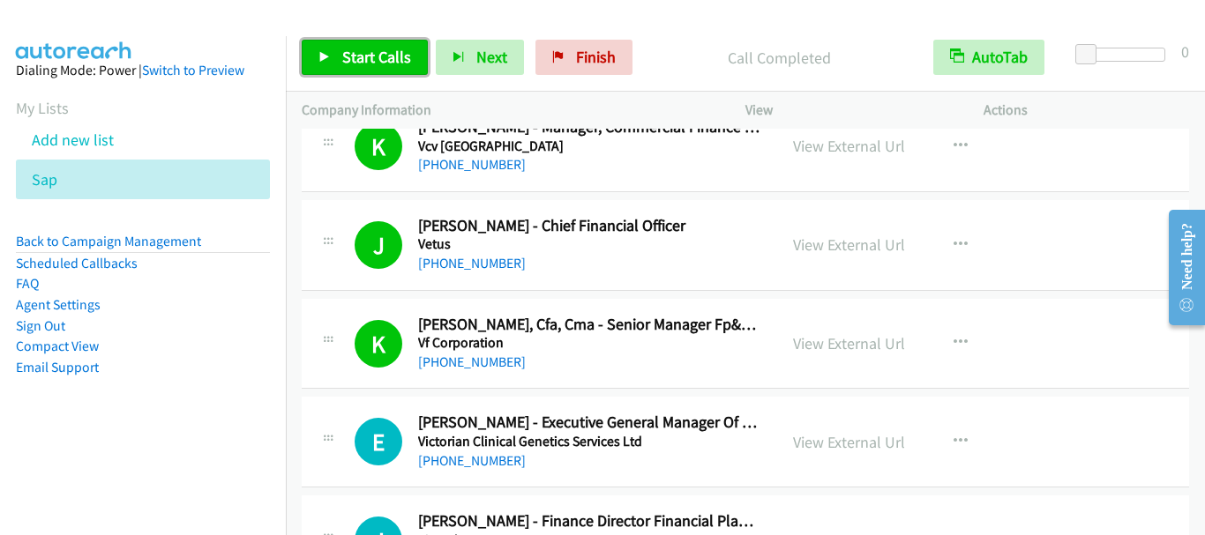
click at [384, 62] on span "Start Calls" at bounding box center [376, 57] width 69 height 20
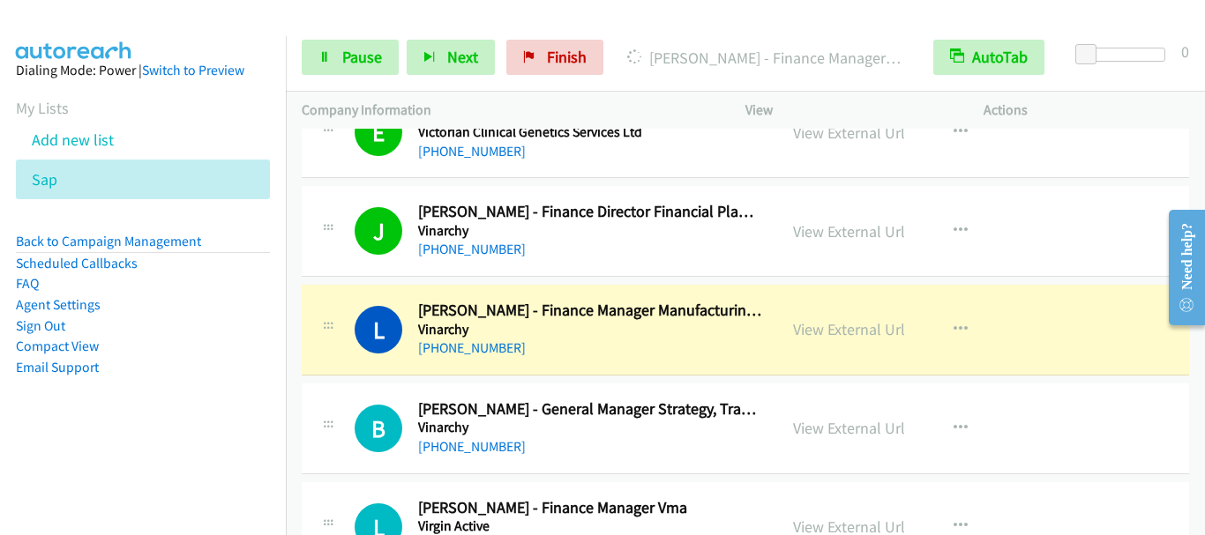
scroll to position [16955, 0]
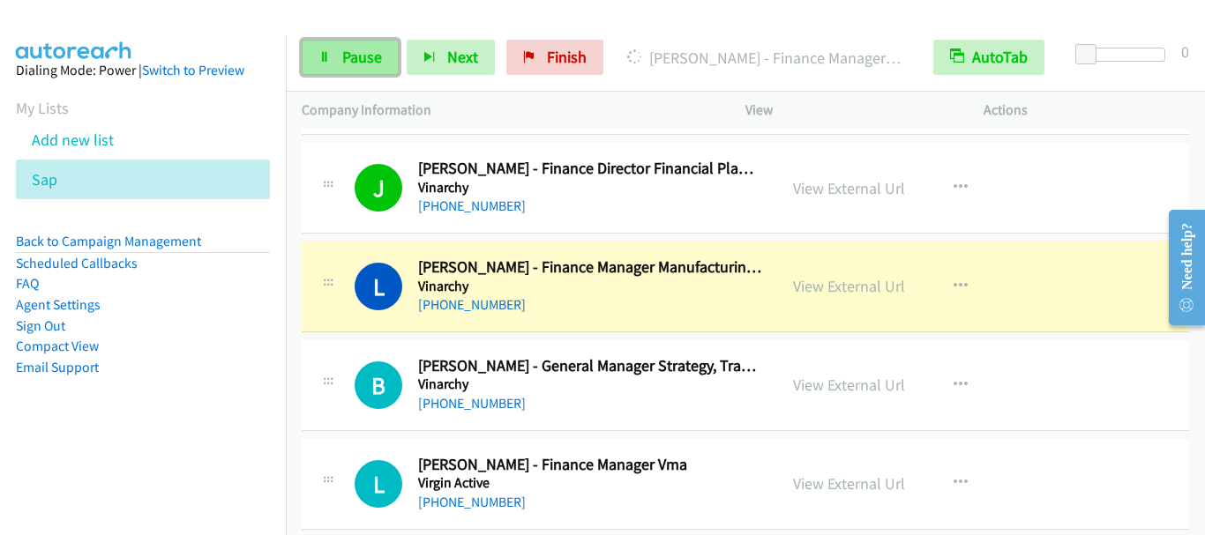
click at [372, 56] on span "Pause" at bounding box center [362, 57] width 40 height 20
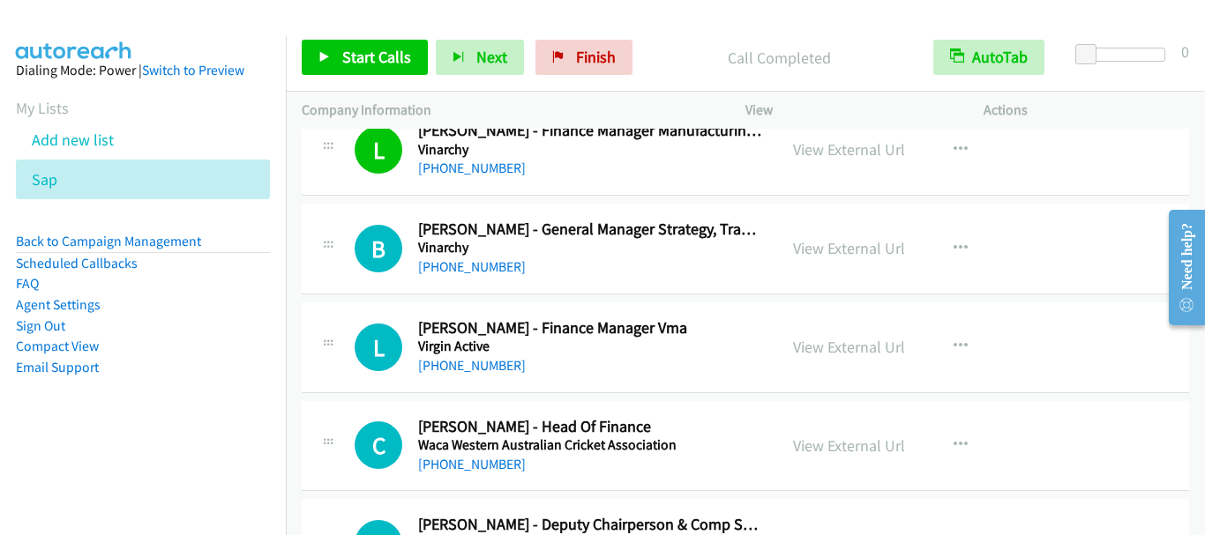
scroll to position [17131, 0]
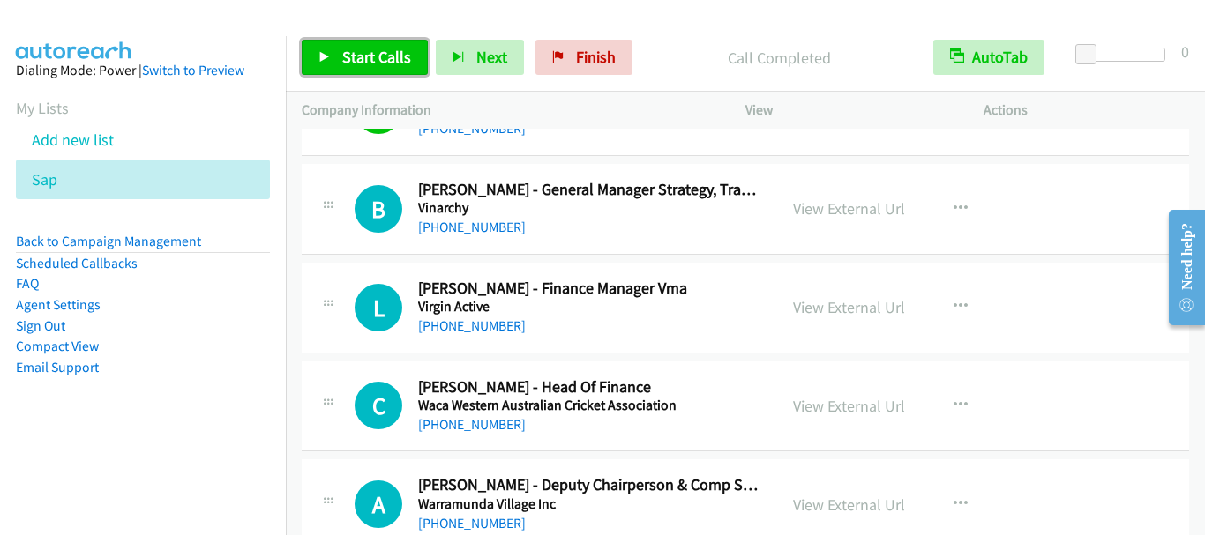
click at [337, 55] on link "Start Calls" at bounding box center [365, 57] width 126 height 35
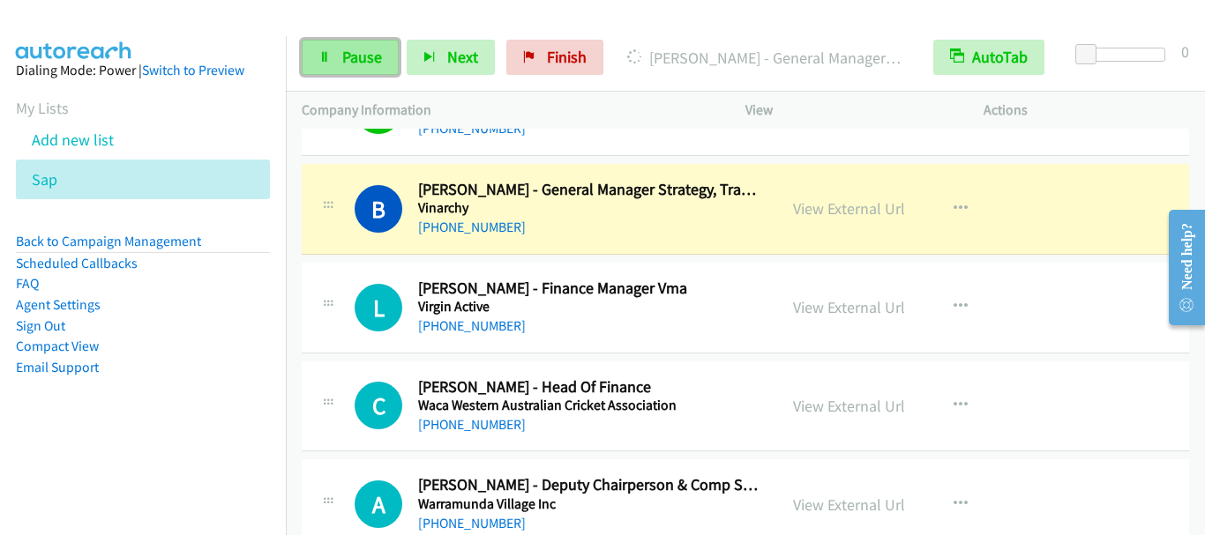
click at [359, 60] on span "Pause" at bounding box center [362, 57] width 40 height 20
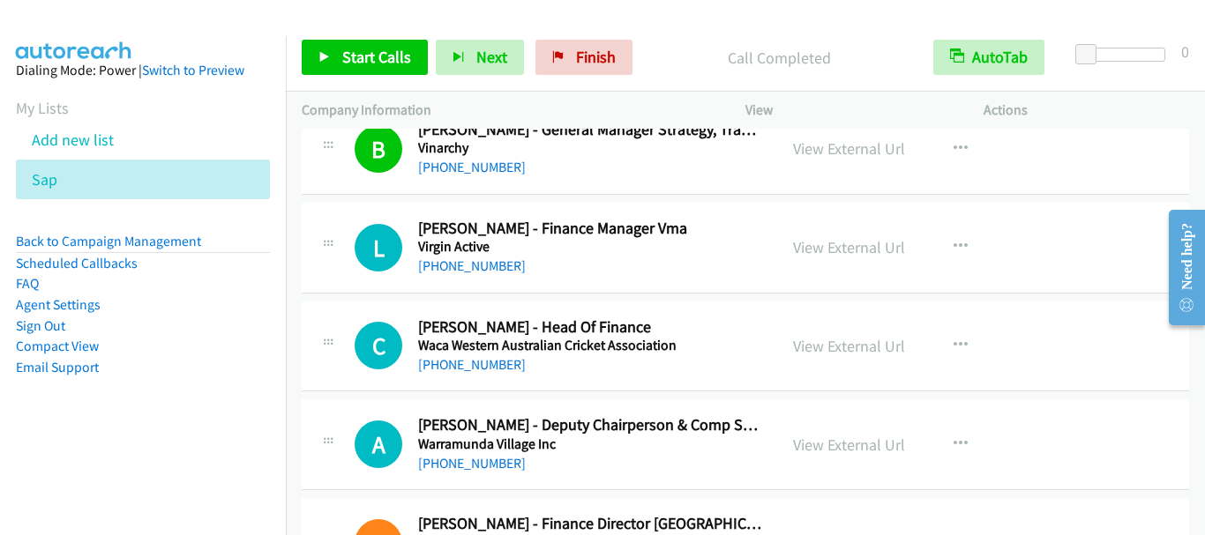
scroll to position [17219, 0]
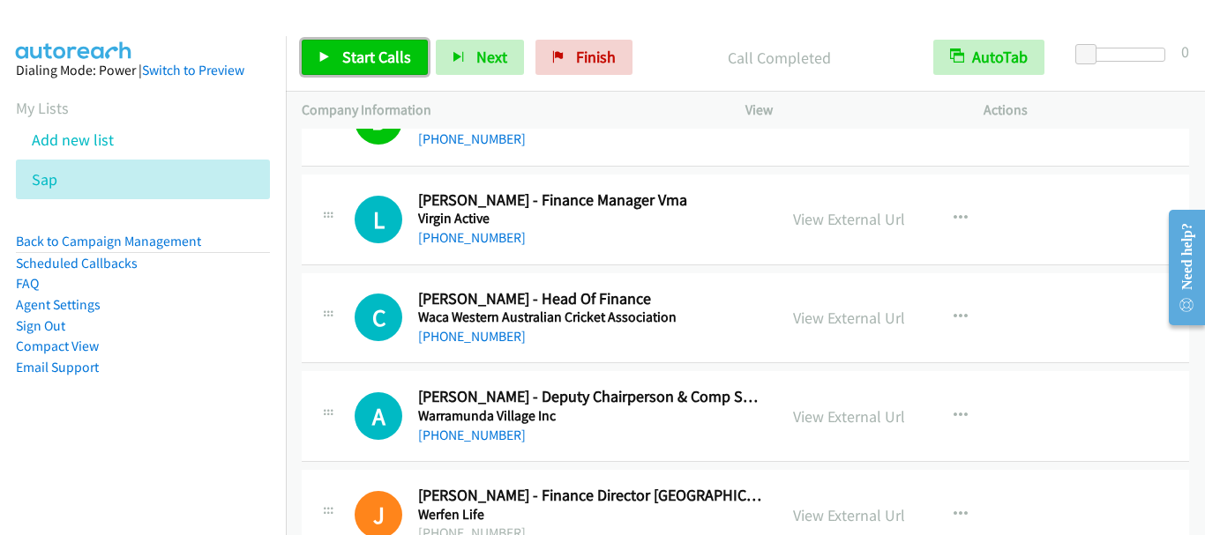
click at [379, 71] on link "Start Calls" at bounding box center [365, 57] width 126 height 35
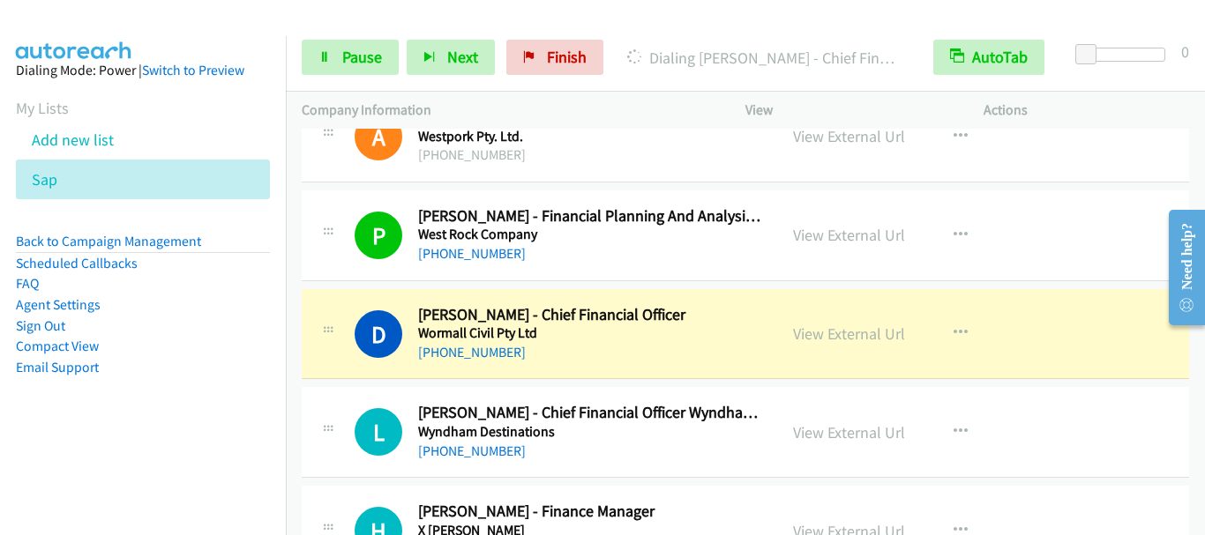
scroll to position [18454, 0]
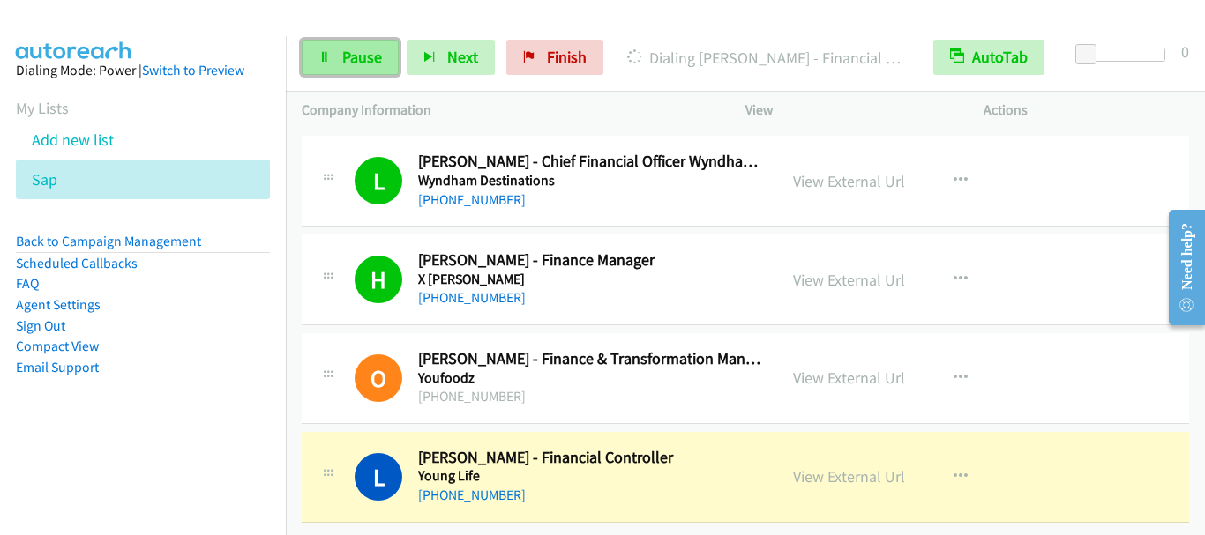
click at [346, 52] on span "Pause" at bounding box center [362, 57] width 40 height 20
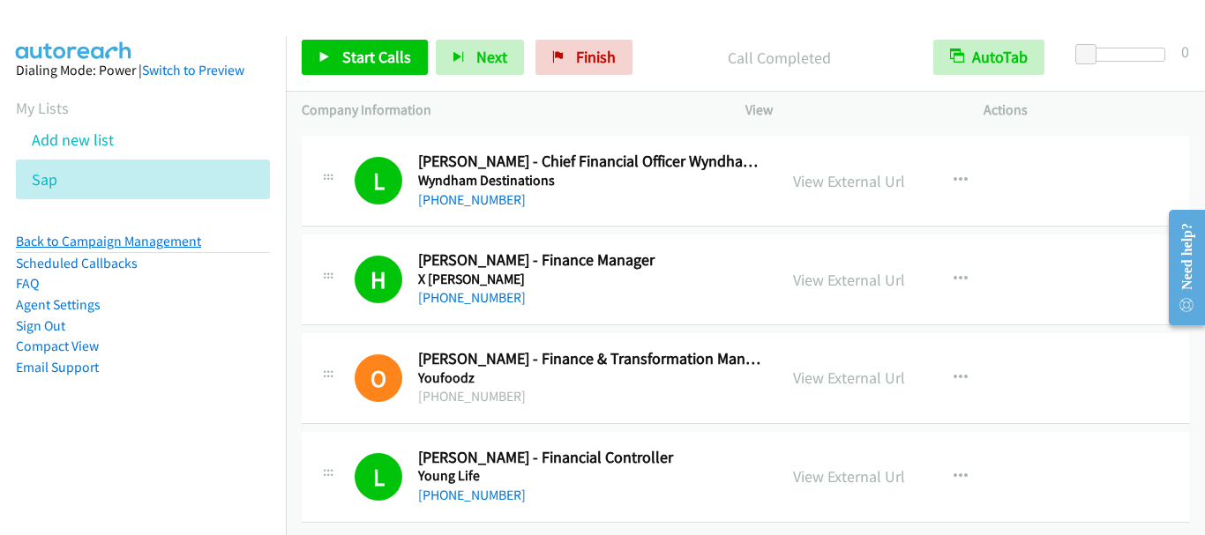
click at [117, 240] on link "Back to Campaign Management" at bounding box center [108, 241] width 185 height 17
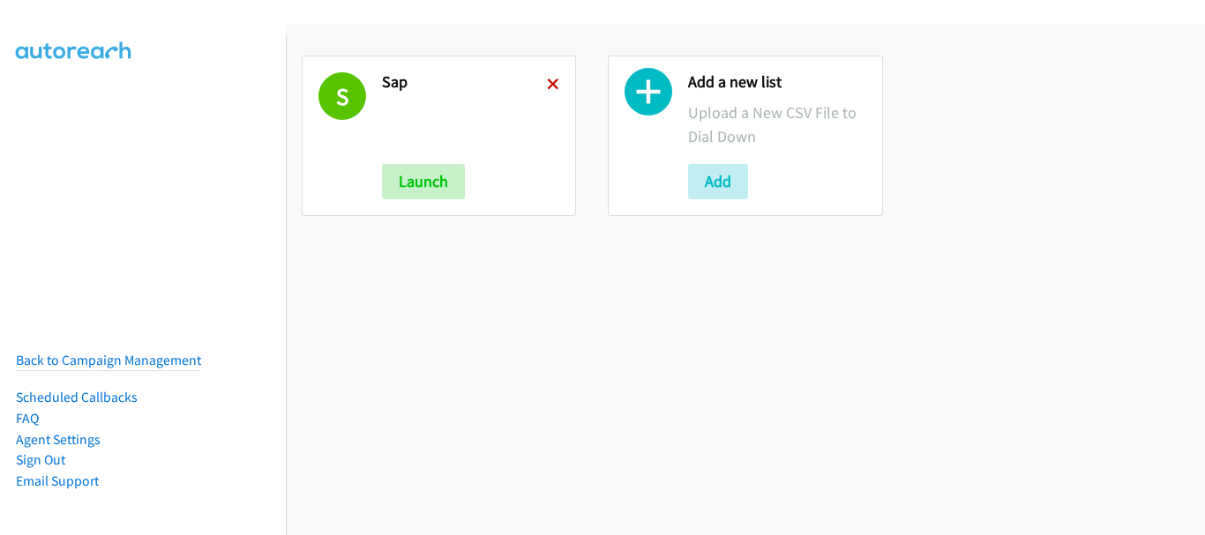
click at [550, 83] on icon at bounding box center [553, 85] width 12 height 12
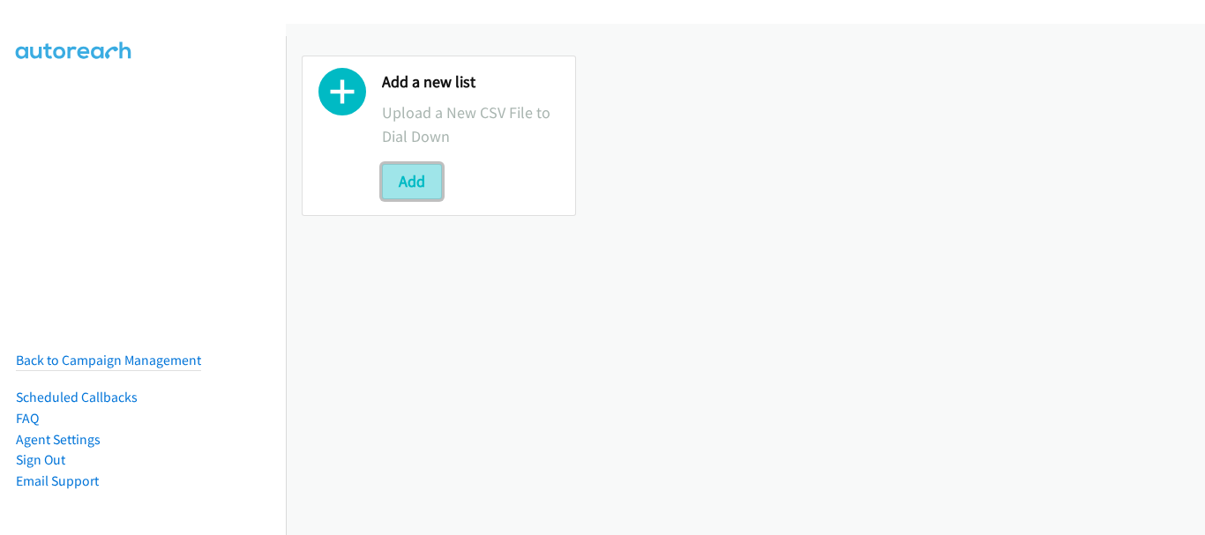
click at [428, 183] on button "Add" at bounding box center [412, 181] width 60 height 35
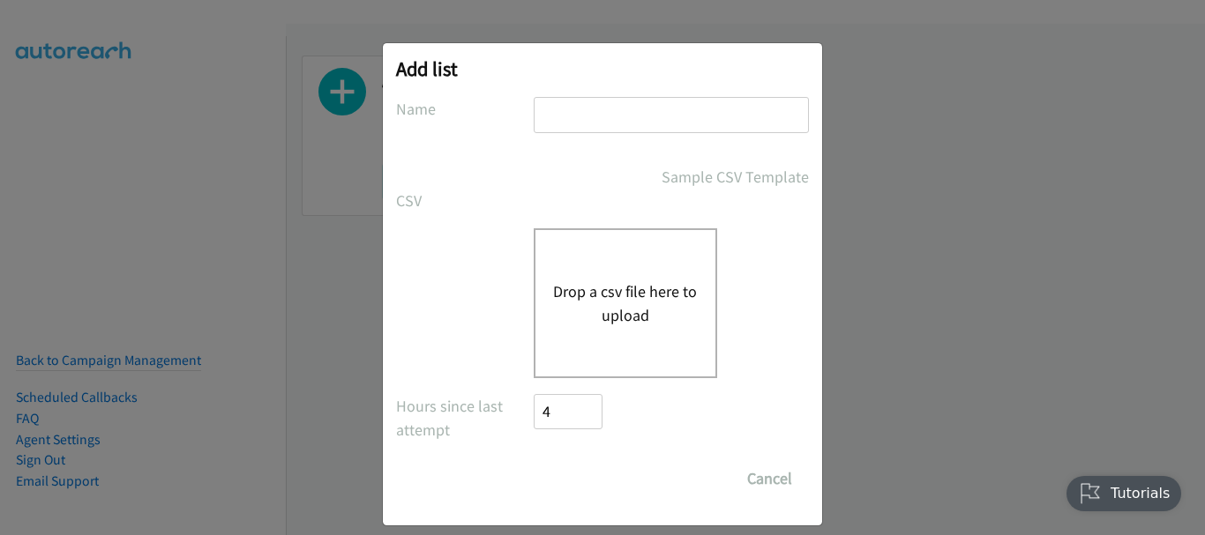
click at [608, 118] on input "text" at bounding box center [671, 115] width 275 height 36
type input "SAP"
click at [588, 320] on button "Drop a csv file here to upload" at bounding box center [625, 304] width 145 height 48
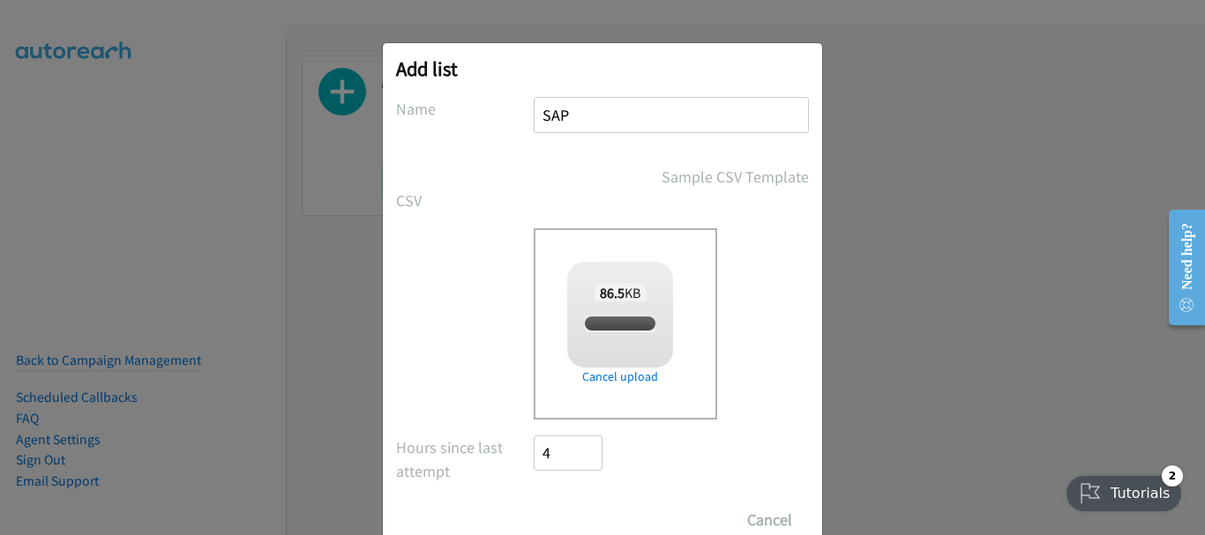
checkbox input "true"
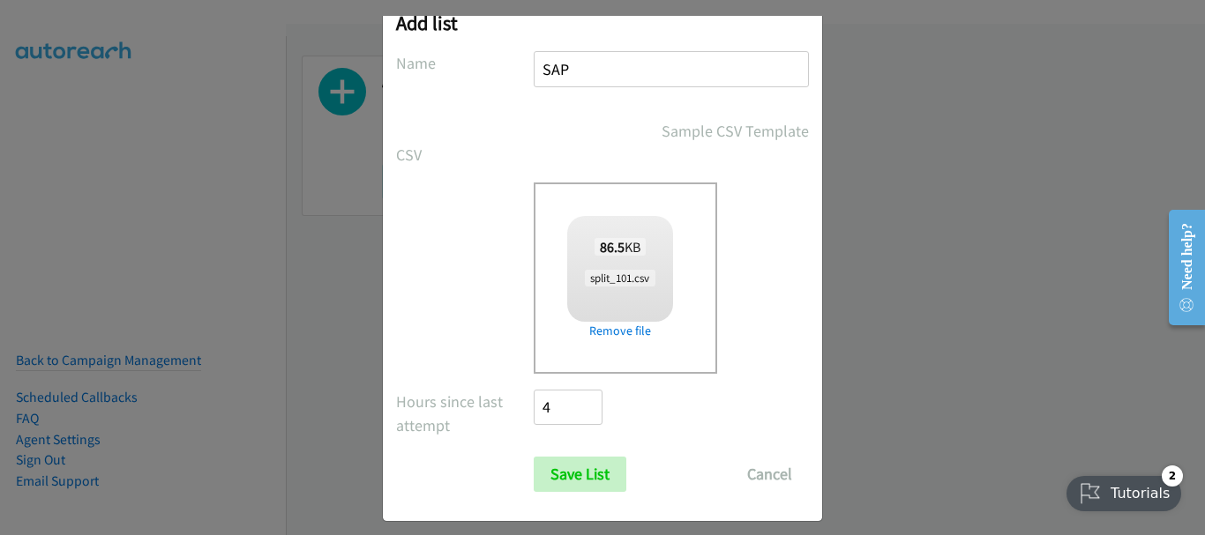
scroll to position [59, 0]
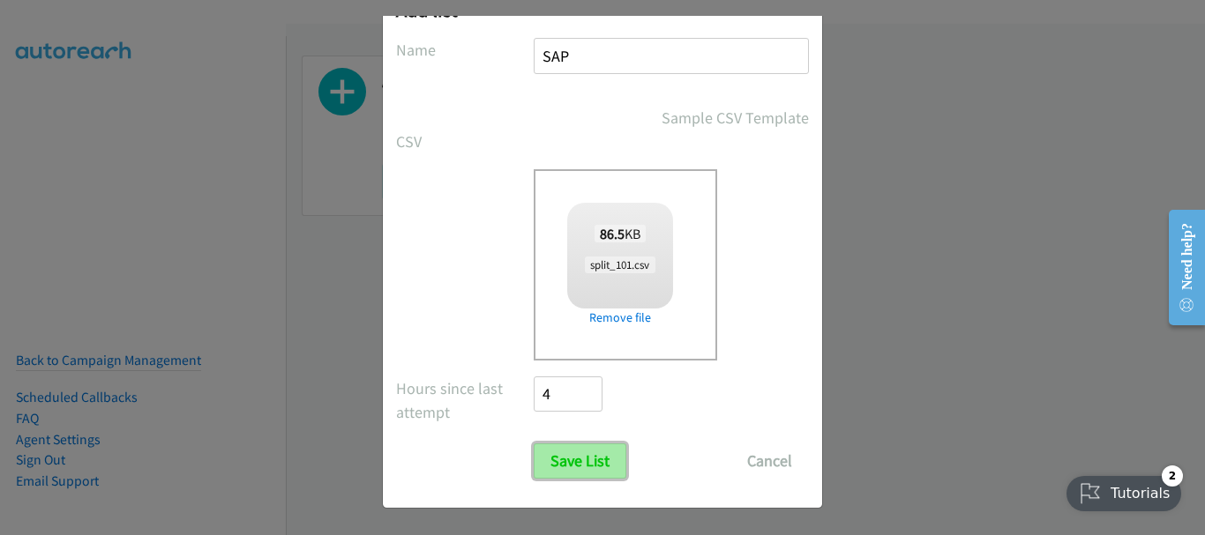
click at [580, 458] on input "Save List" at bounding box center [580, 461] width 93 height 35
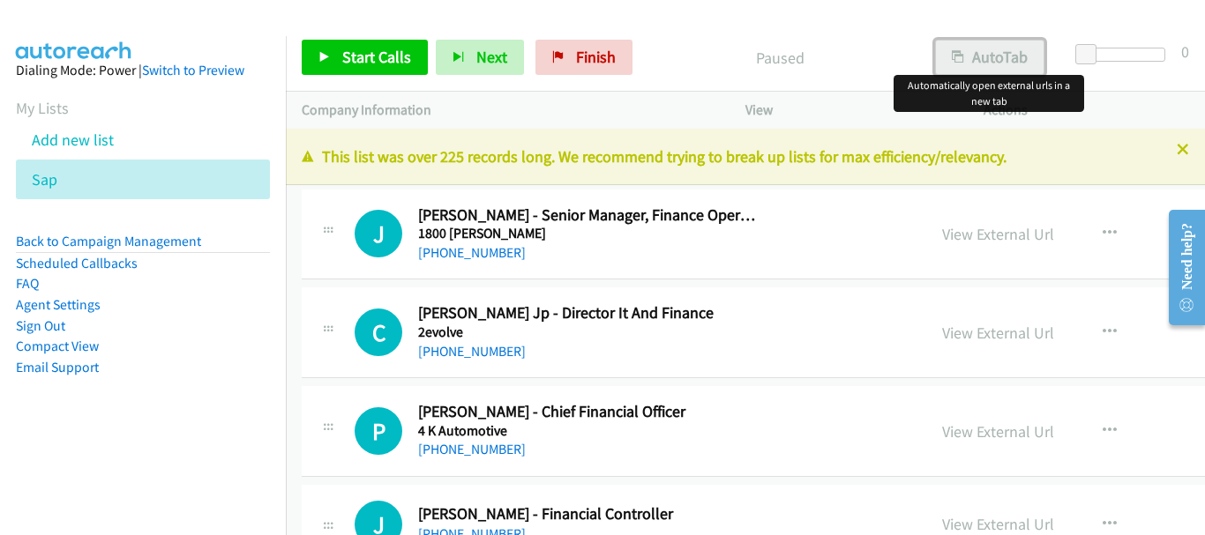
click at [999, 66] on button "AutoTab" at bounding box center [989, 57] width 109 height 35
click at [364, 55] on span "Start Calls" at bounding box center [376, 57] width 69 height 20
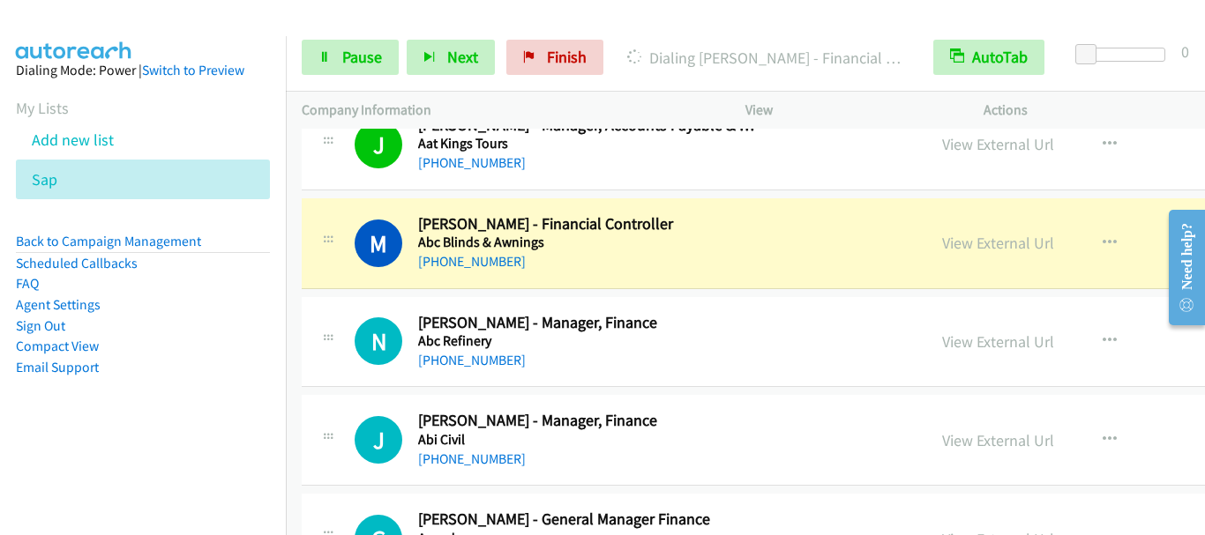
scroll to position [529, 0]
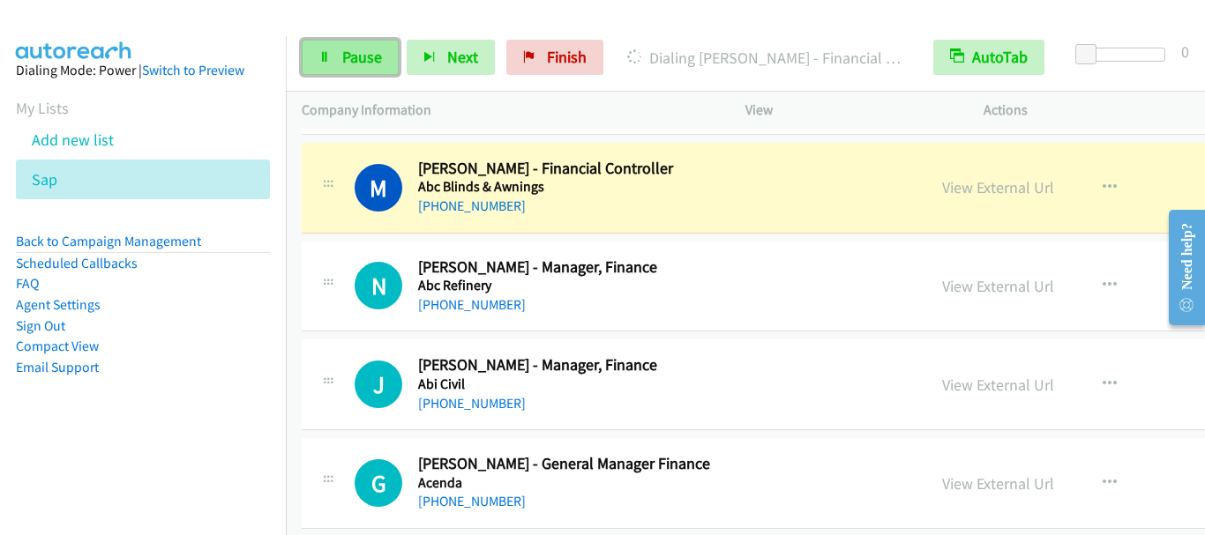
click at [358, 64] on span "Pause" at bounding box center [362, 57] width 40 height 20
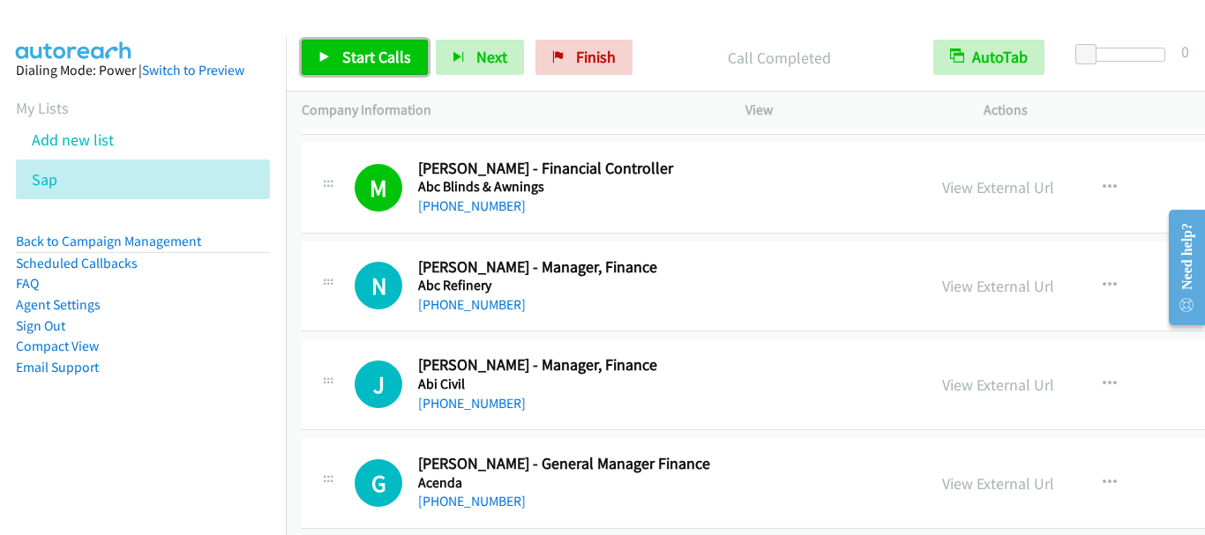
click at [391, 41] on link "Start Calls" at bounding box center [365, 57] width 126 height 35
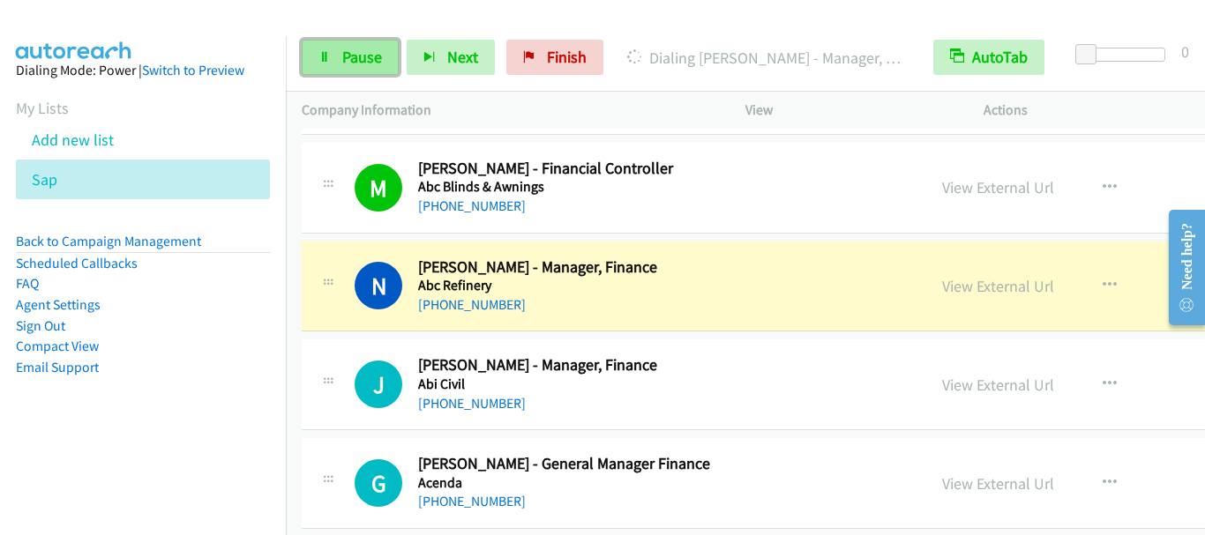
click at [371, 69] on link "Pause" at bounding box center [350, 57] width 97 height 35
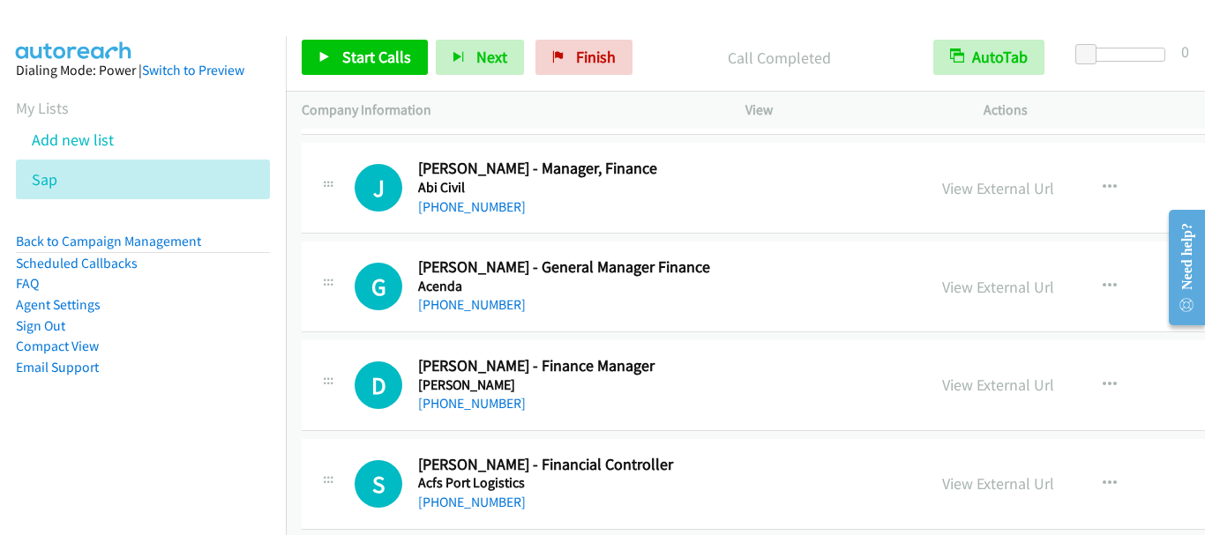
scroll to position [706, 0]
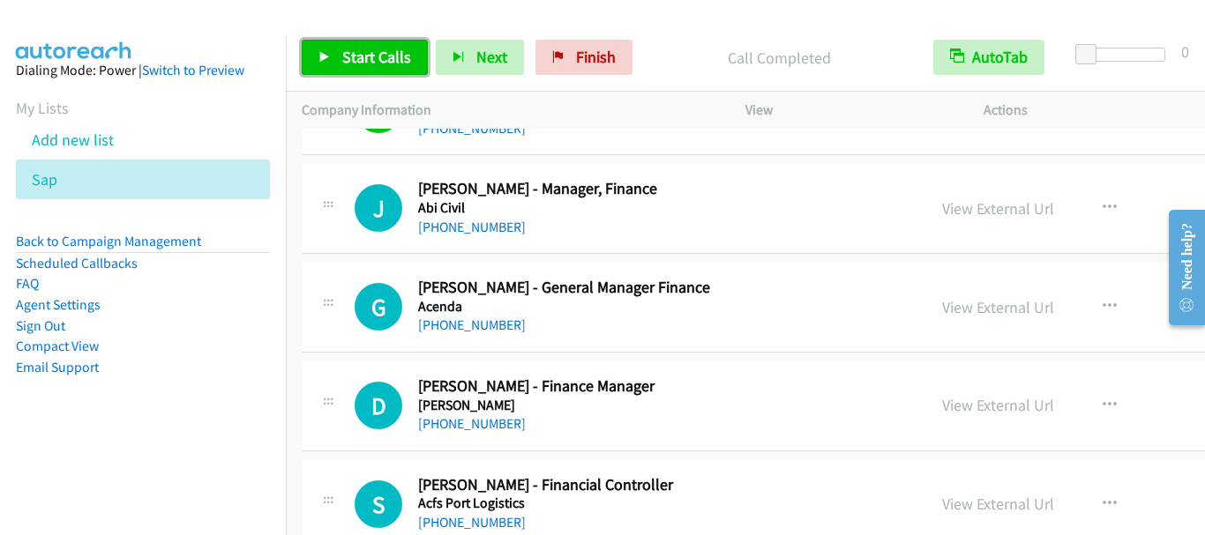
click at [367, 64] on span "Start Calls" at bounding box center [376, 57] width 69 height 20
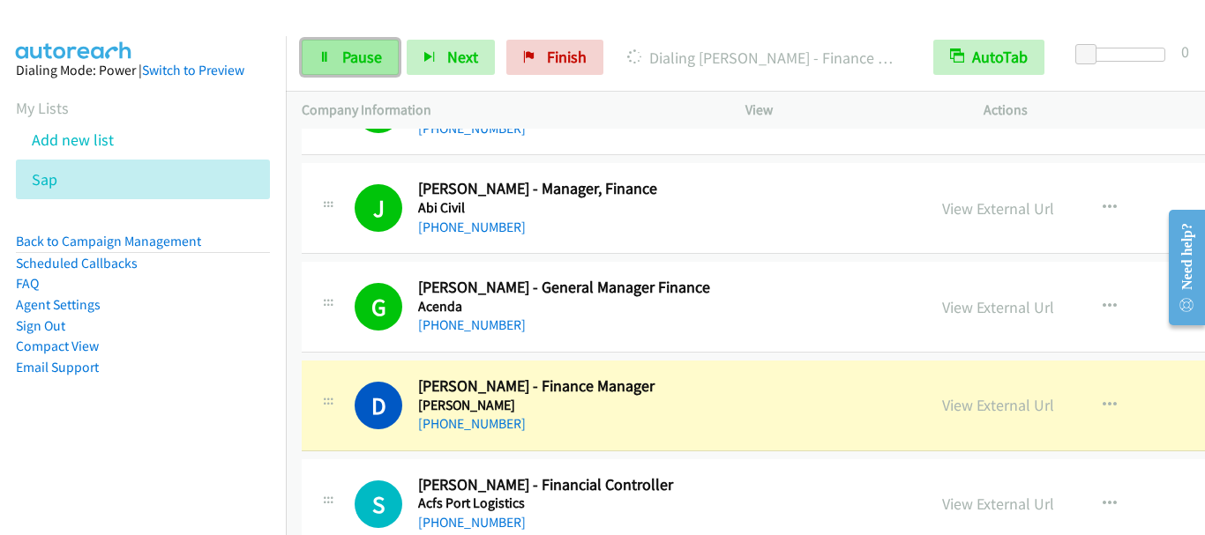
click at [371, 61] on span "Pause" at bounding box center [362, 57] width 40 height 20
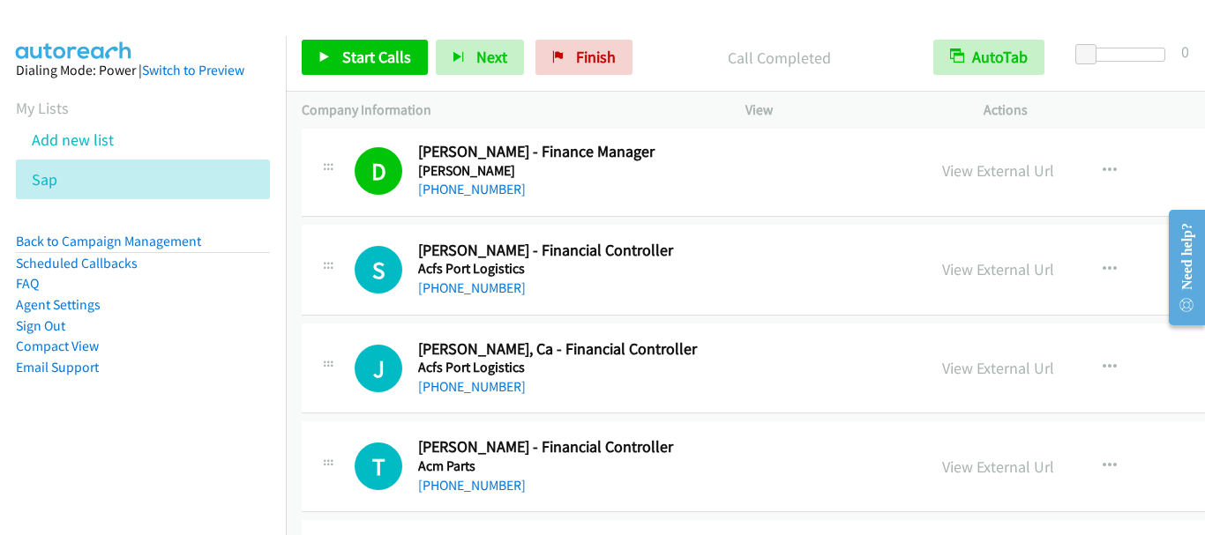
scroll to position [970, 0]
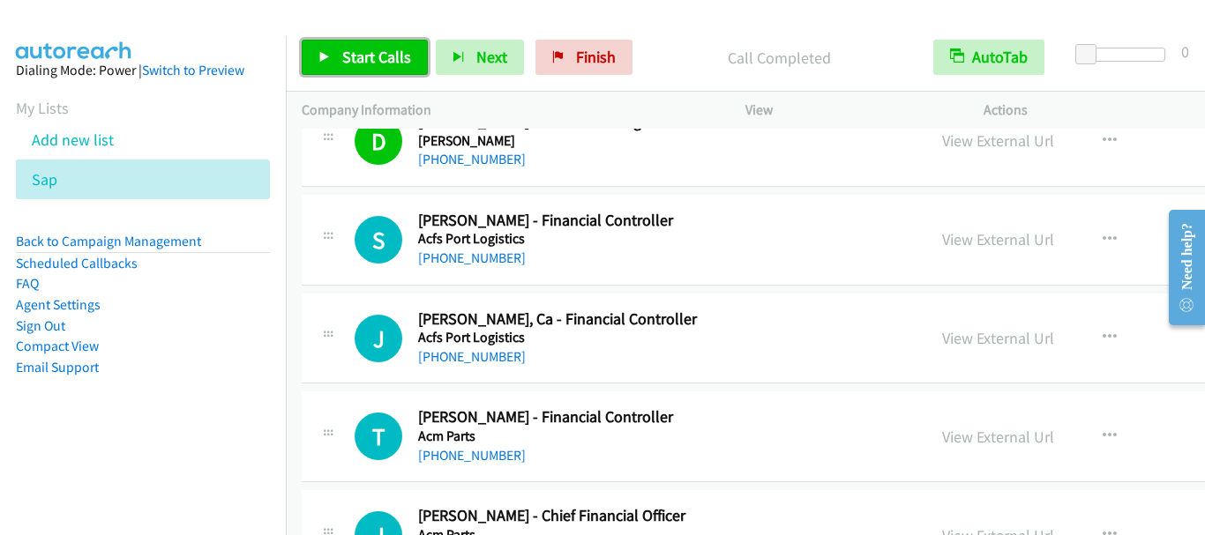
click at [414, 67] on link "Start Calls" at bounding box center [365, 57] width 126 height 35
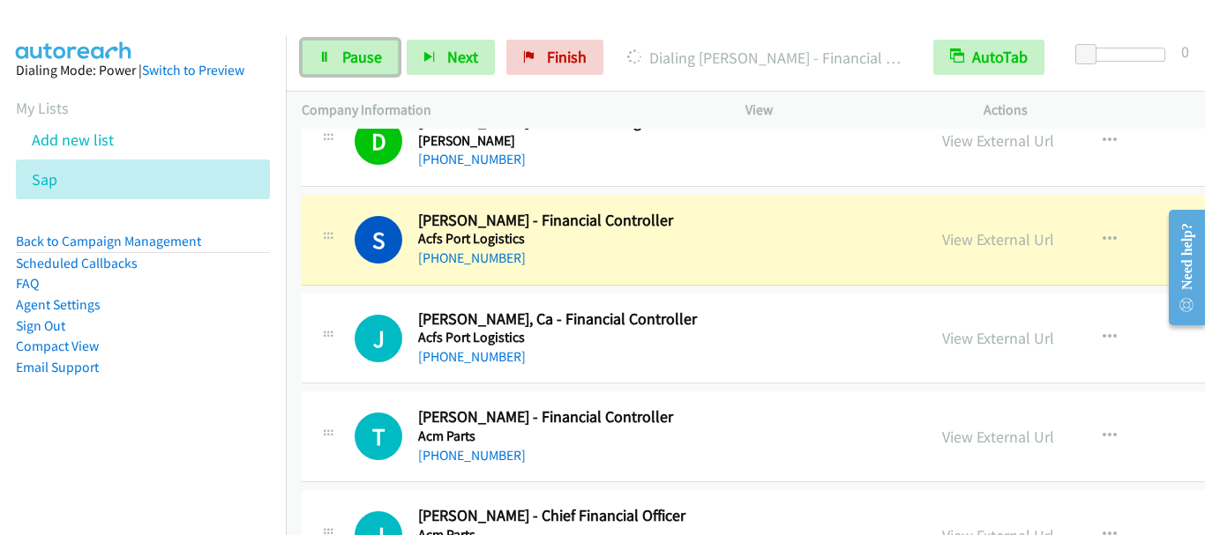
click at [385, 56] on link "Pause" at bounding box center [350, 57] width 97 height 35
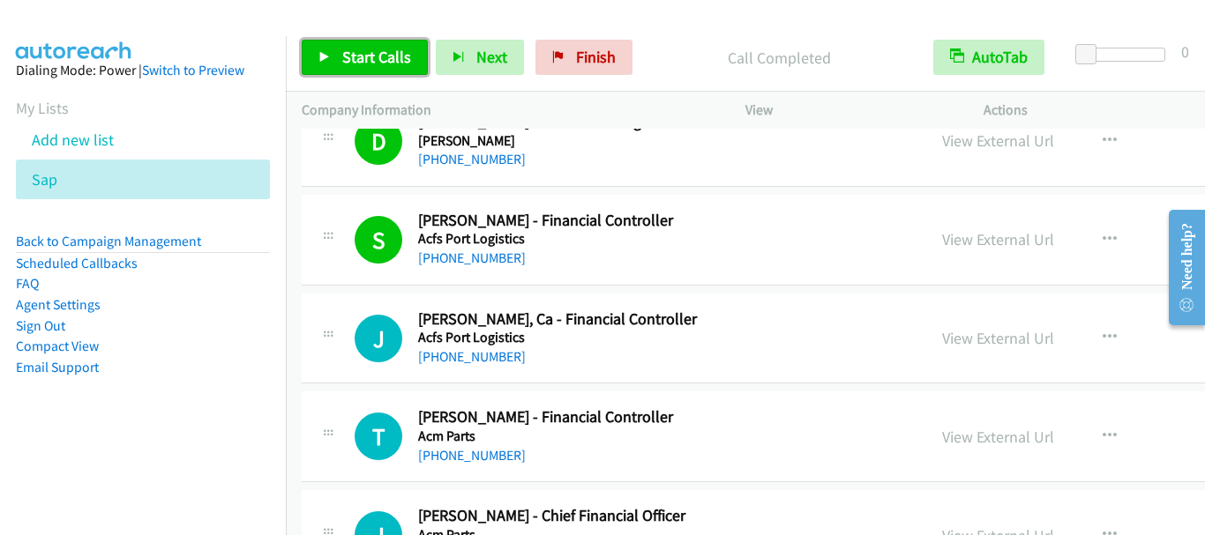
click at [342, 59] on span "Start Calls" at bounding box center [376, 57] width 69 height 20
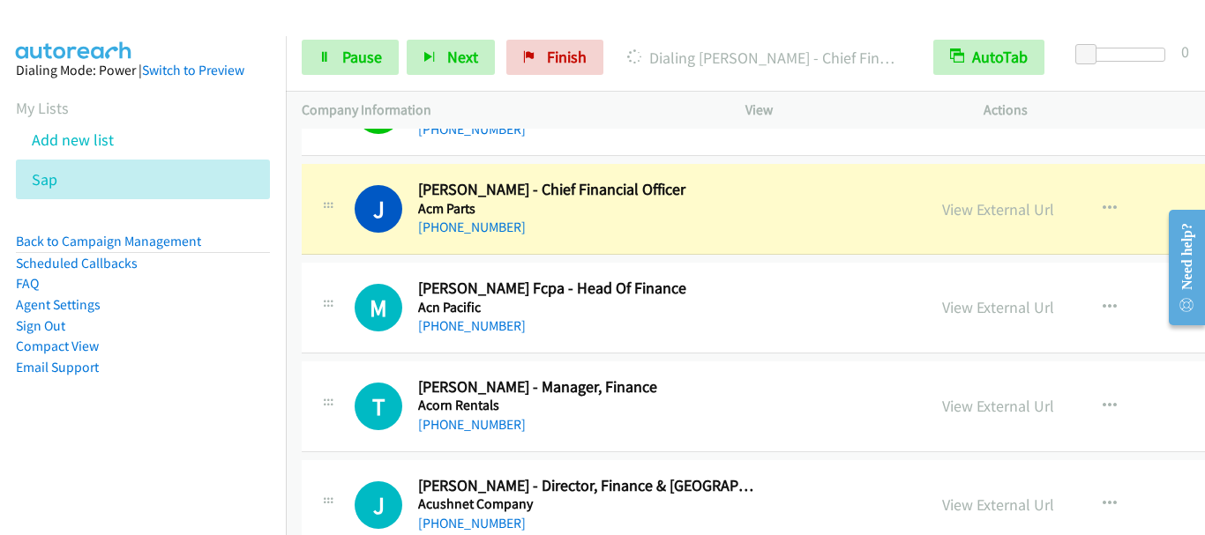
scroll to position [1323, 0]
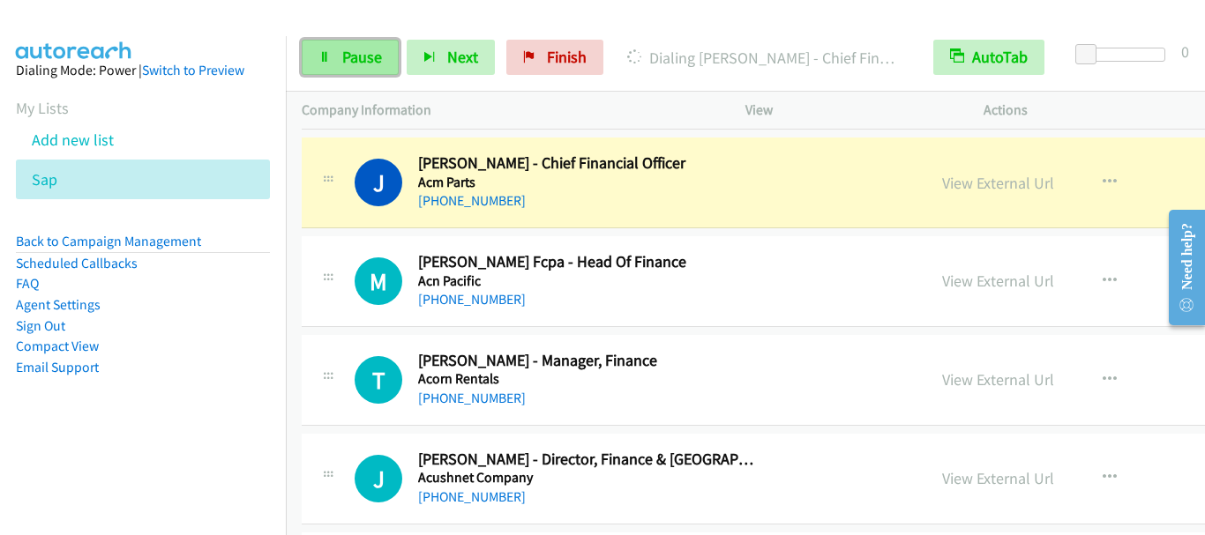
click at [358, 50] on span "Pause" at bounding box center [362, 57] width 40 height 20
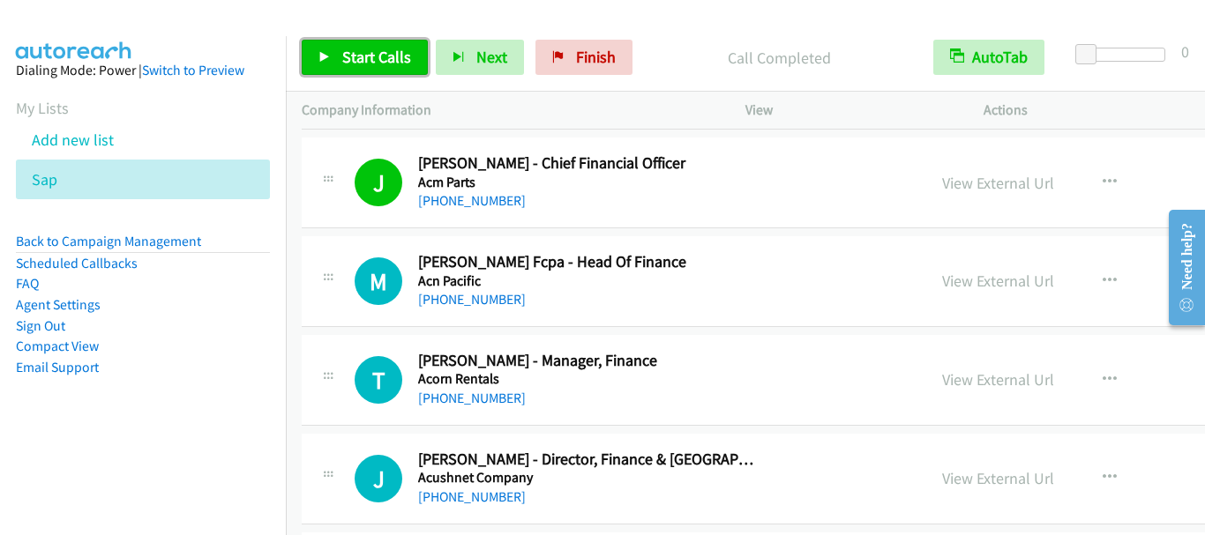
click at [378, 56] on span "Start Calls" at bounding box center [376, 57] width 69 height 20
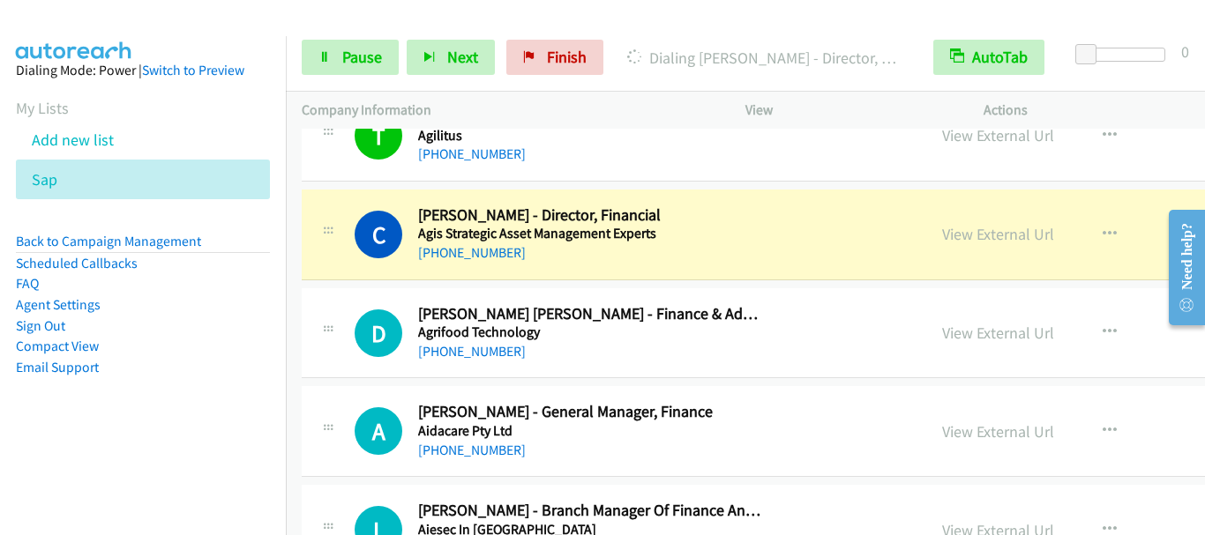
scroll to position [2558, 0]
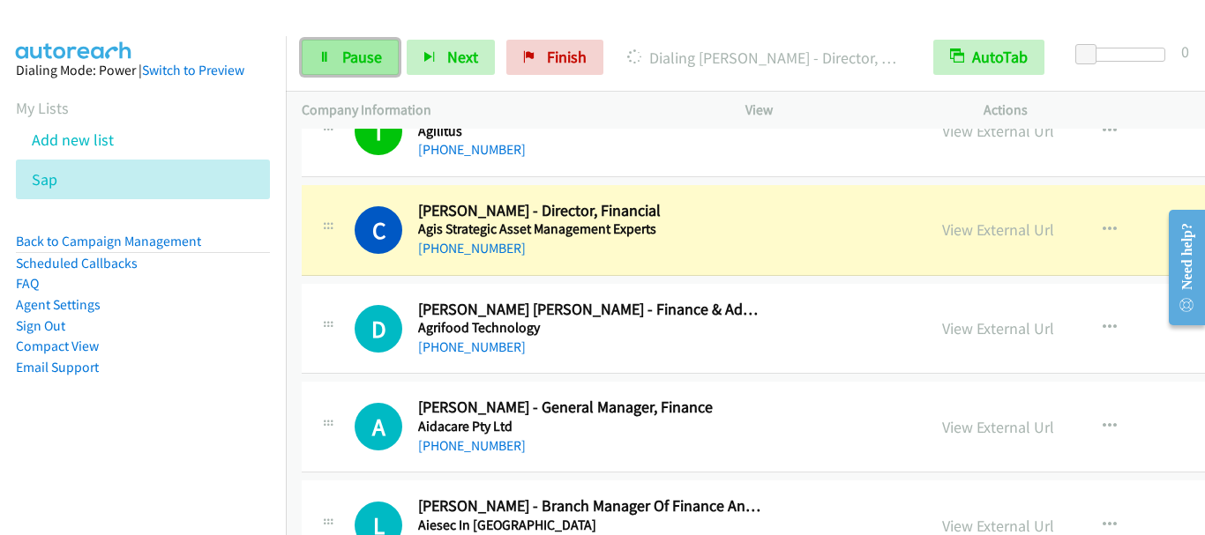
click at [365, 64] on span "Pause" at bounding box center [362, 57] width 40 height 20
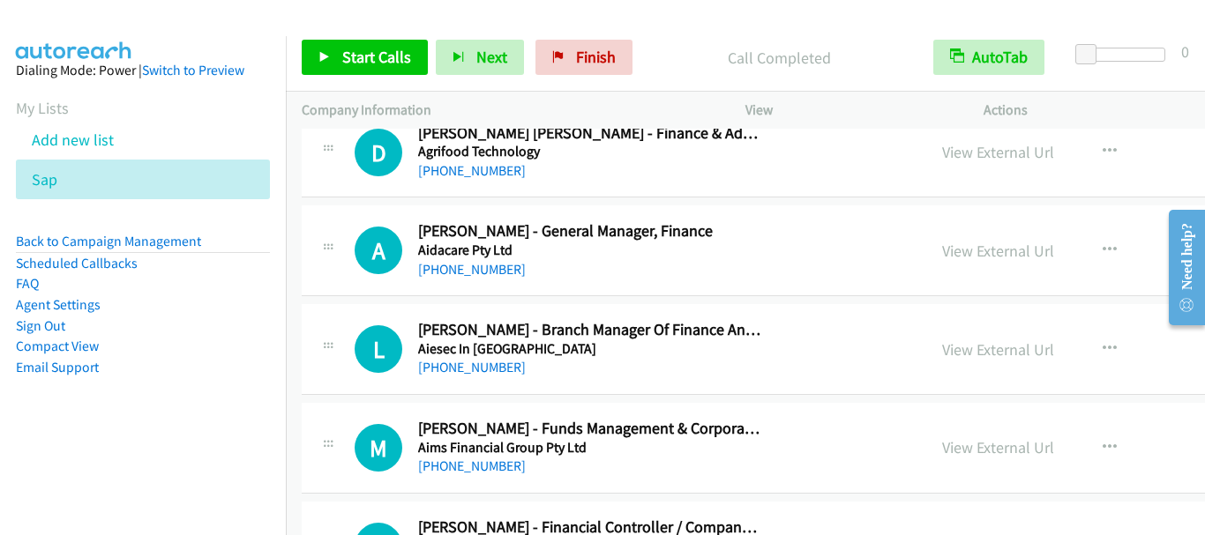
scroll to position [2646, 0]
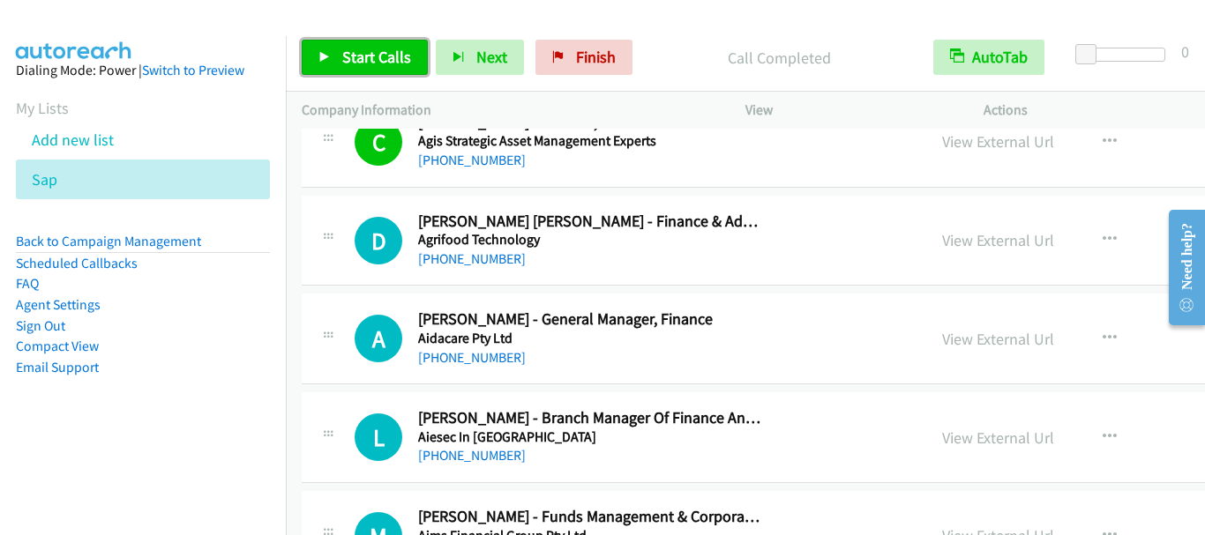
click at [391, 51] on span "Start Calls" at bounding box center [376, 57] width 69 height 20
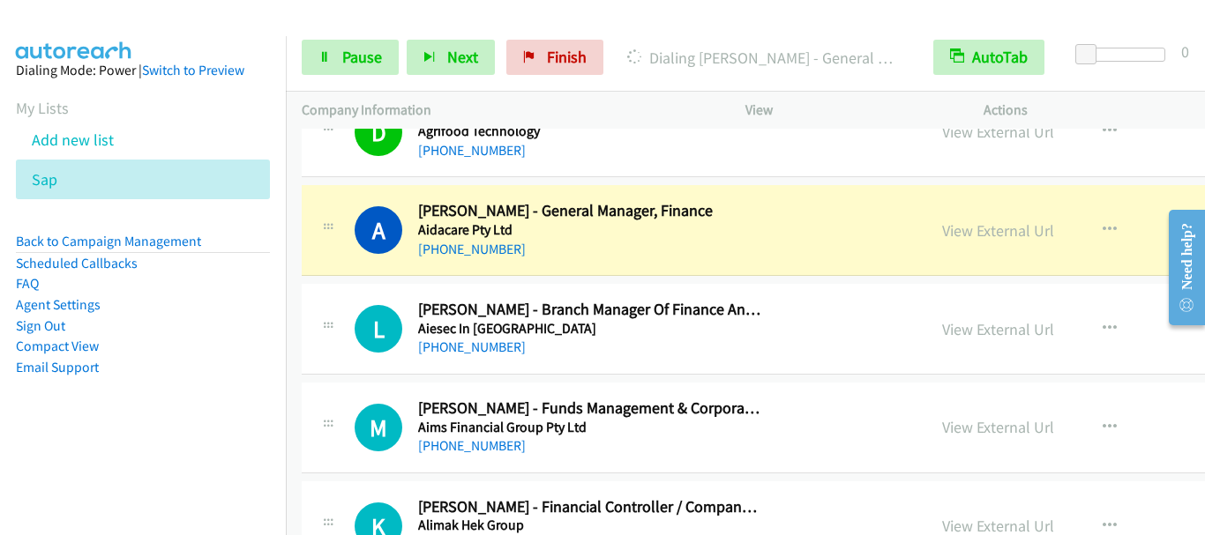
scroll to position [2735, 0]
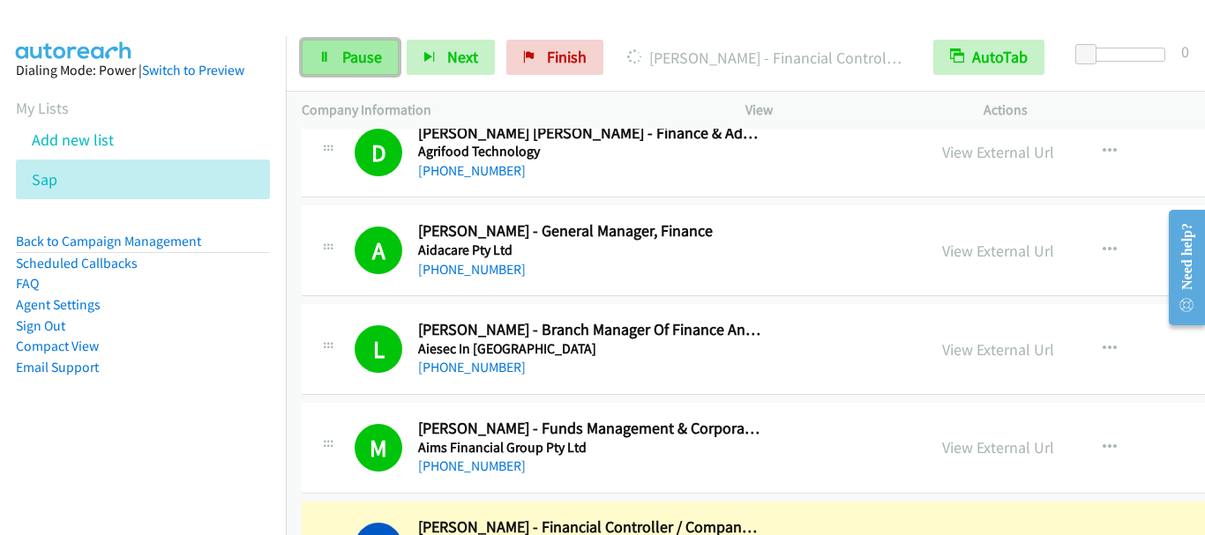
click at [371, 49] on span "Pause" at bounding box center [362, 57] width 40 height 20
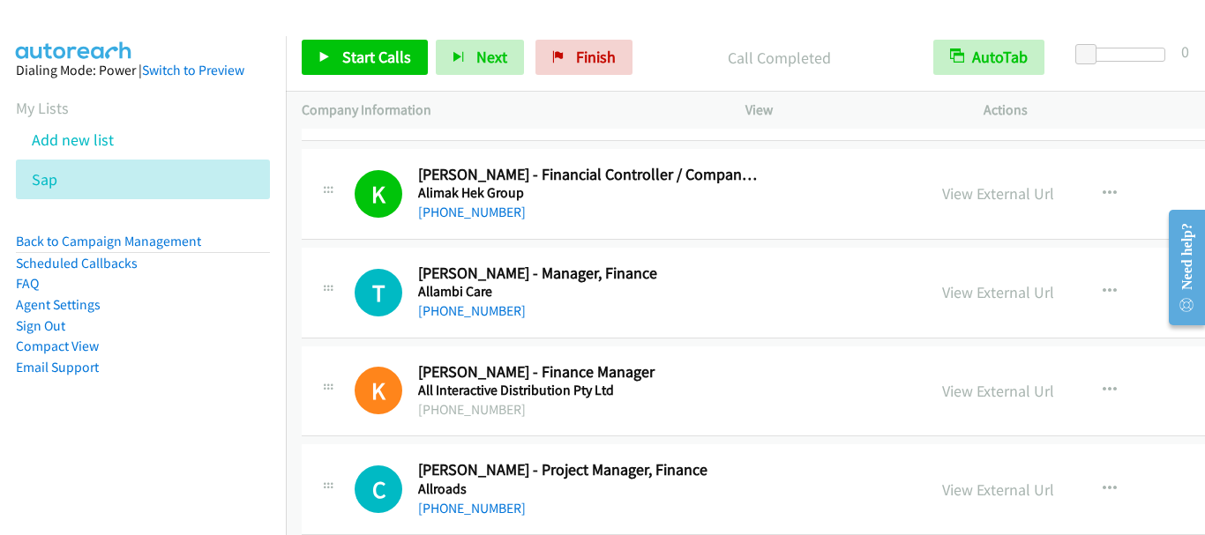
scroll to position [3176, 0]
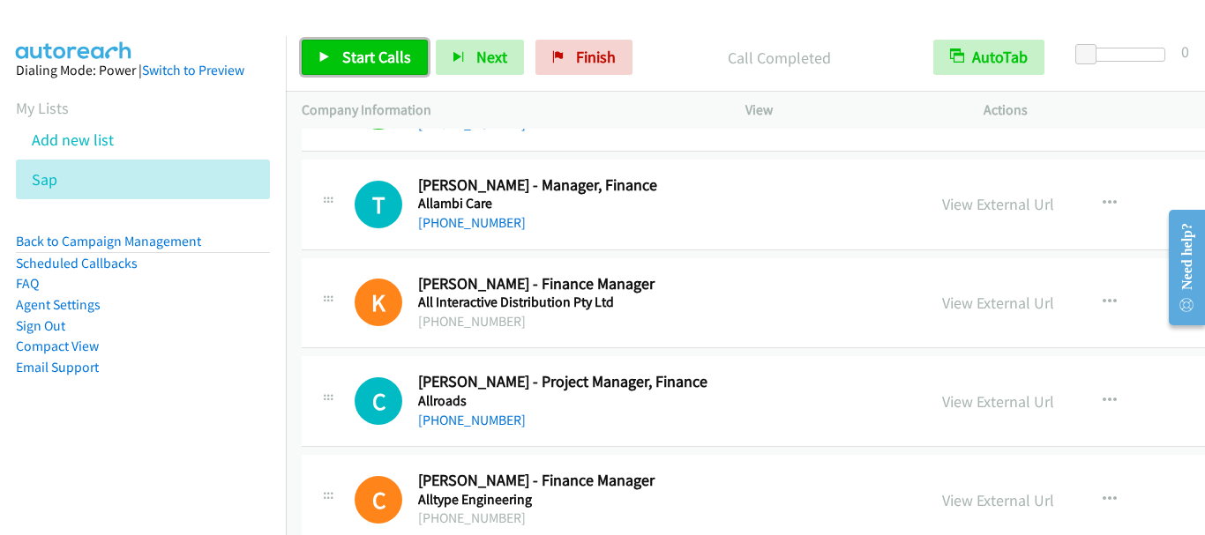
click at [385, 54] on span "Start Calls" at bounding box center [376, 57] width 69 height 20
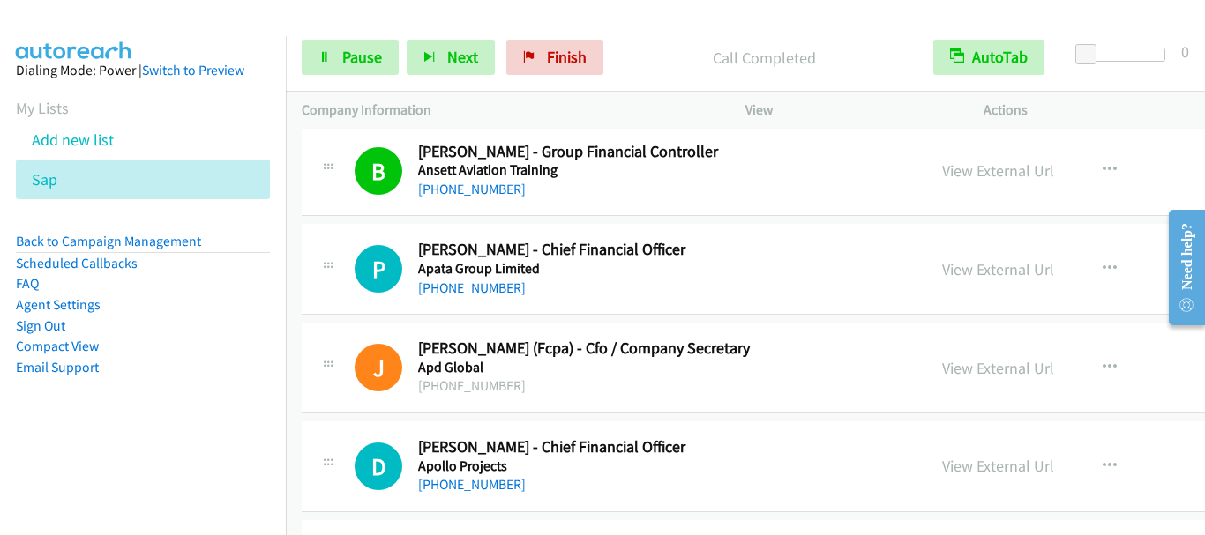
scroll to position [4411, 0]
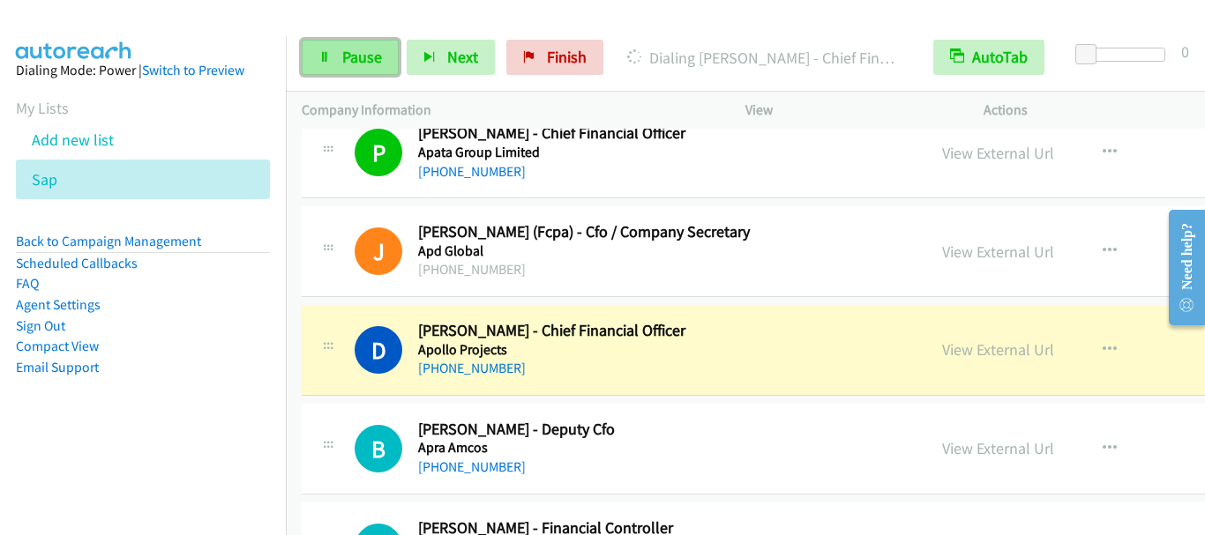
click at [342, 62] on span "Pause" at bounding box center [362, 57] width 40 height 20
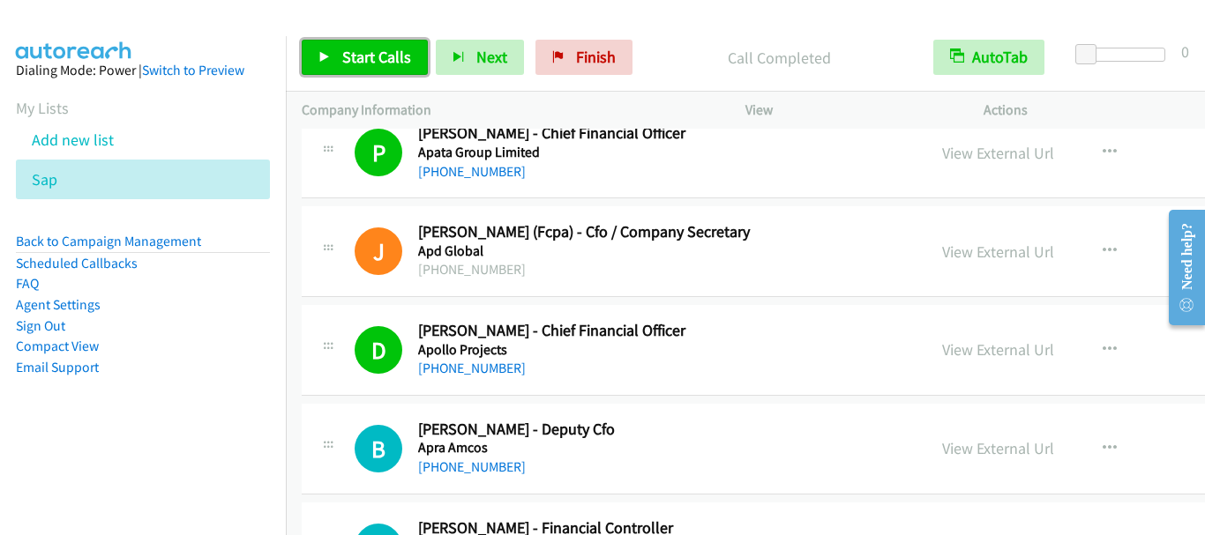
click at [377, 58] on span "Start Calls" at bounding box center [376, 57] width 69 height 20
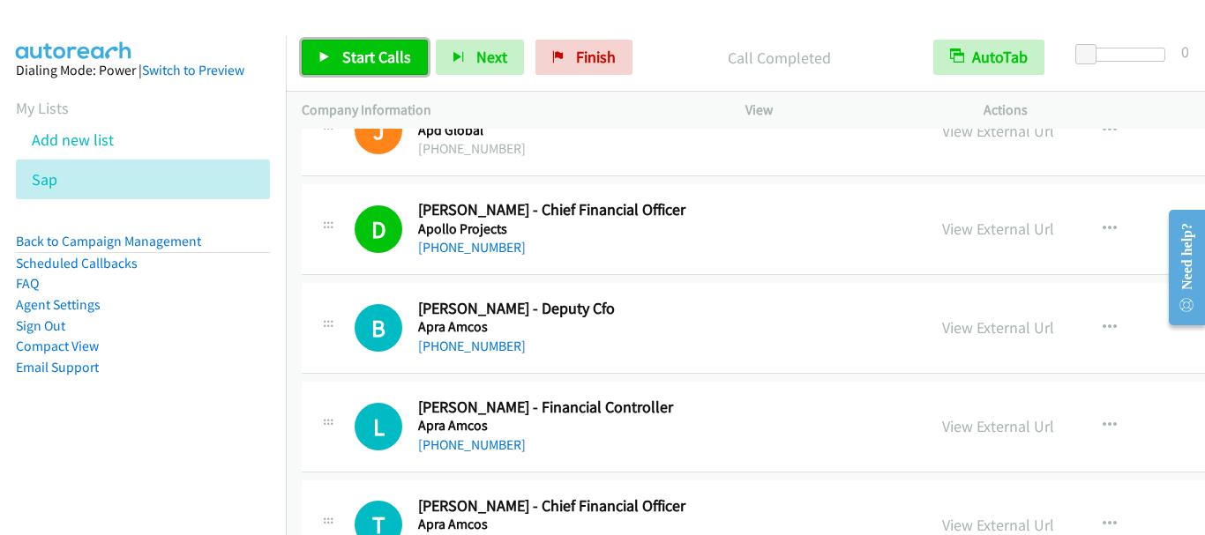
scroll to position [4675, 0]
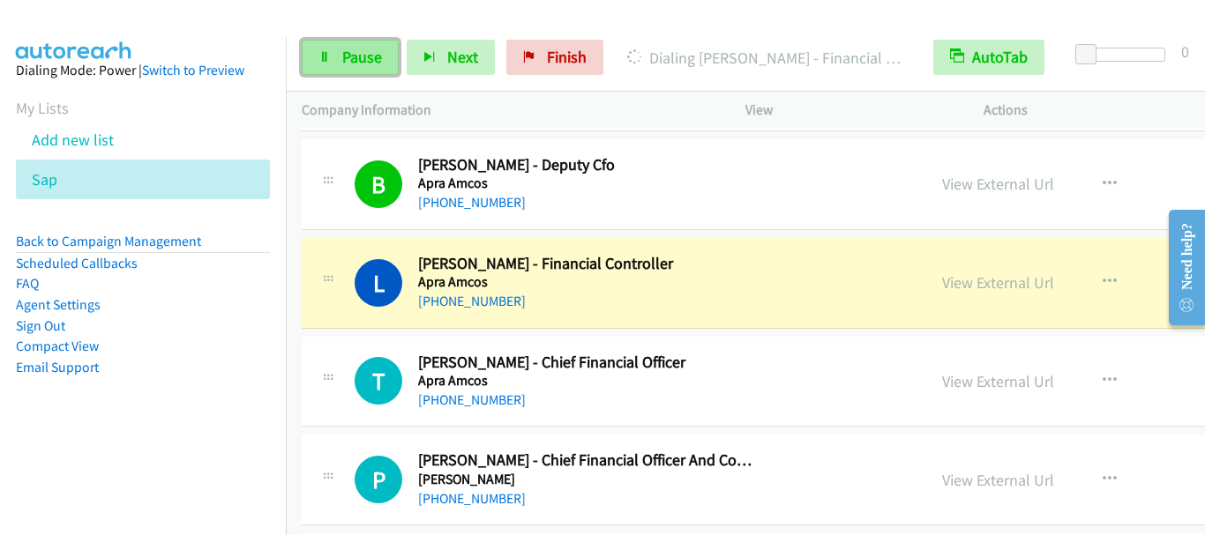
click at [362, 49] on span "Pause" at bounding box center [362, 57] width 40 height 20
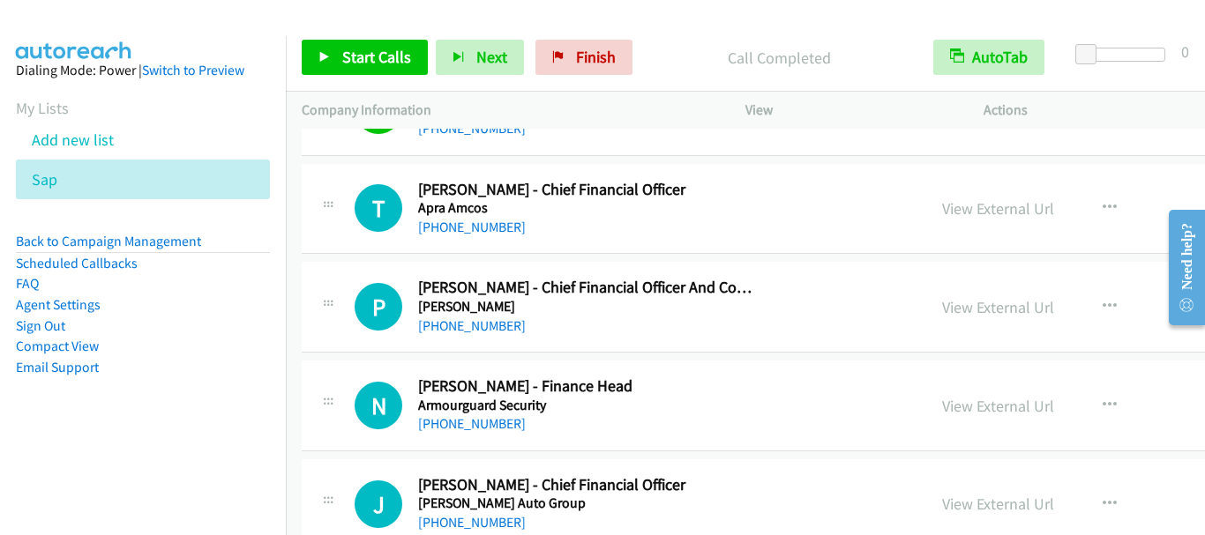
scroll to position [4852, 0]
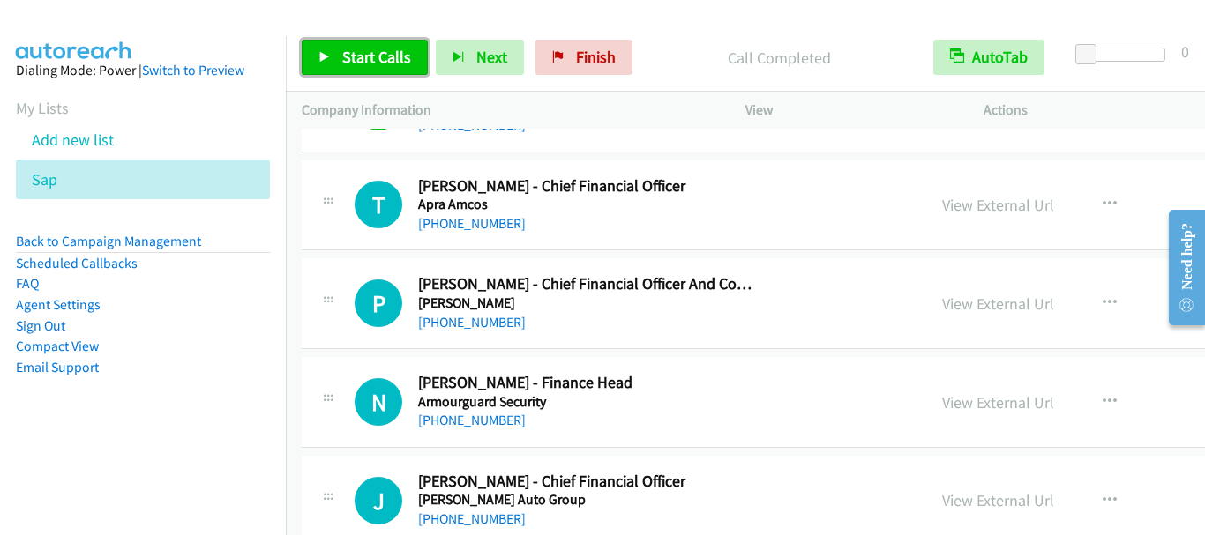
click at [356, 49] on span "Start Calls" at bounding box center [376, 57] width 69 height 20
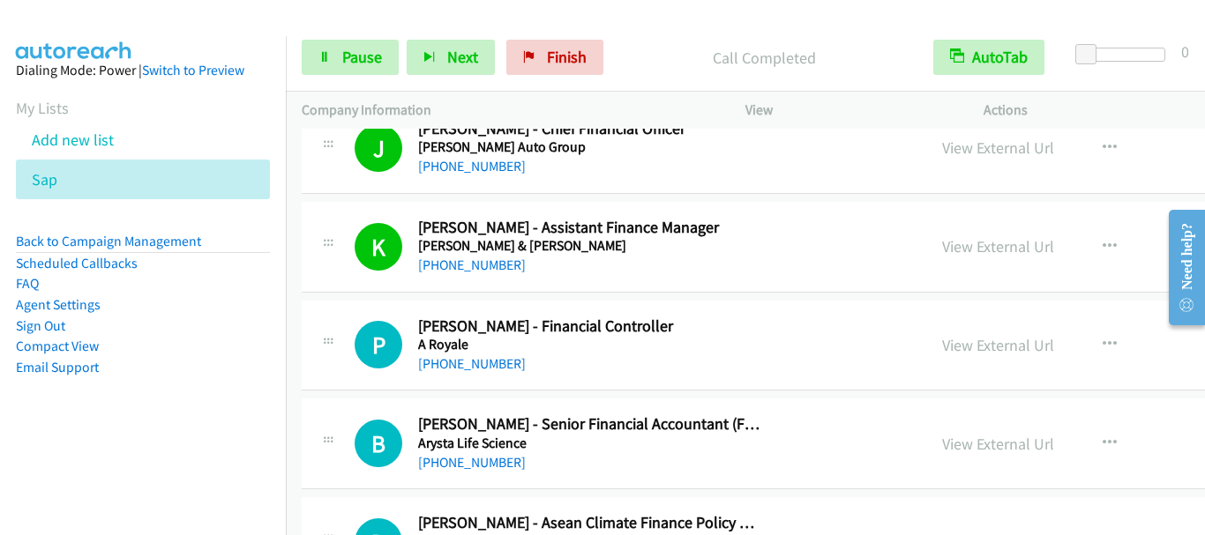
scroll to position [5293, 0]
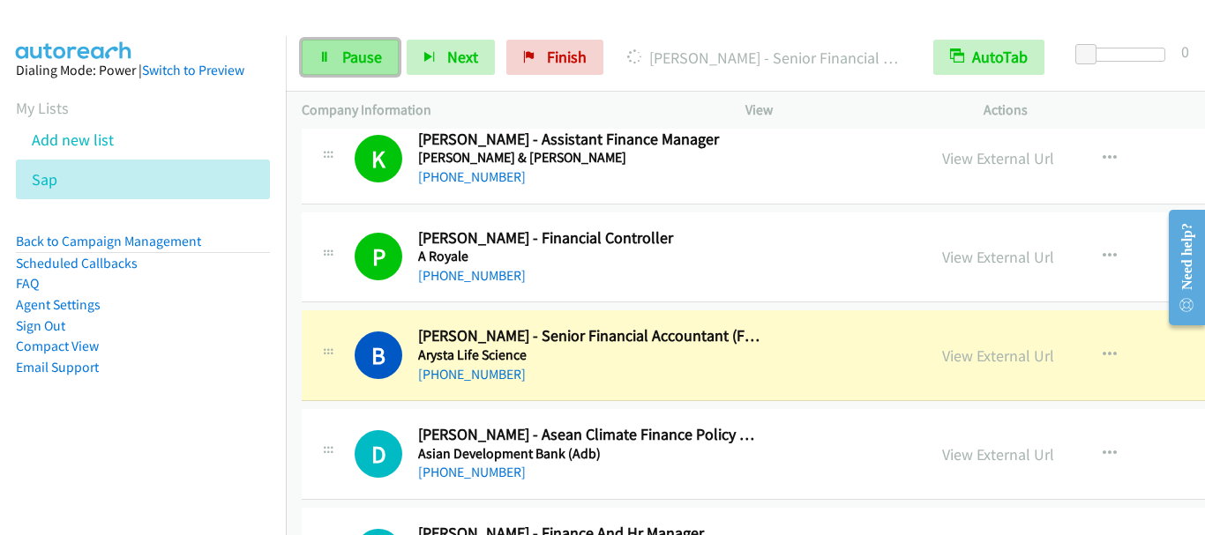
click at [325, 71] on link "Pause" at bounding box center [350, 57] width 97 height 35
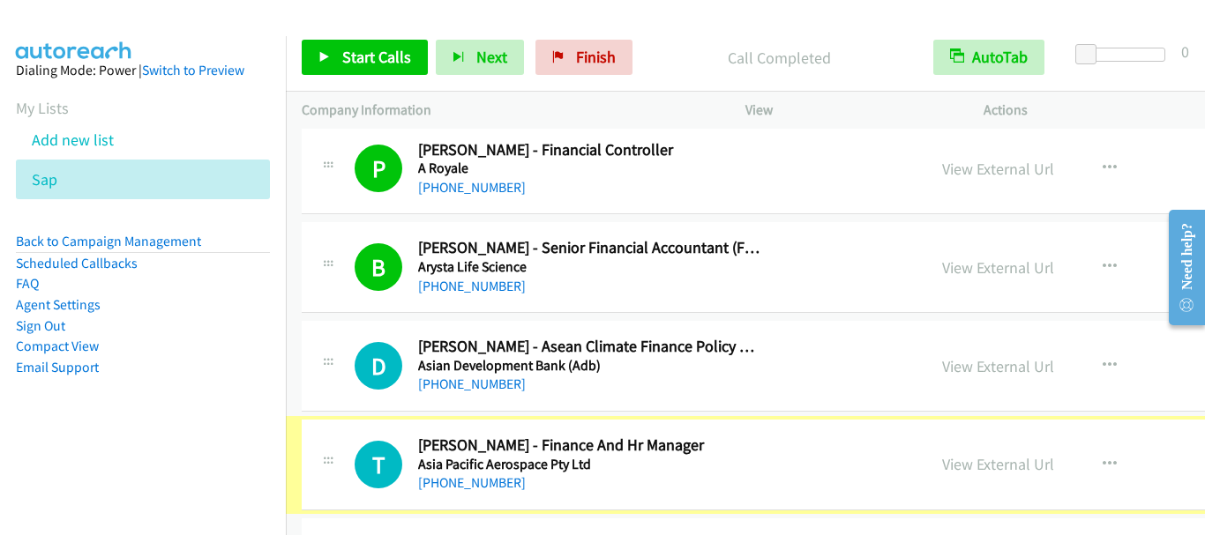
scroll to position [5487, 0]
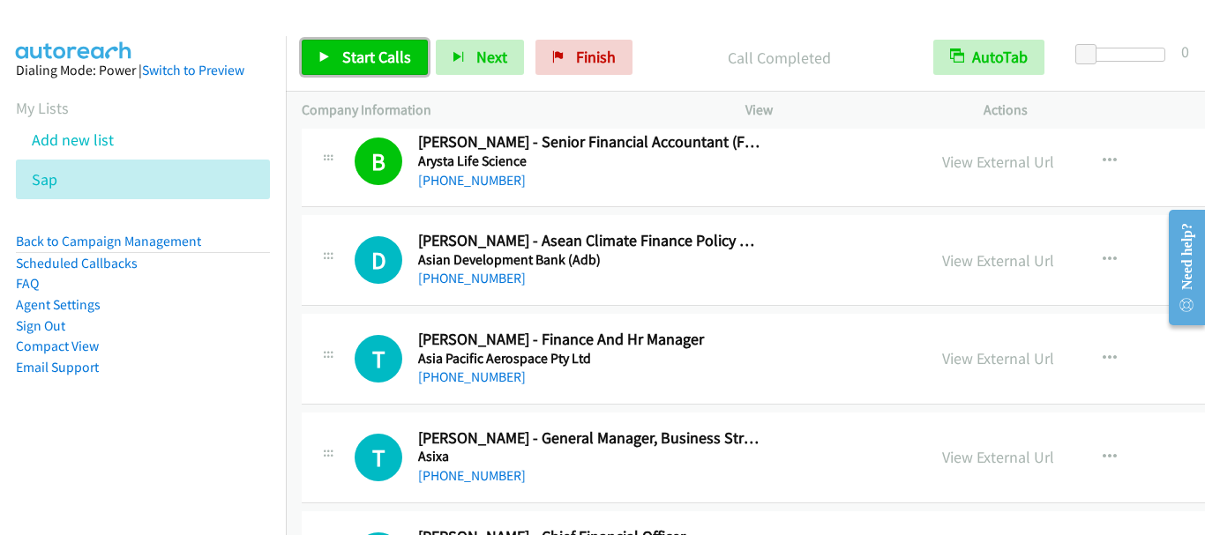
click at [406, 64] on span "Start Calls" at bounding box center [376, 57] width 69 height 20
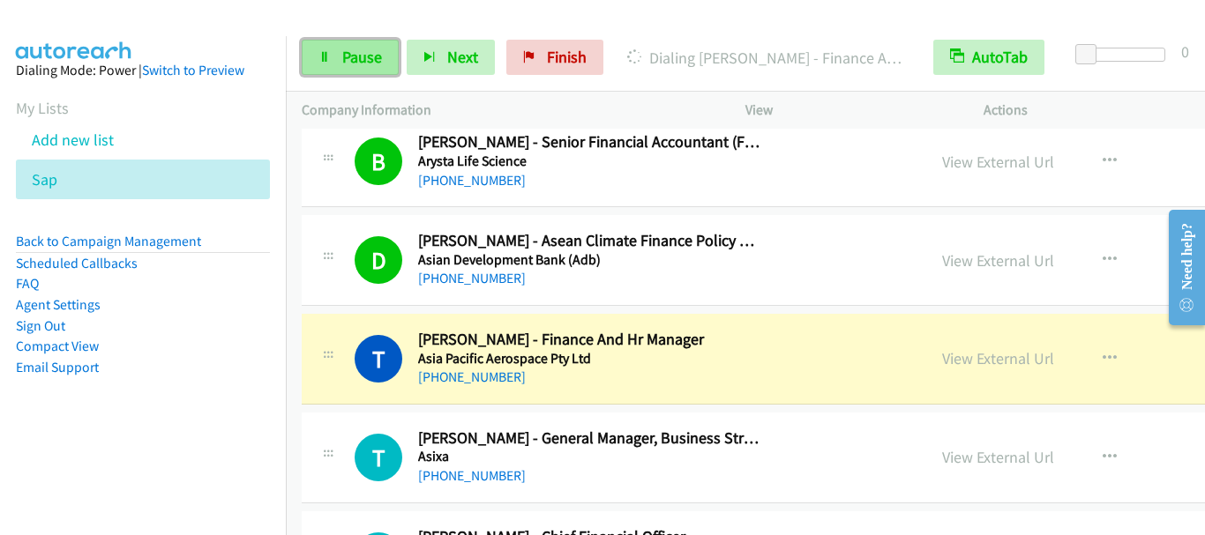
click at [374, 49] on span "Pause" at bounding box center [362, 57] width 40 height 20
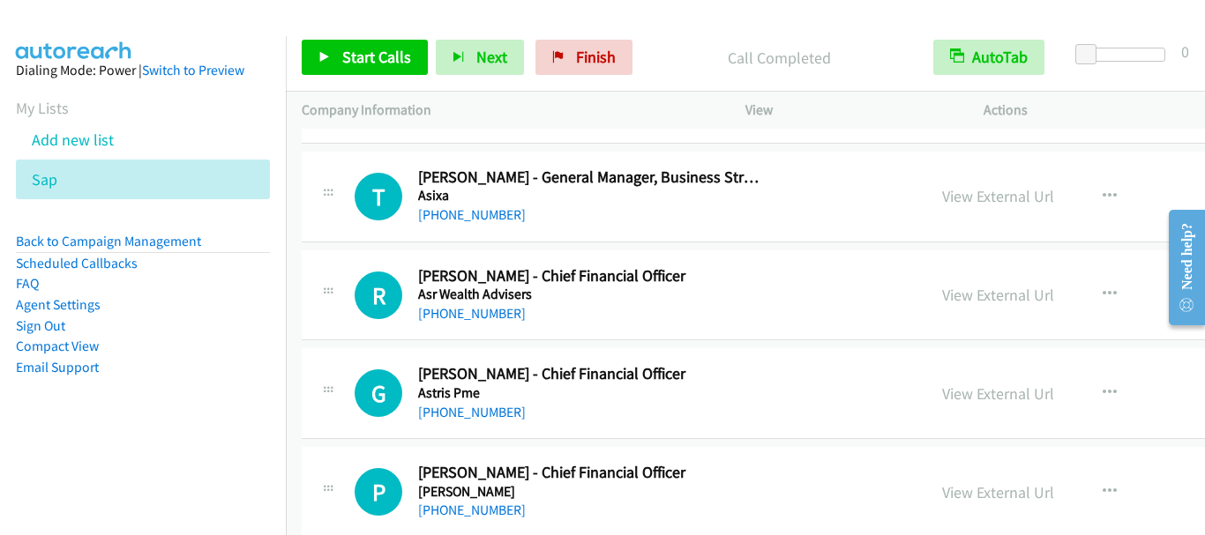
scroll to position [5752, 0]
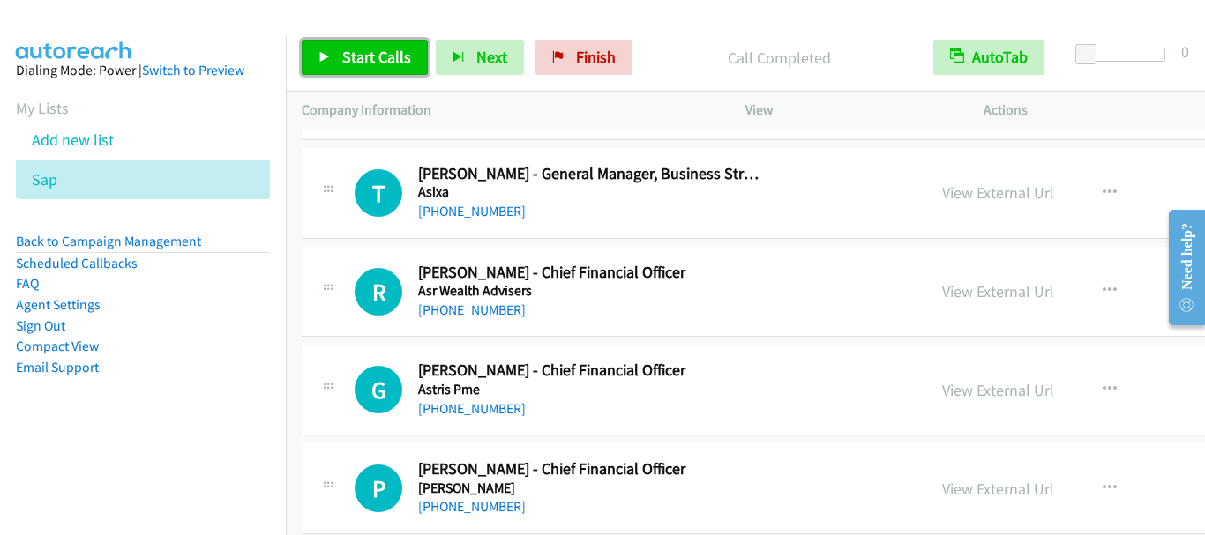
click at [392, 56] on span "Start Calls" at bounding box center [376, 57] width 69 height 20
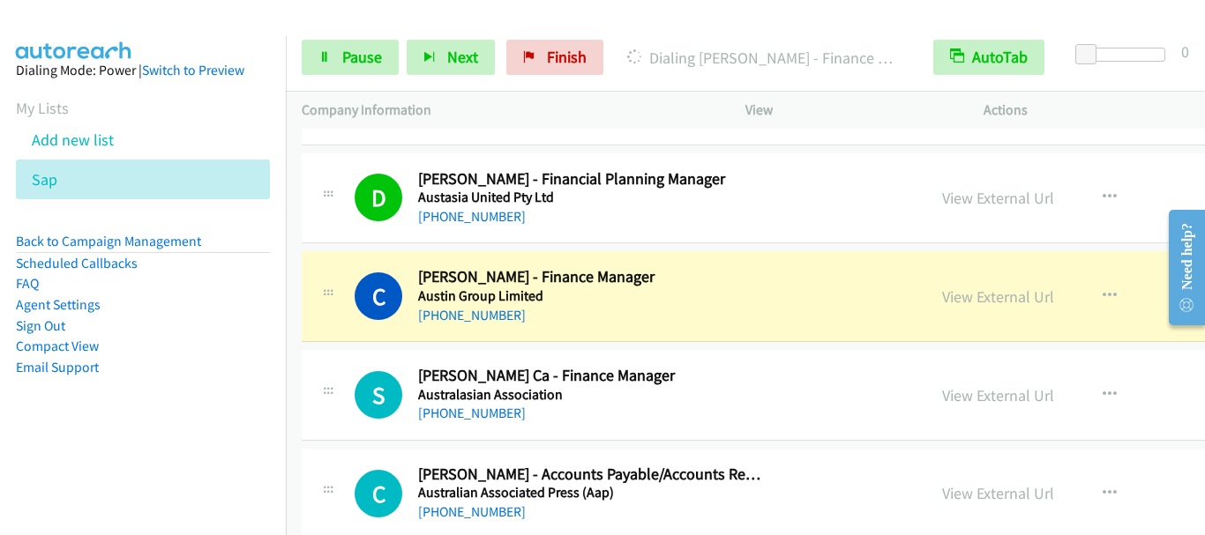
scroll to position [6457, 0]
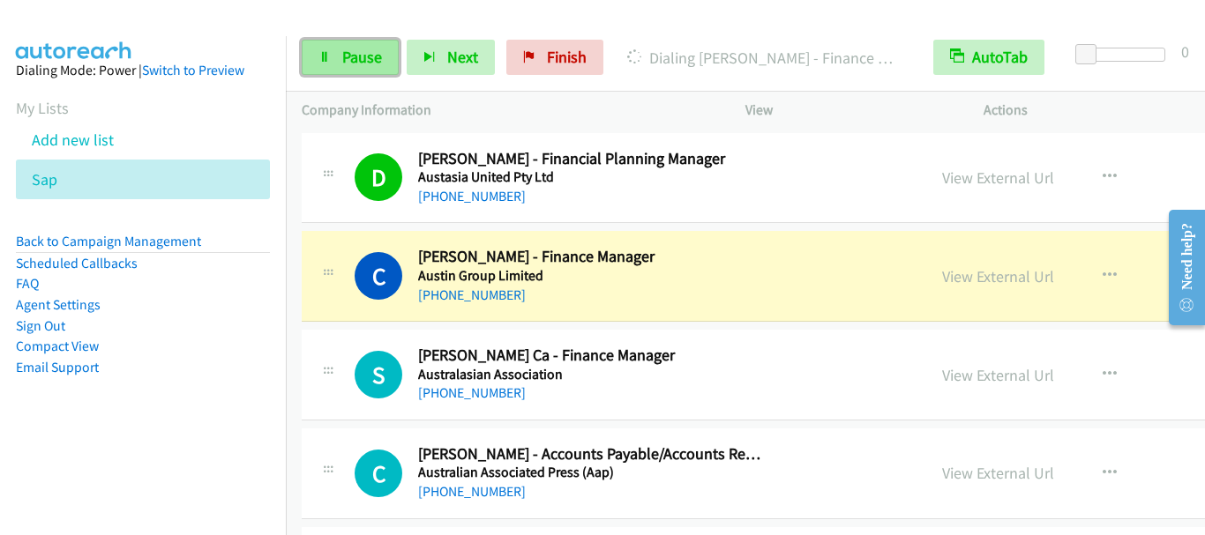
click at [333, 62] on link "Pause" at bounding box center [350, 57] width 97 height 35
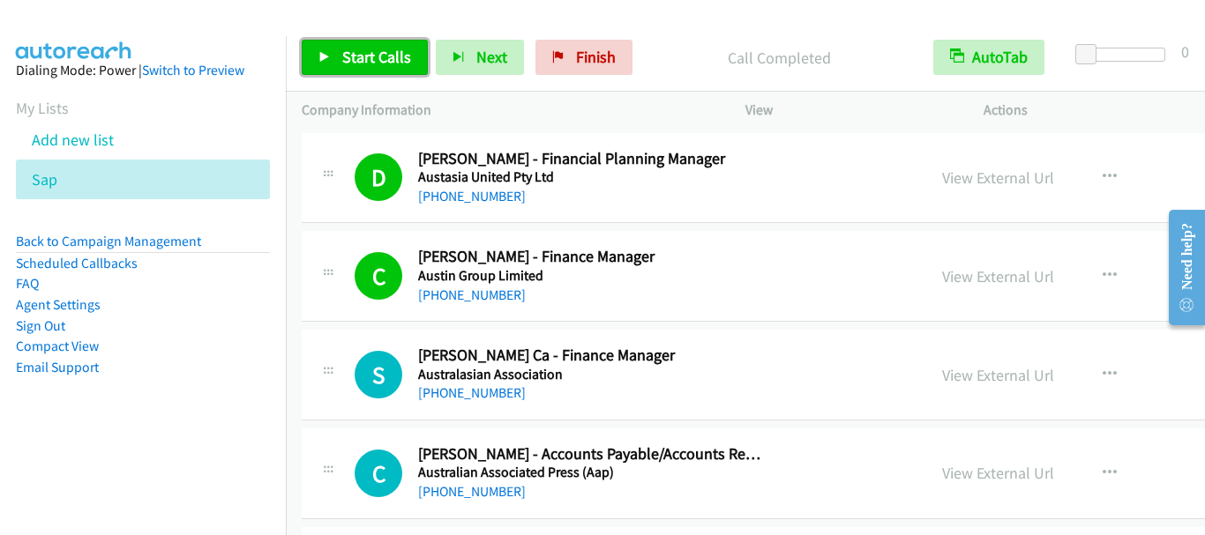
click at [378, 62] on span "Start Calls" at bounding box center [376, 57] width 69 height 20
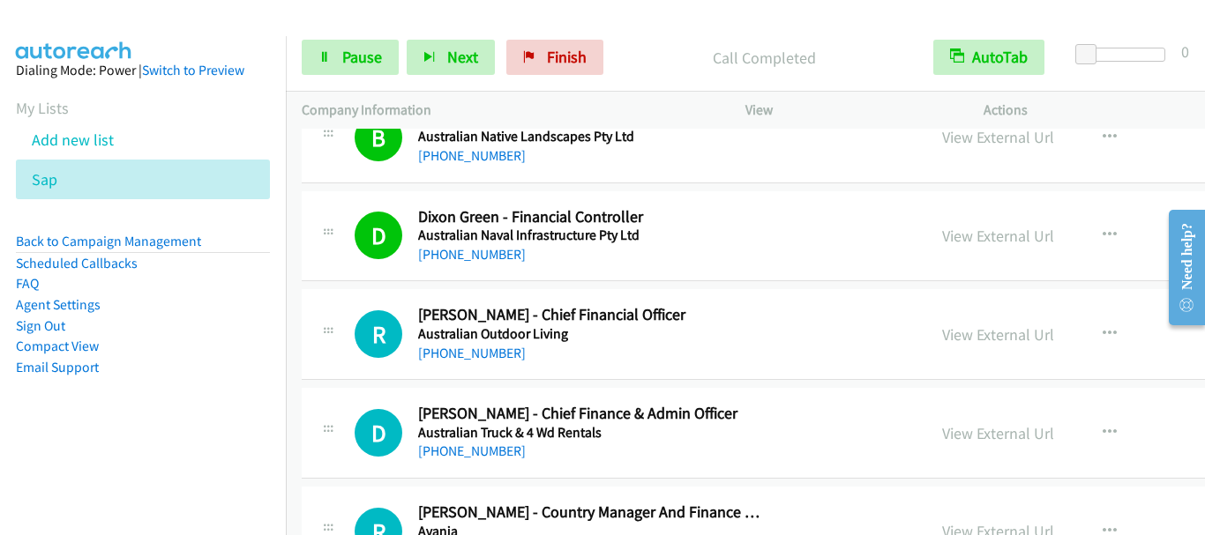
scroll to position [6987, 0]
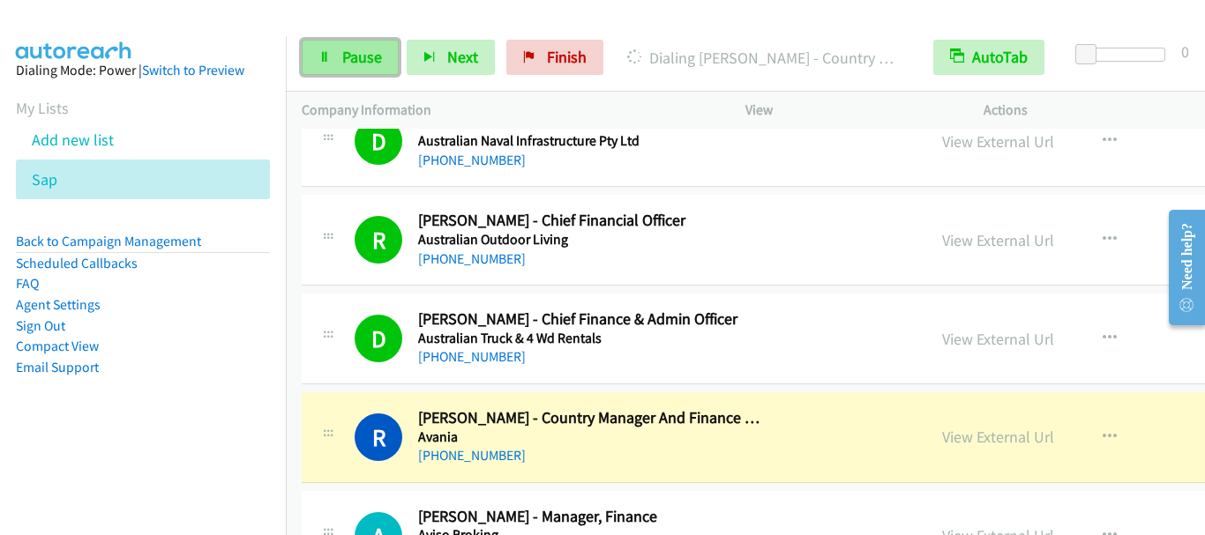
click at [374, 61] on span "Pause" at bounding box center [362, 57] width 40 height 20
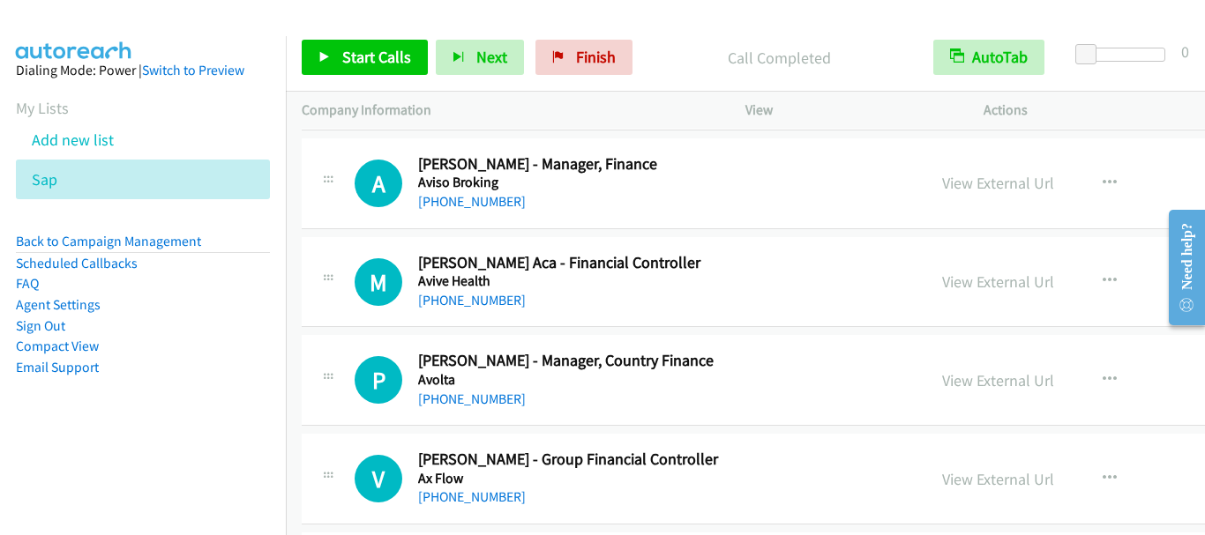
scroll to position [7251, 0]
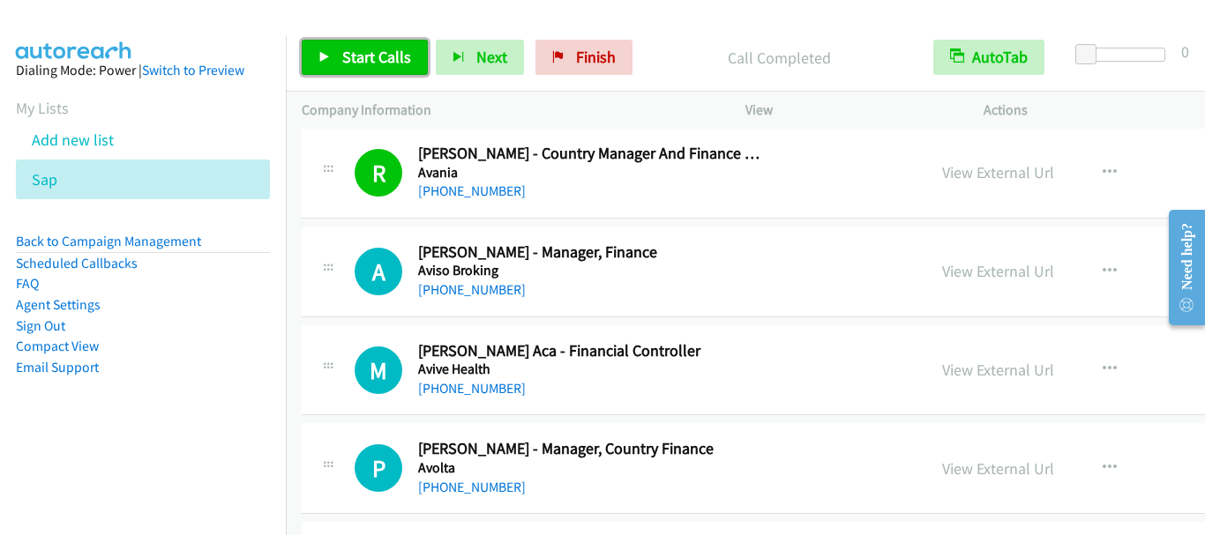
click at [351, 51] on span "Start Calls" at bounding box center [376, 57] width 69 height 20
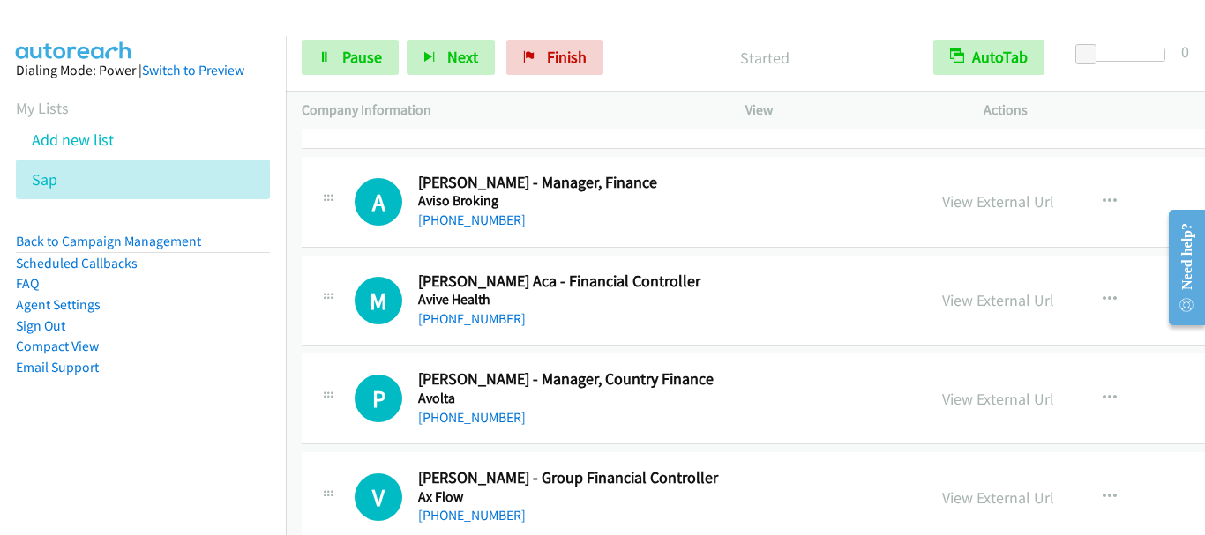
scroll to position [7339, 0]
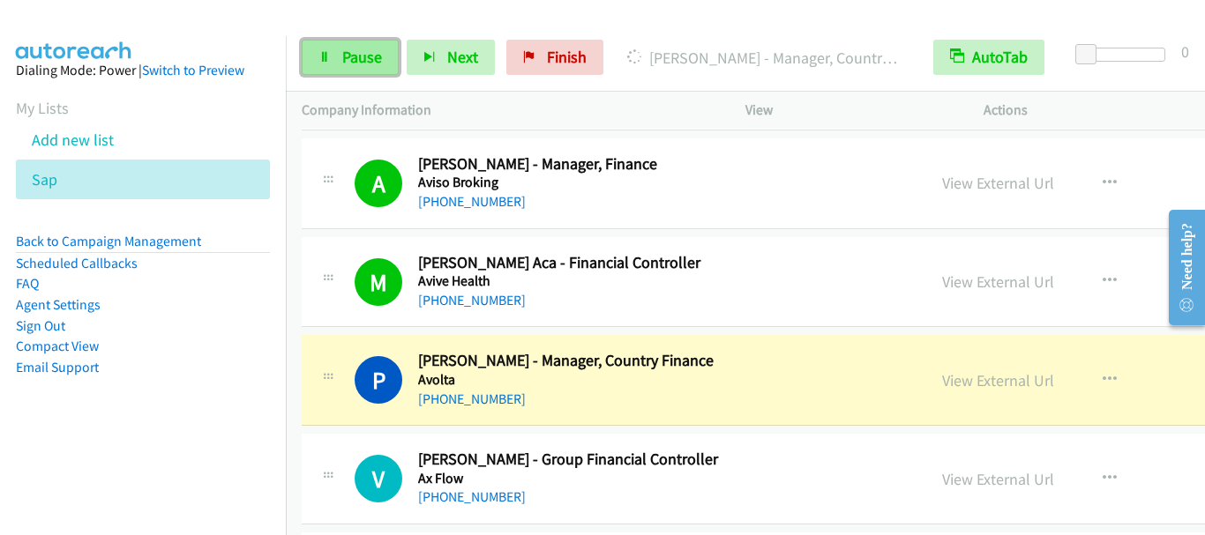
click at [360, 55] on span "Pause" at bounding box center [362, 57] width 40 height 20
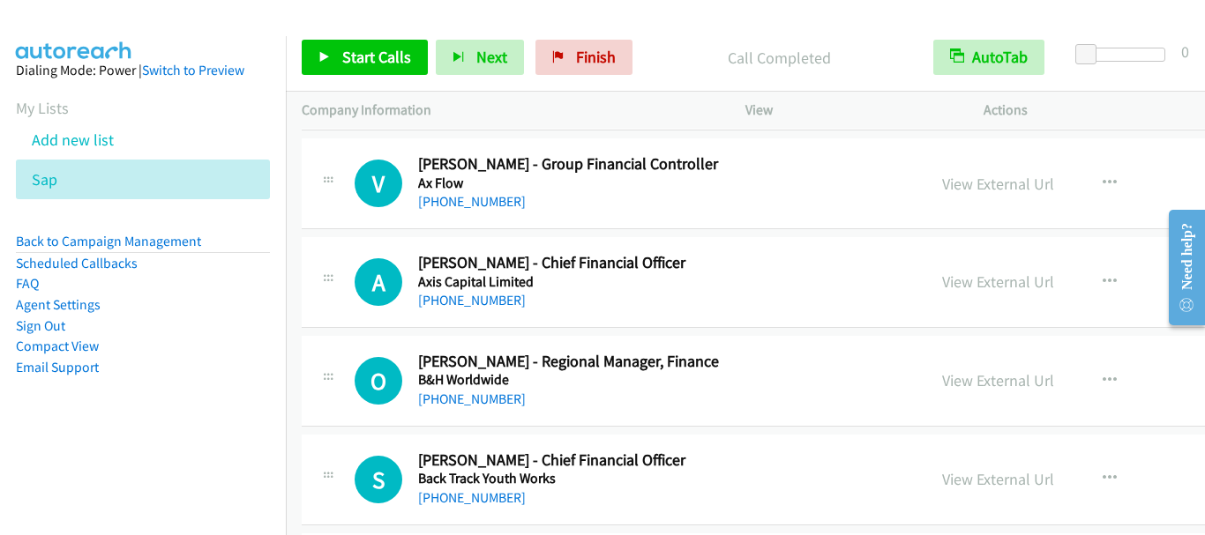
scroll to position [7604, 0]
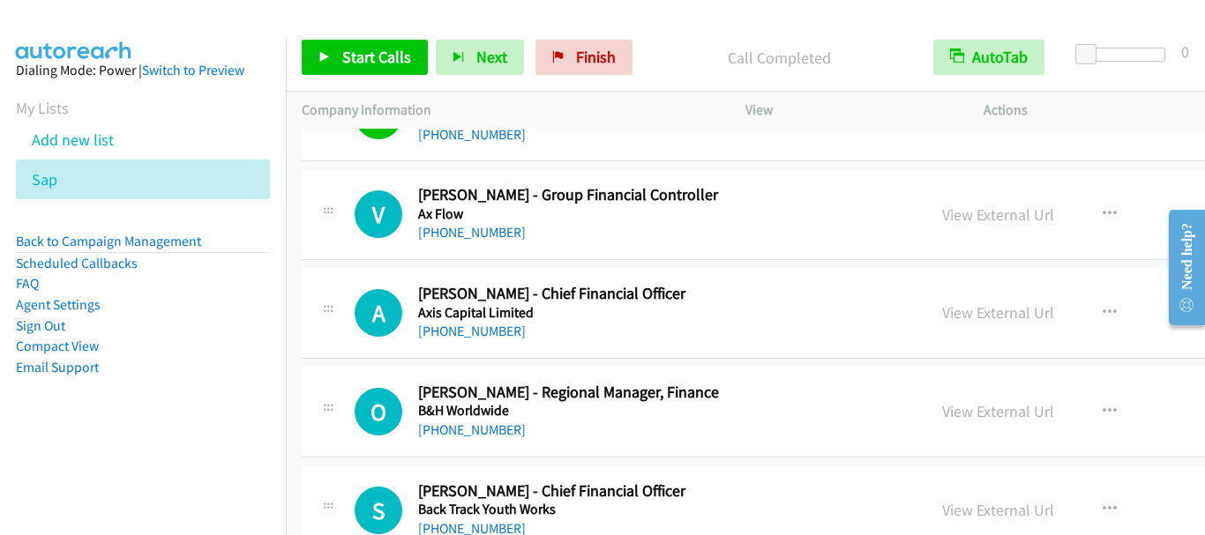
click at [516, 255] on div "V Callback Scheduled [PERSON_NAME] - Group Financial Controller Ax Flow [GEOGRA…" at bounding box center [895, 214] width 1186 height 91
drag, startPoint x: 516, startPoint y: 255, endPoint x: 409, endPoint y: 70, distance: 213.8
click at [409, 70] on link "Start Calls" at bounding box center [365, 57] width 126 height 35
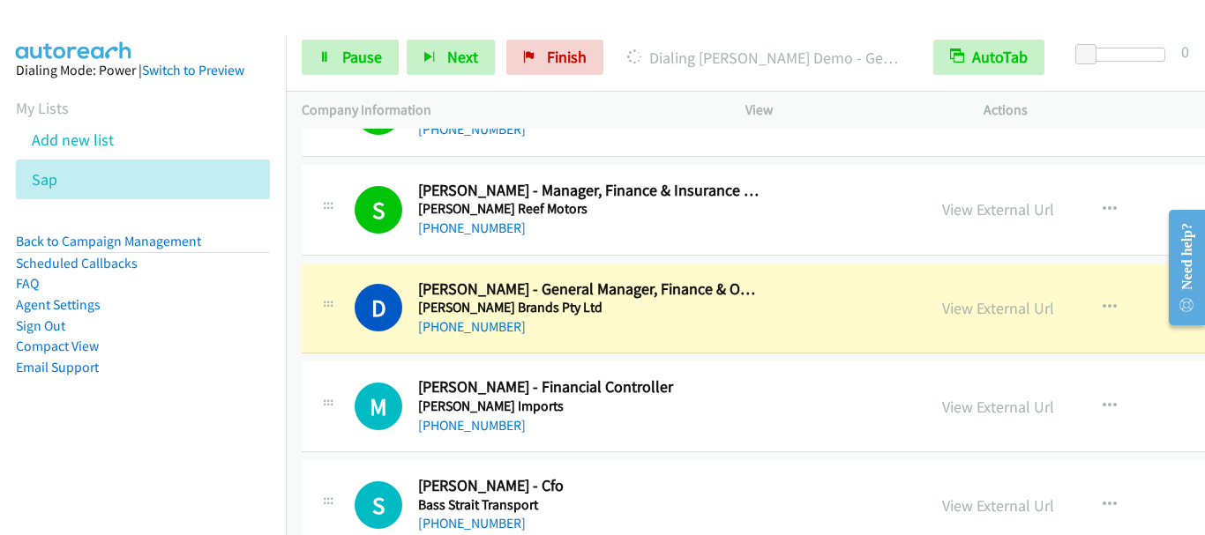
scroll to position [8486, 0]
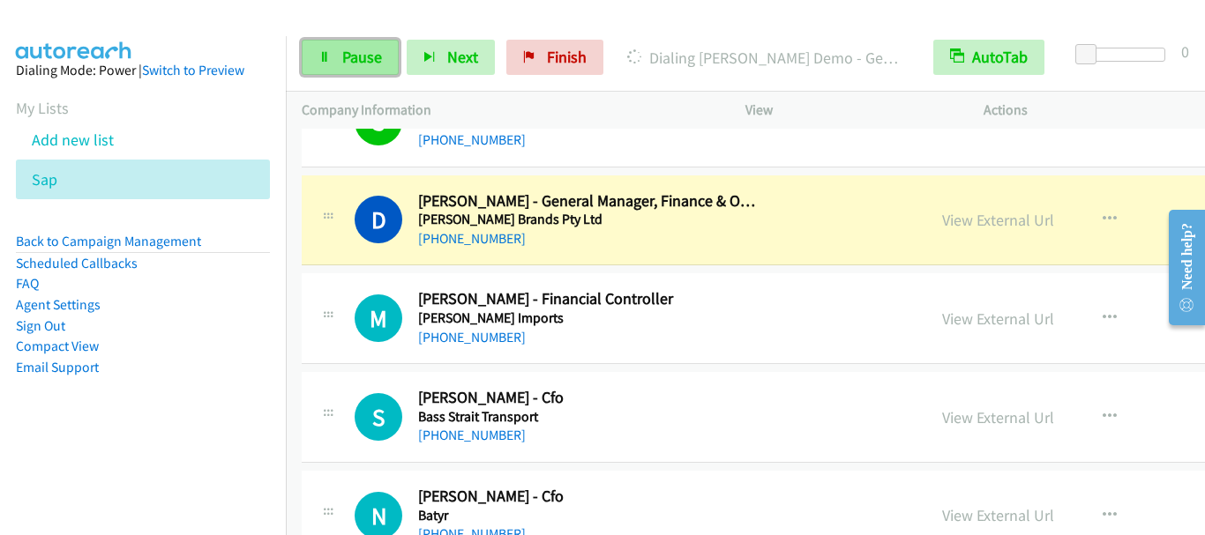
click at [337, 57] on link "Pause" at bounding box center [350, 57] width 97 height 35
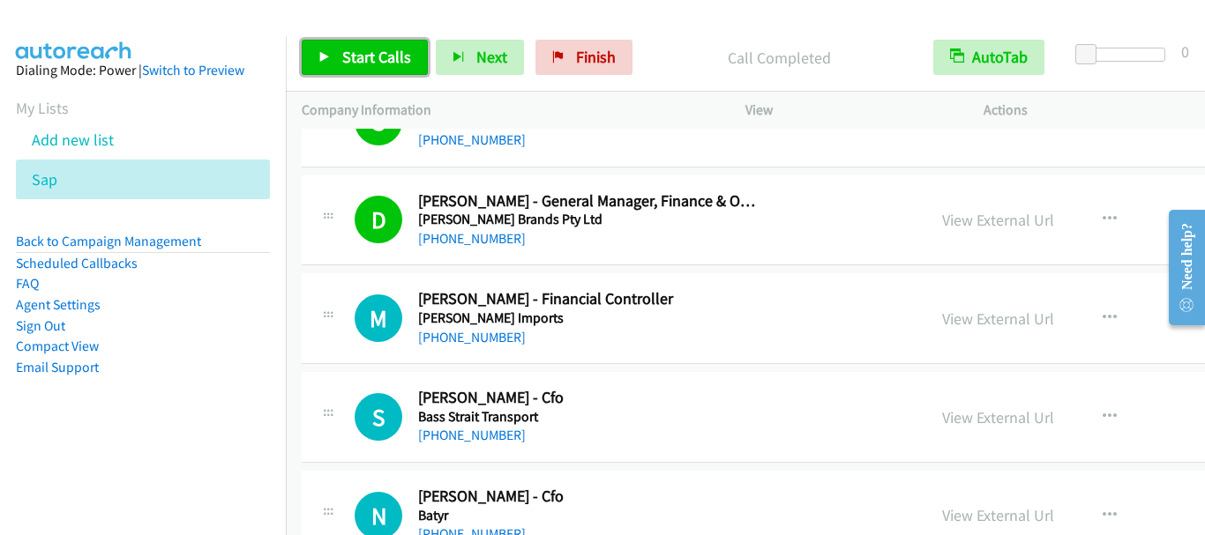
click at [365, 43] on link "Start Calls" at bounding box center [365, 57] width 126 height 35
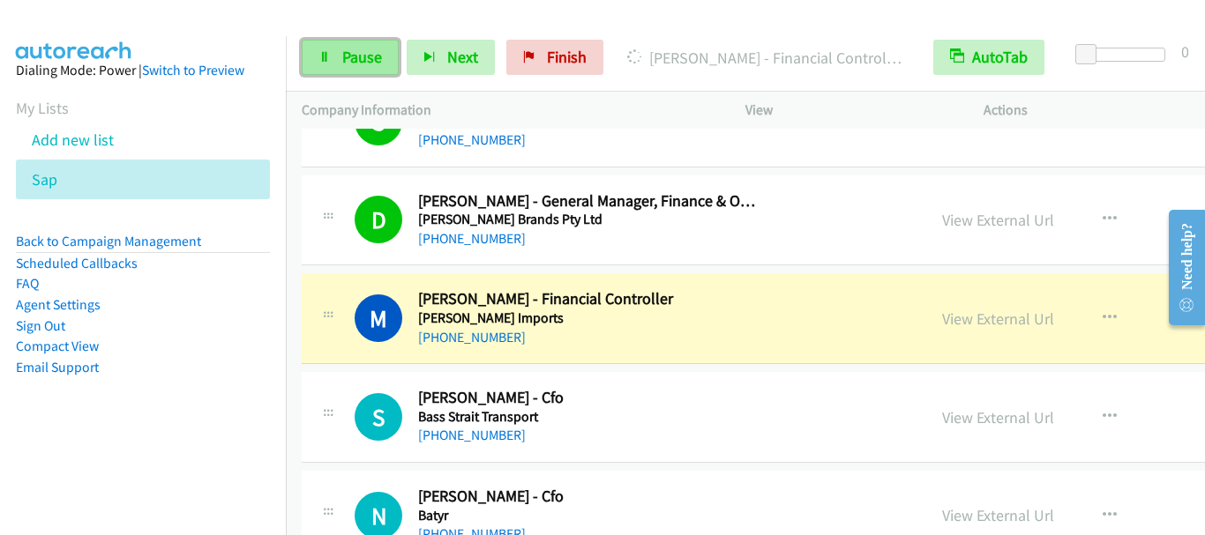
click at [373, 56] on span "Pause" at bounding box center [362, 57] width 40 height 20
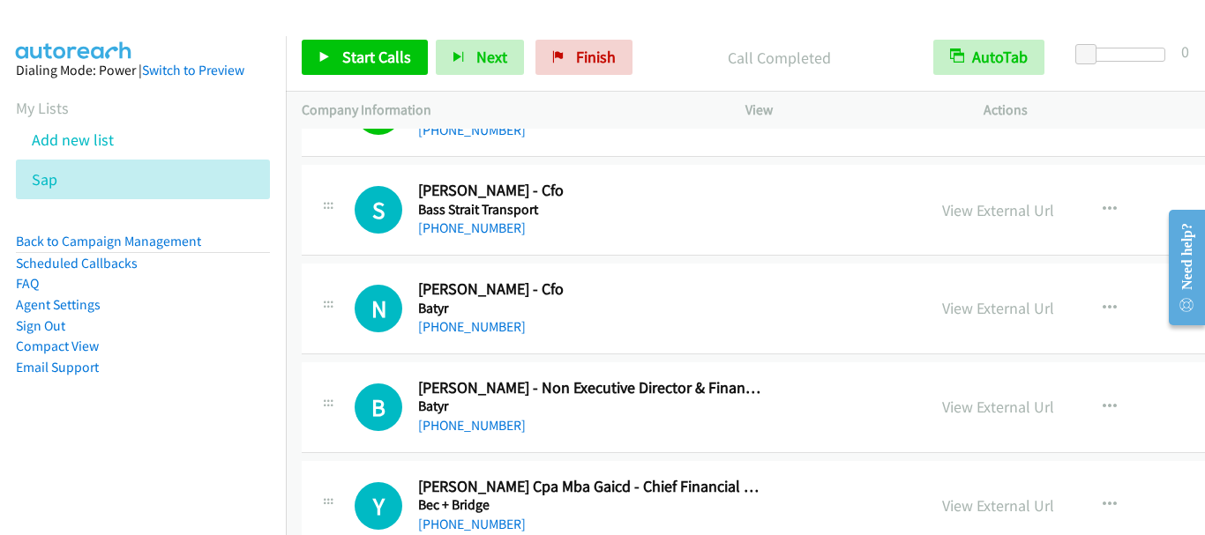
scroll to position [8663, 0]
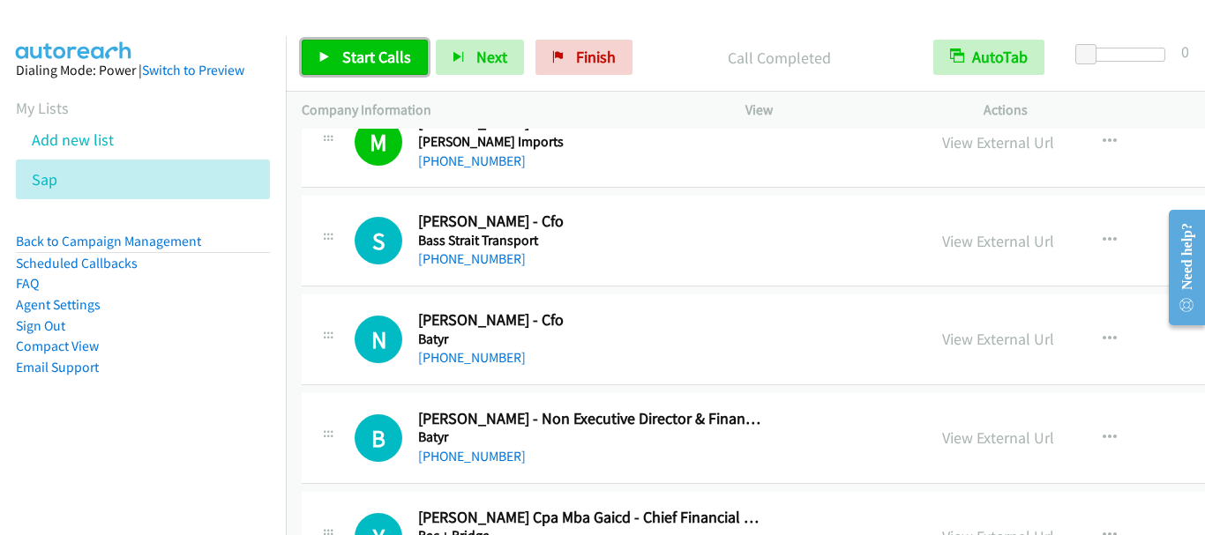
click at [385, 56] on span "Start Calls" at bounding box center [376, 57] width 69 height 20
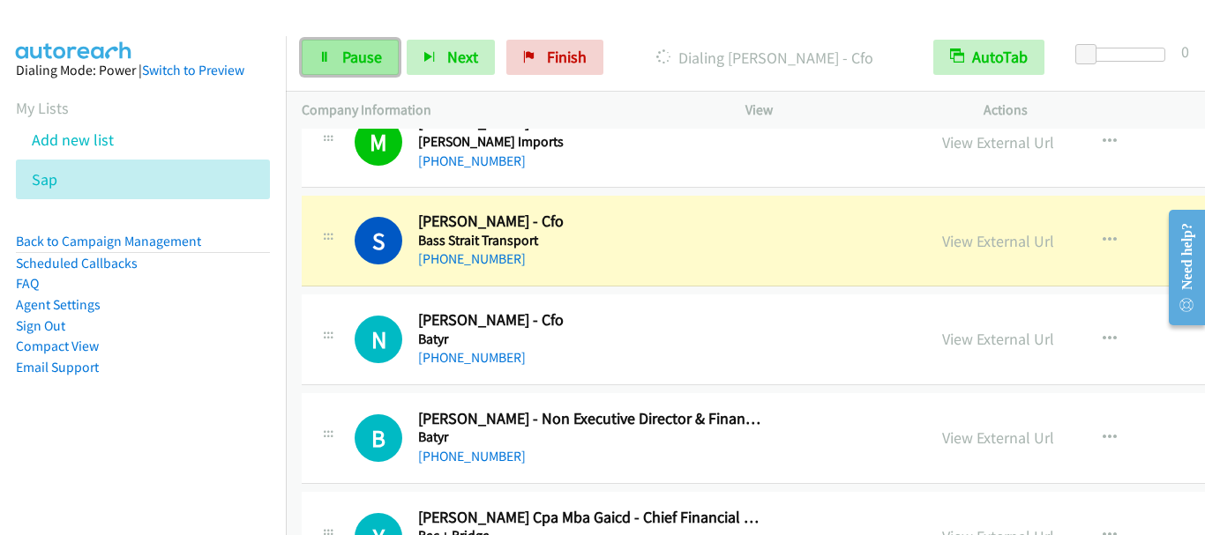
click at [348, 61] on span "Pause" at bounding box center [362, 57] width 40 height 20
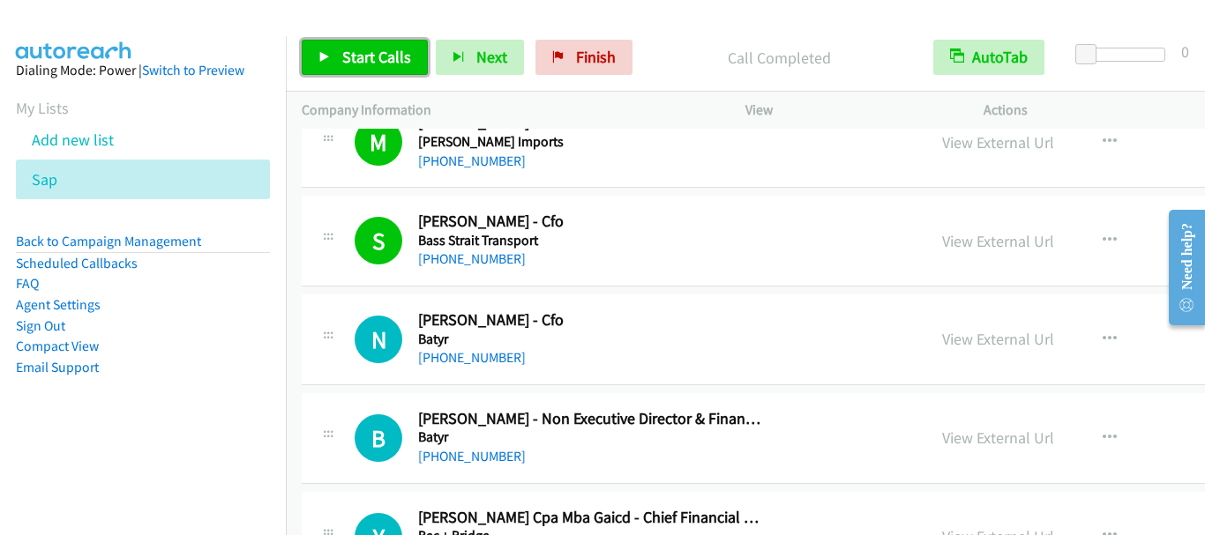
click at [359, 59] on span "Start Calls" at bounding box center [376, 57] width 69 height 20
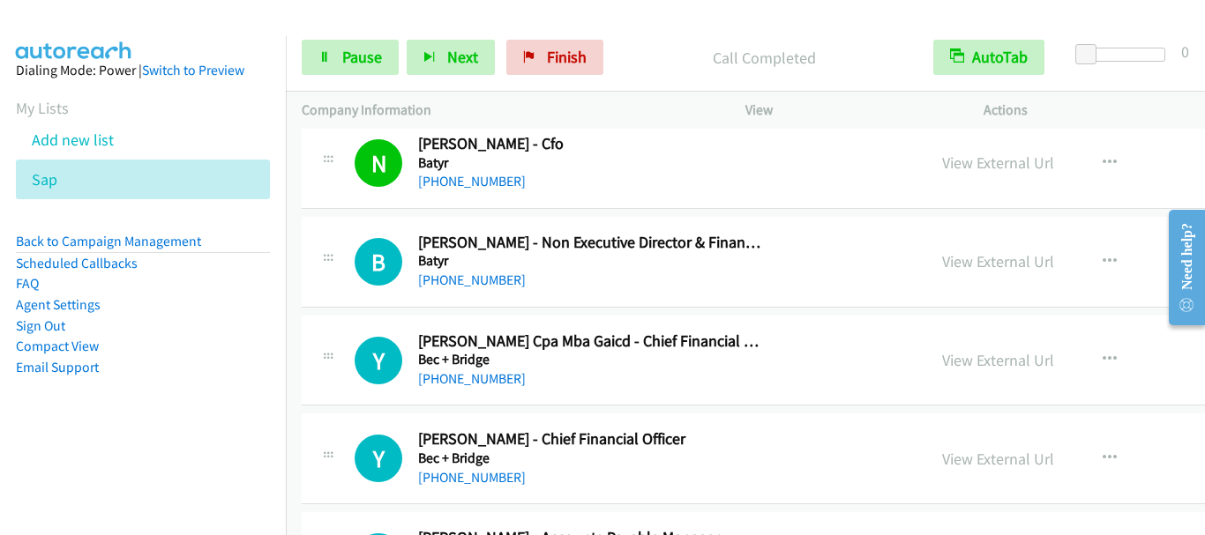
scroll to position [8927, 0]
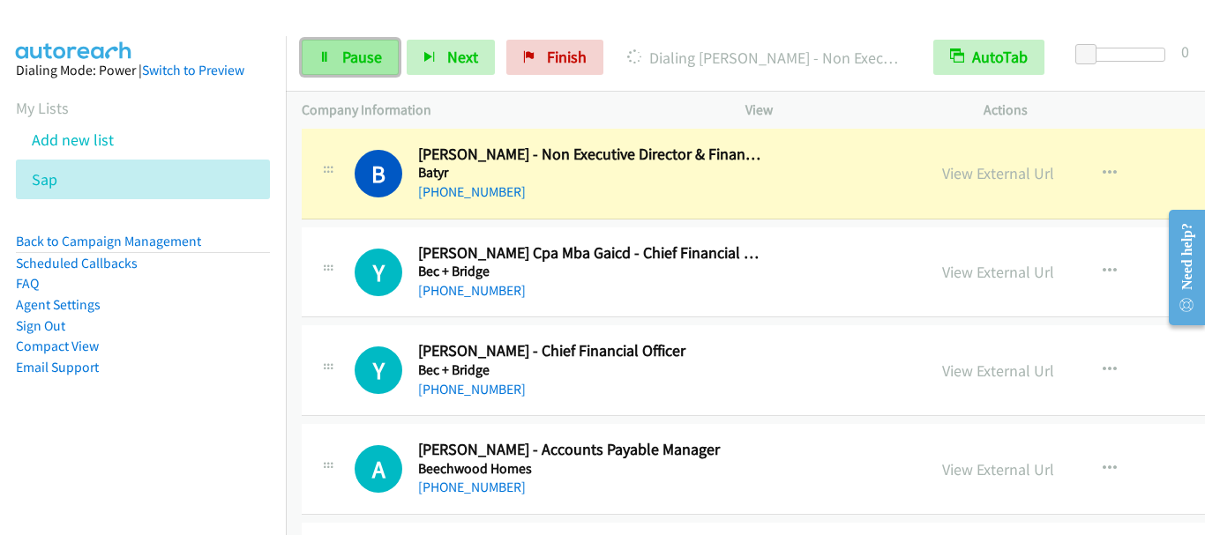
click at [362, 53] on span "Pause" at bounding box center [362, 57] width 40 height 20
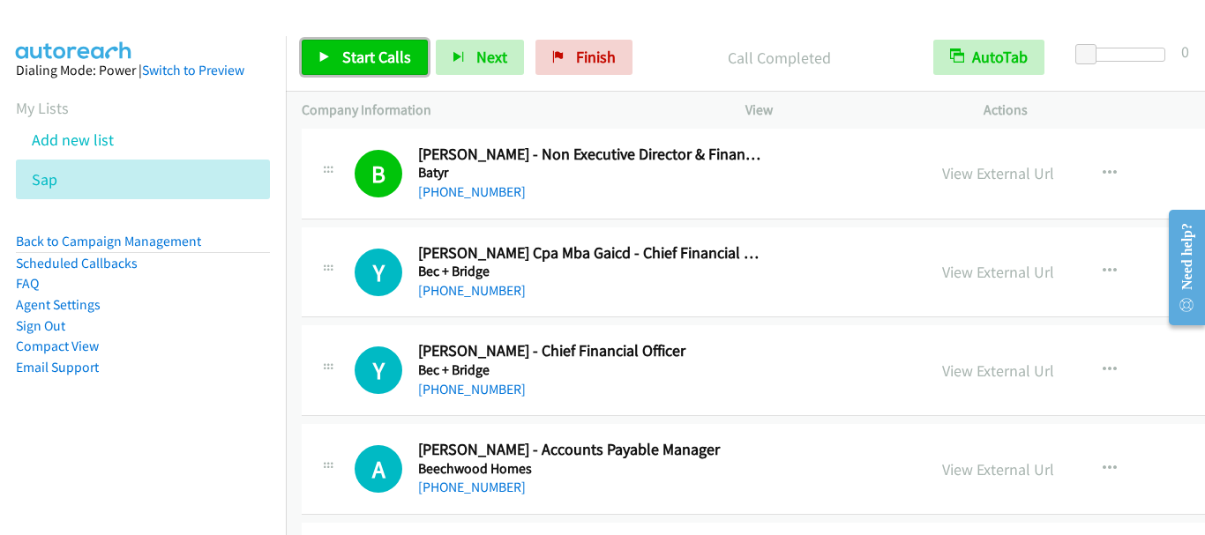
click at [356, 52] on span "Start Calls" at bounding box center [376, 57] width 69 height 20
